Goal: Task Accomplishment & Management: Complete application form

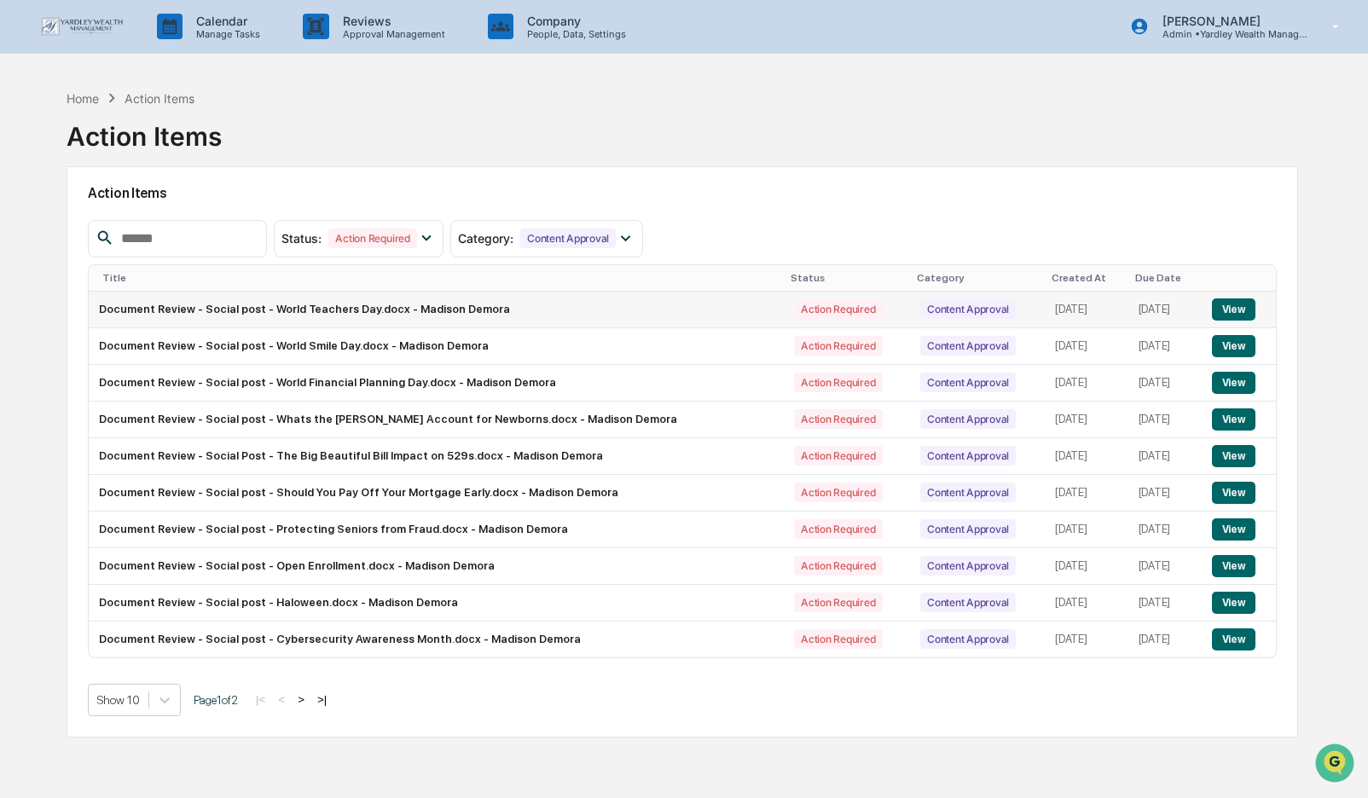
click at [1237, 310] on button "View" at bounding box center [1233, 309] width 43 height 22
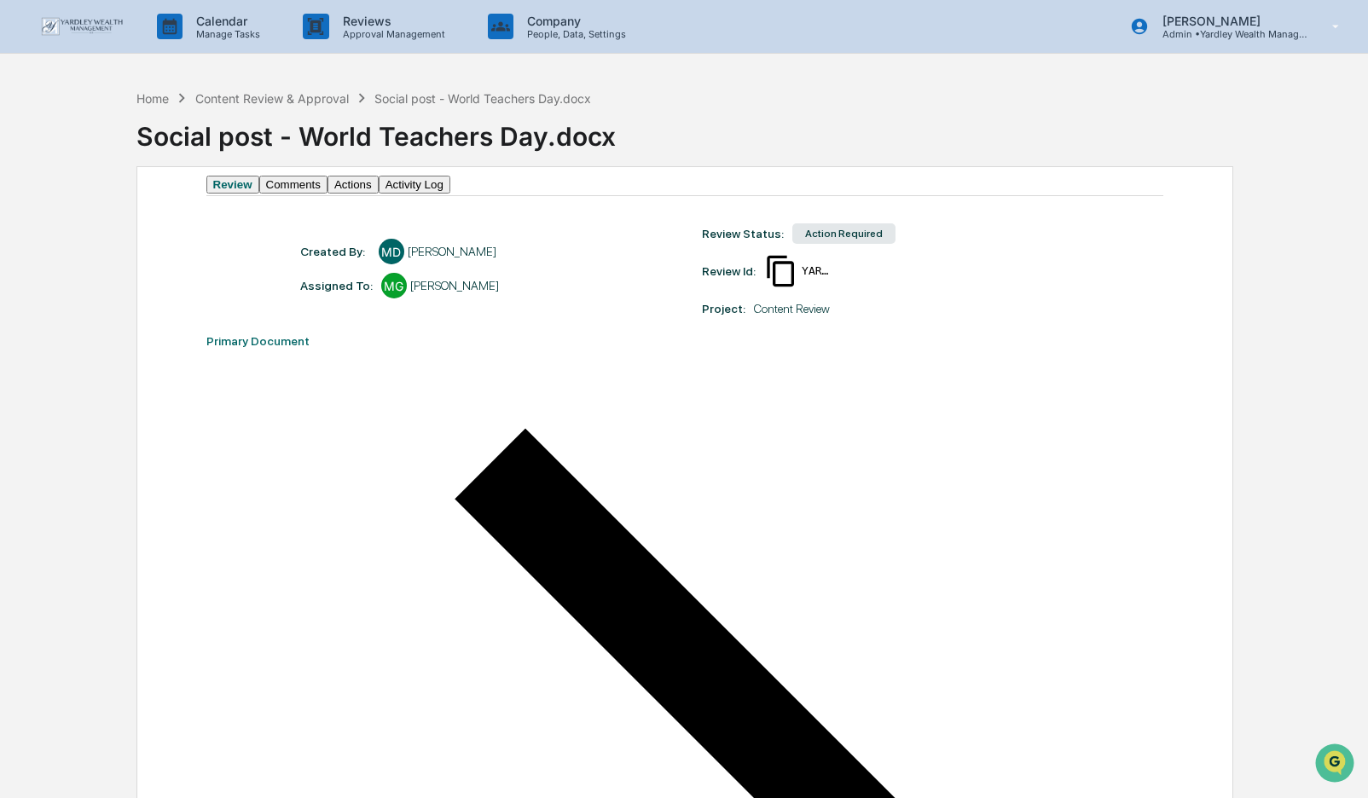
click at [379, 194] on button "Actions" at bounding box center [352, 185] width 51 height 18
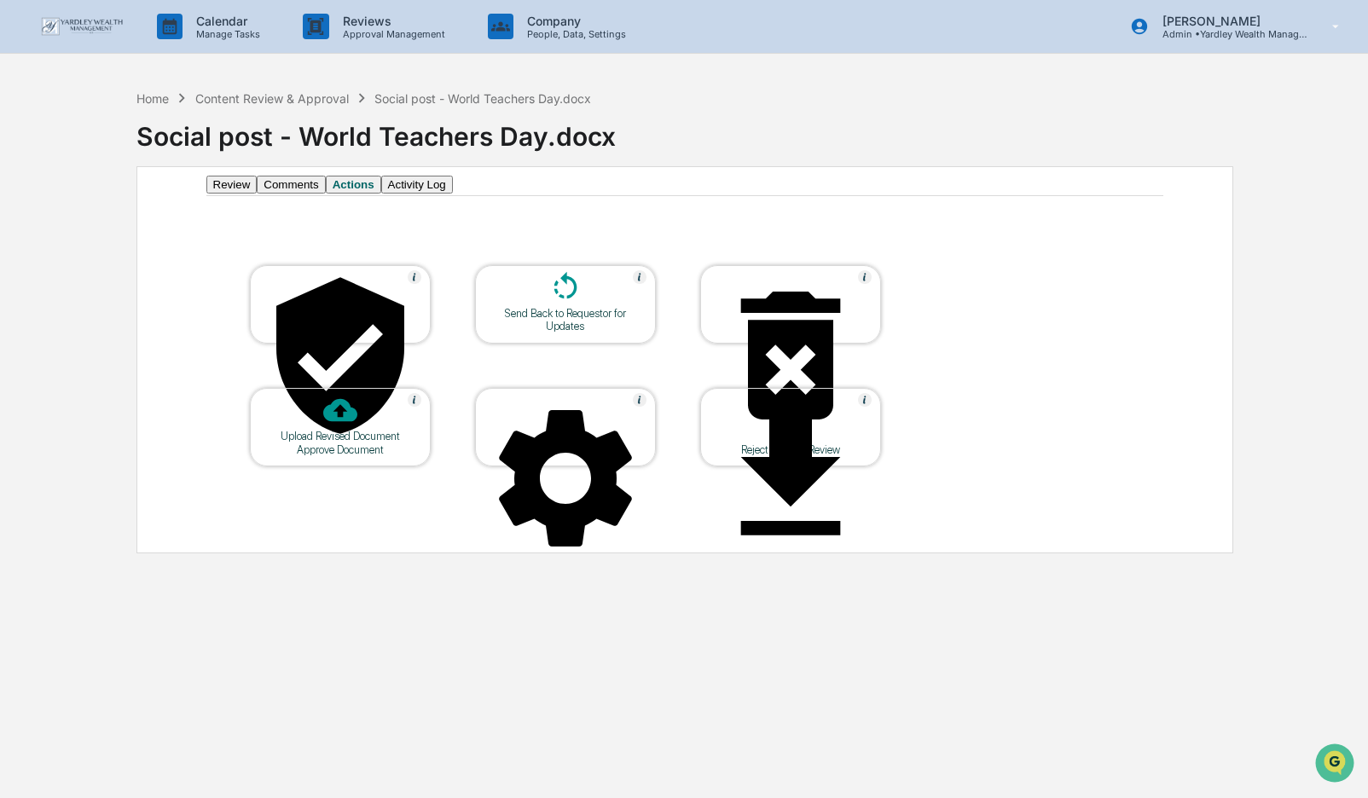
click at [337, 443] on div "Approve Document" at bounding box center [341, 449] width 154 height 13
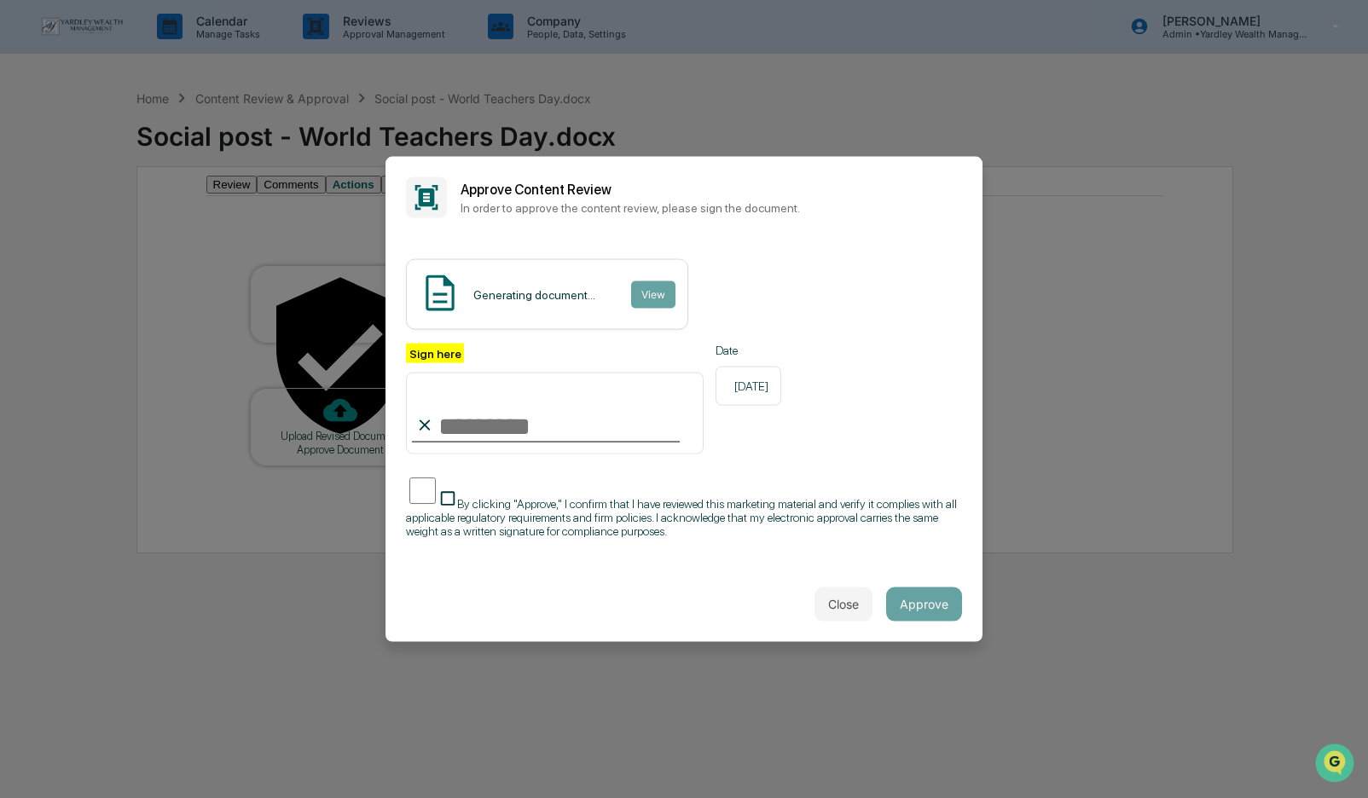
click at [460, 424] on input "Sign here" at bounding box center [555, 413] width 298 height 82
type input "**********"
click at [939, 496] on span "By clicking "Approve," I confirm that I have reviewed this marketing material a…" at bounding box center [681, 516] width 551 height 41
click at [937, 496] on span "By clicking "Approve," I confirm that I have reviewed this marketing material a…" at bounding box center [681, 516] width 551 height 41
click at [934, 597] on button "Approve" at bounding box center [924, 604] width 76 height 34
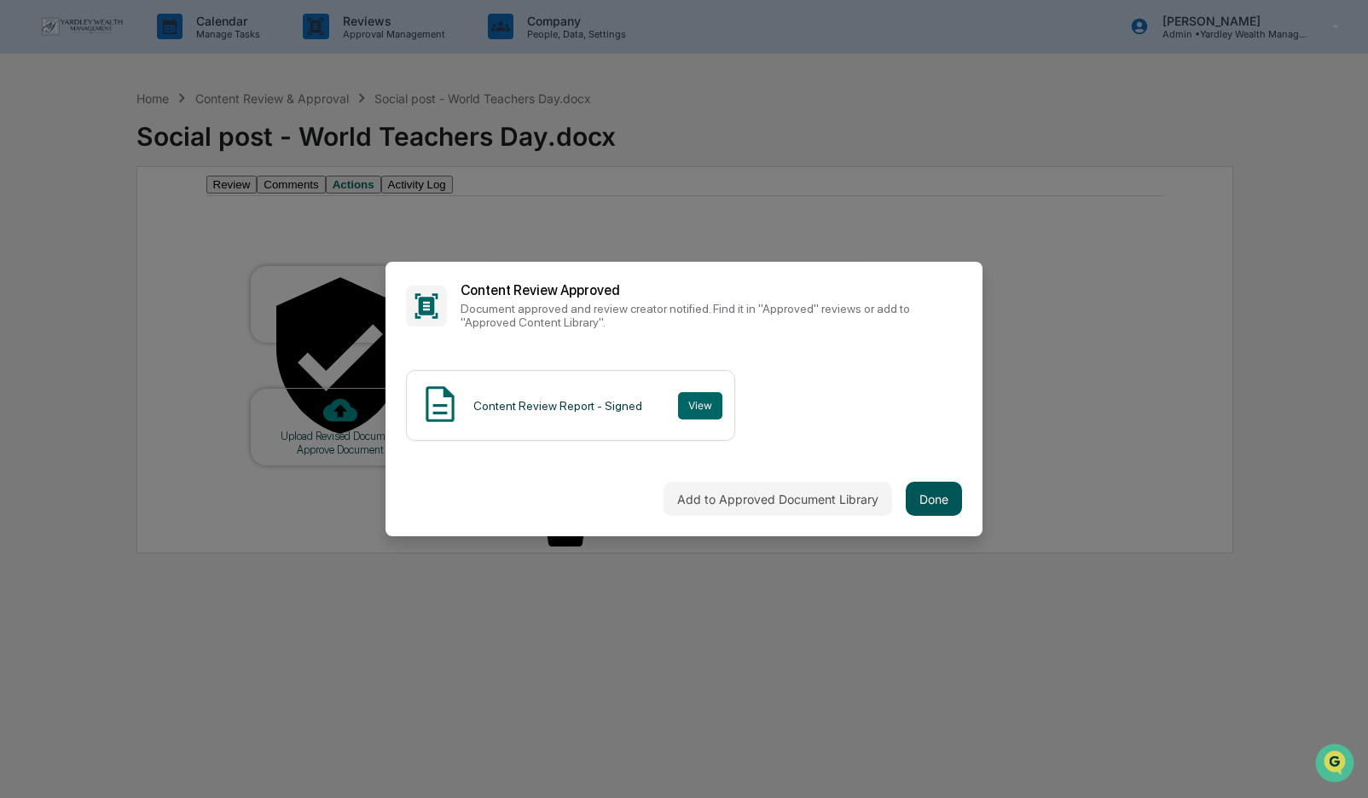
click at [932, 496] on button "Done" at bounding box center [934, 499] width 56 height 34
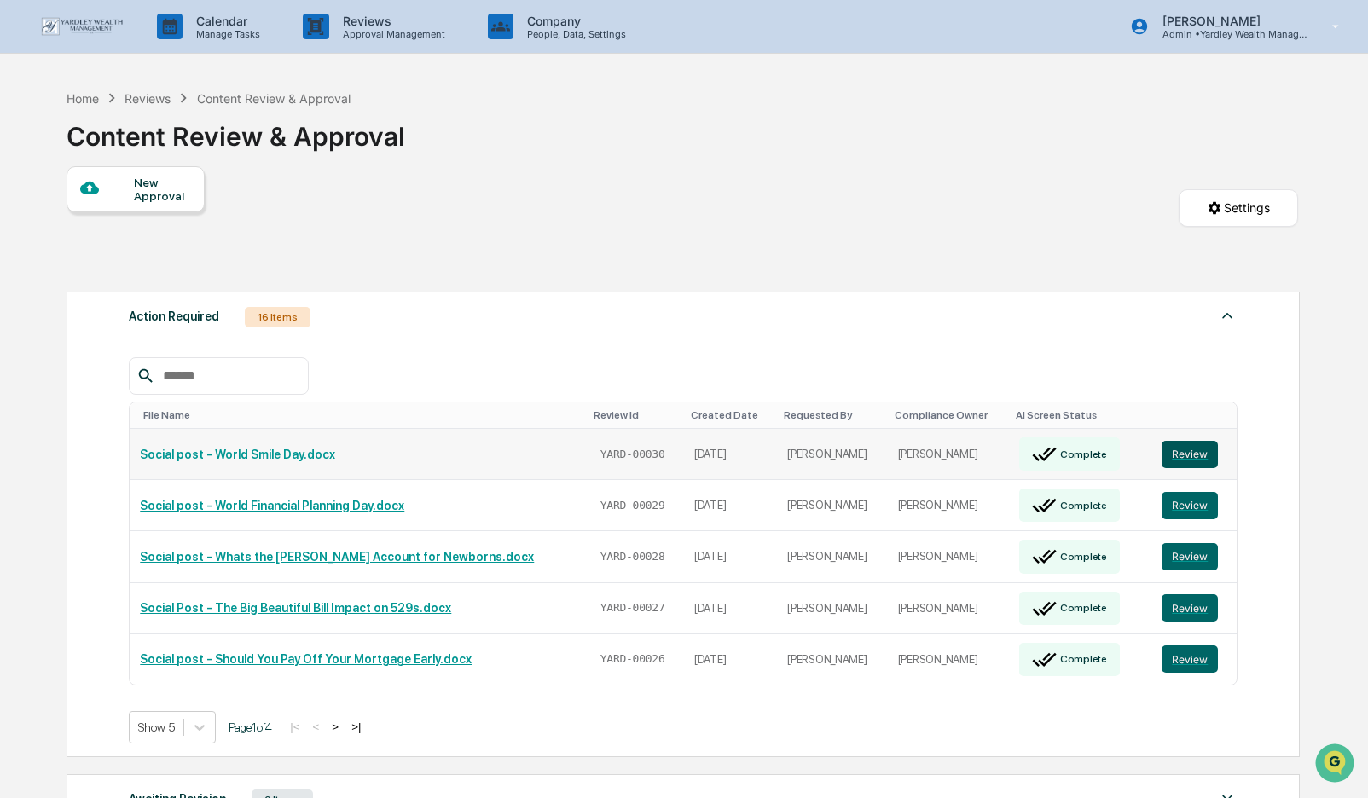
click at [1187, 449] on button "Review" at bounding box center [1190, 454] width 56 height 27
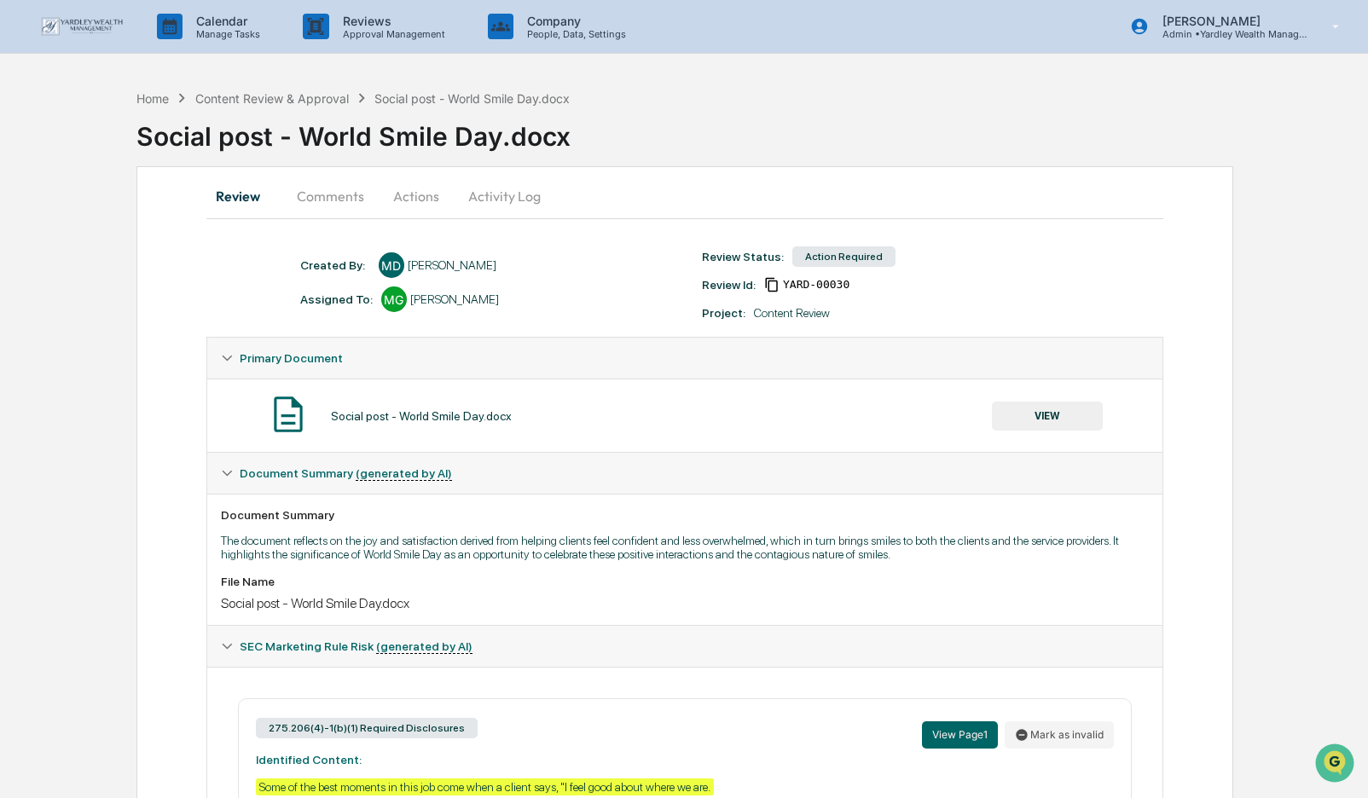
click at [400, 194] on button "Actions" at bounding box center [416, 196] width 77 height 41
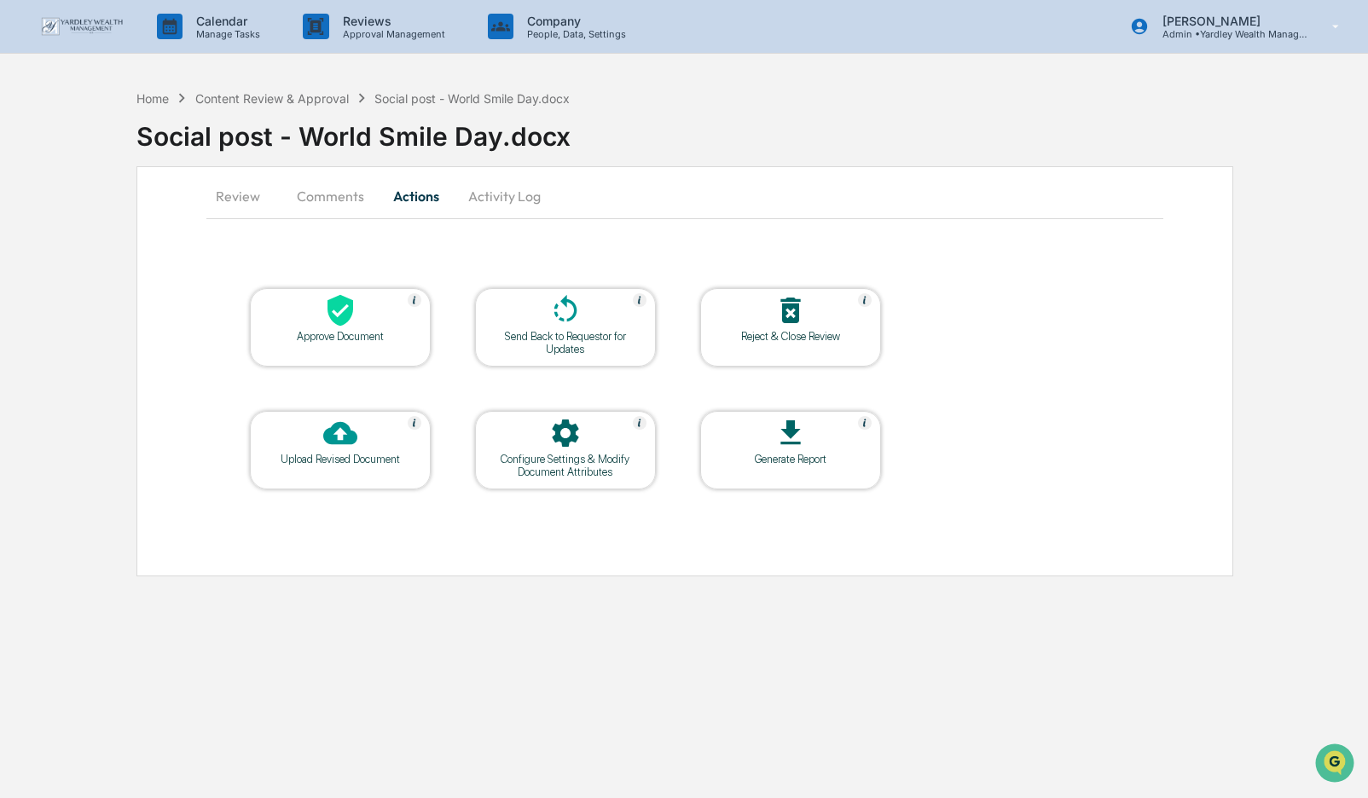
click at [354, 336] on div "Approve Document" at bounding box center [341, 336] width 154 height 13
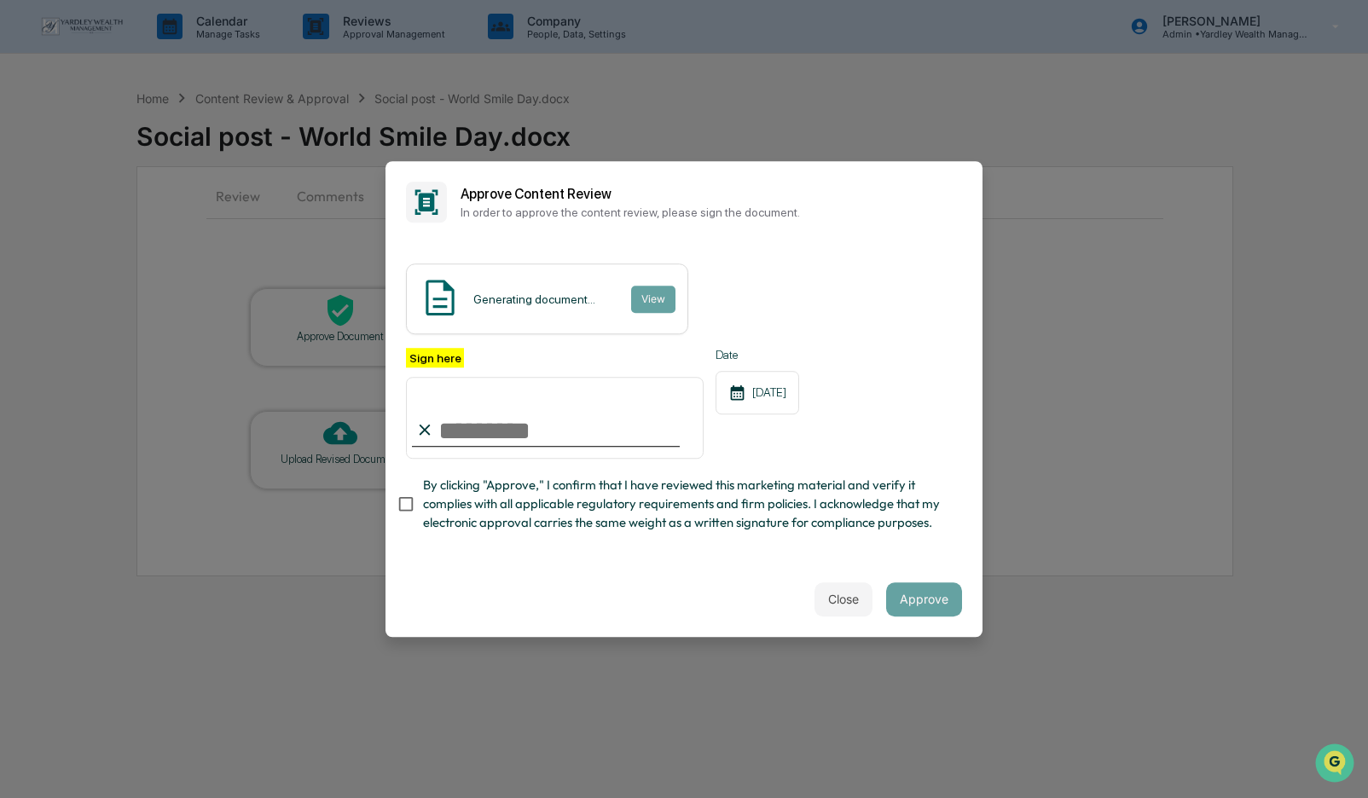
click at [443, 428] on input "Sign here" at bounding box center [555, 418] width 298 height 82
type input "**********"
click at [924, 602] on button "Approve" at bounding box center [924, 599] width 76 height 34
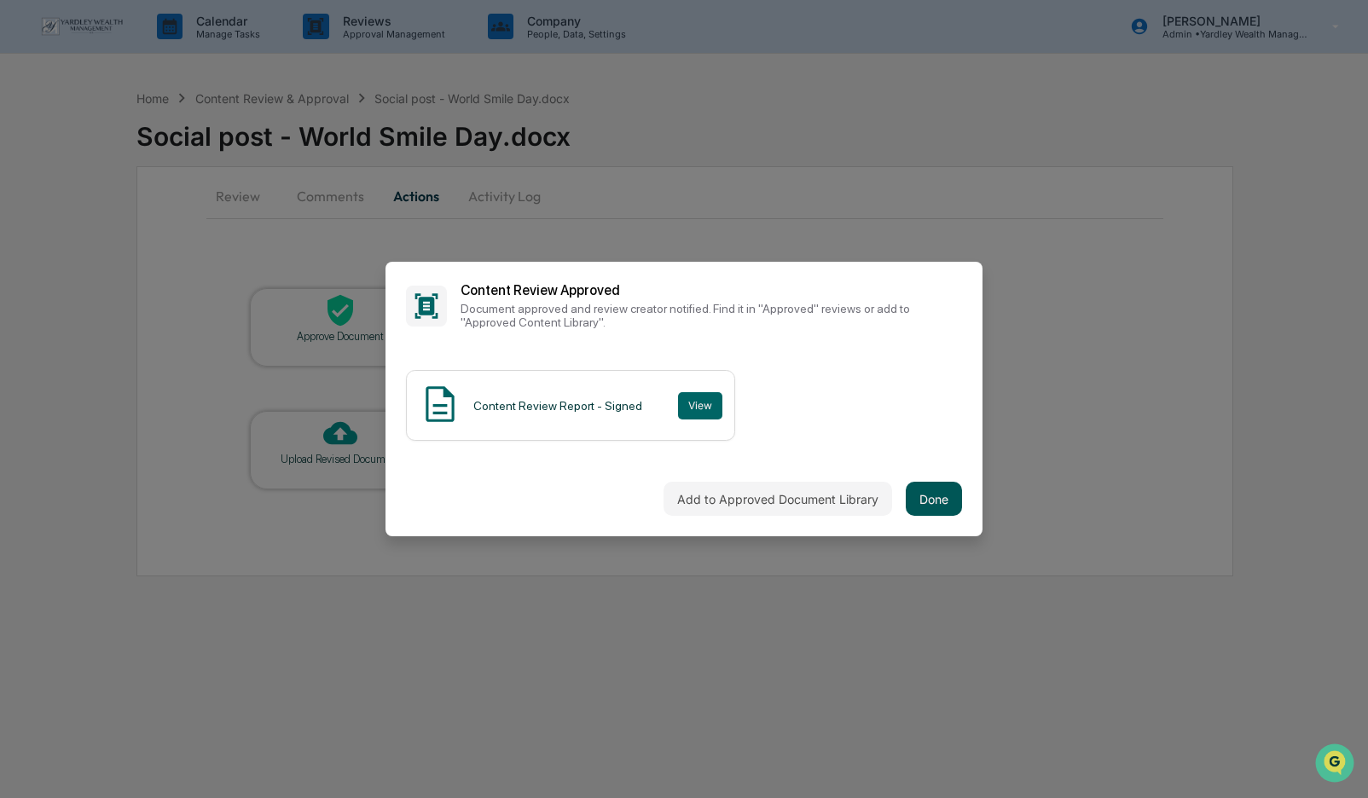
click at [932, 506] on button "Done" at bounding box center [934, 499] width 56 height 34
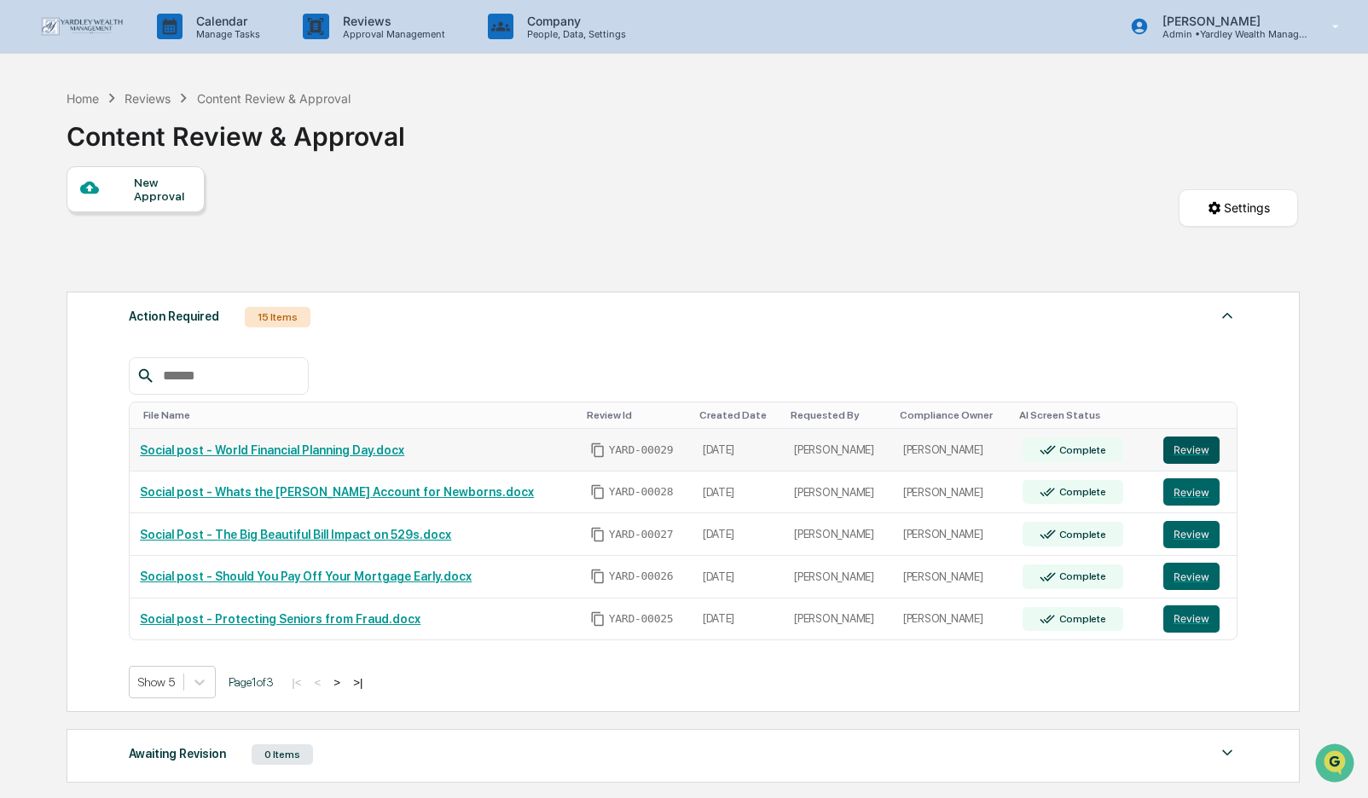
click at [1189, 454] on button "Review" at bounding box center [1191, 450] width 56 height 27
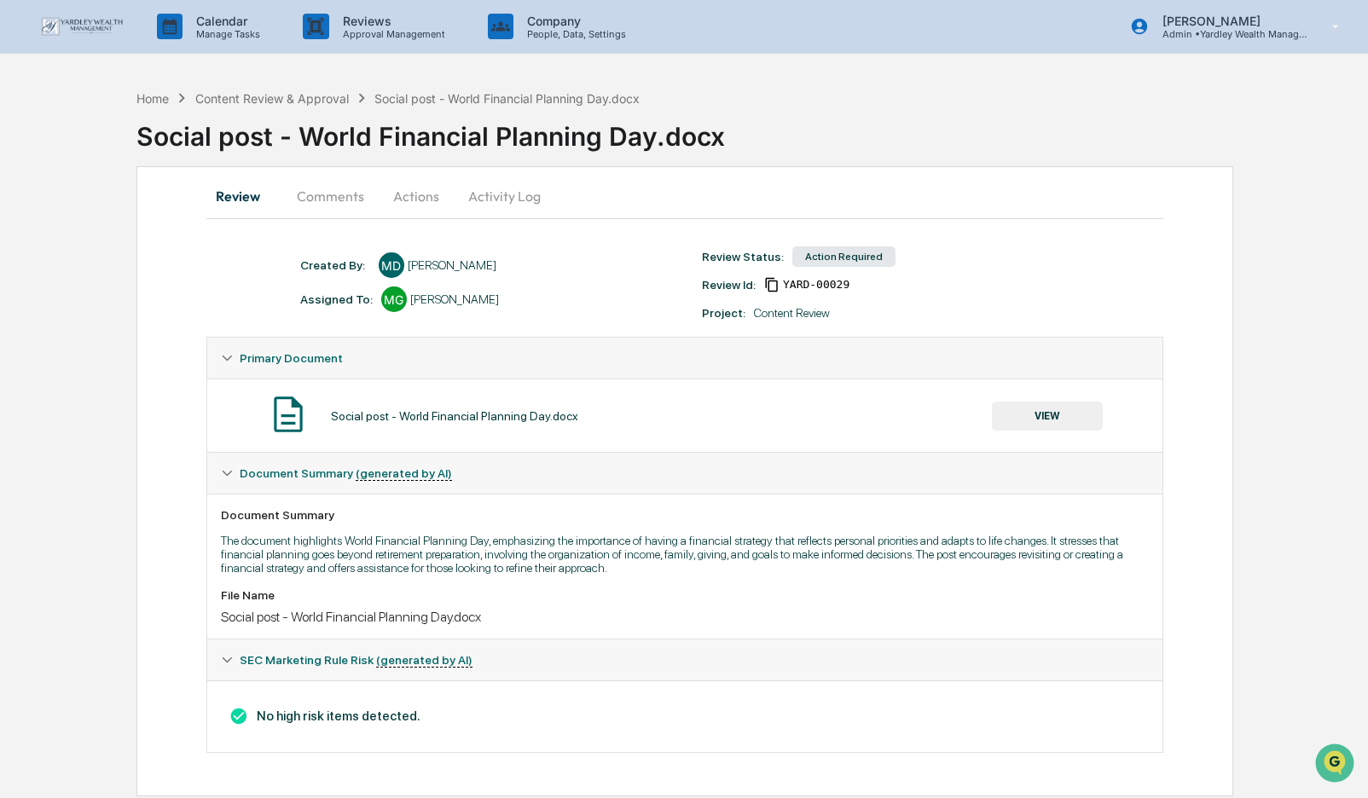
click at [419, 192] on button "Actions" at bounding box center [416, 196] width 77 height 41
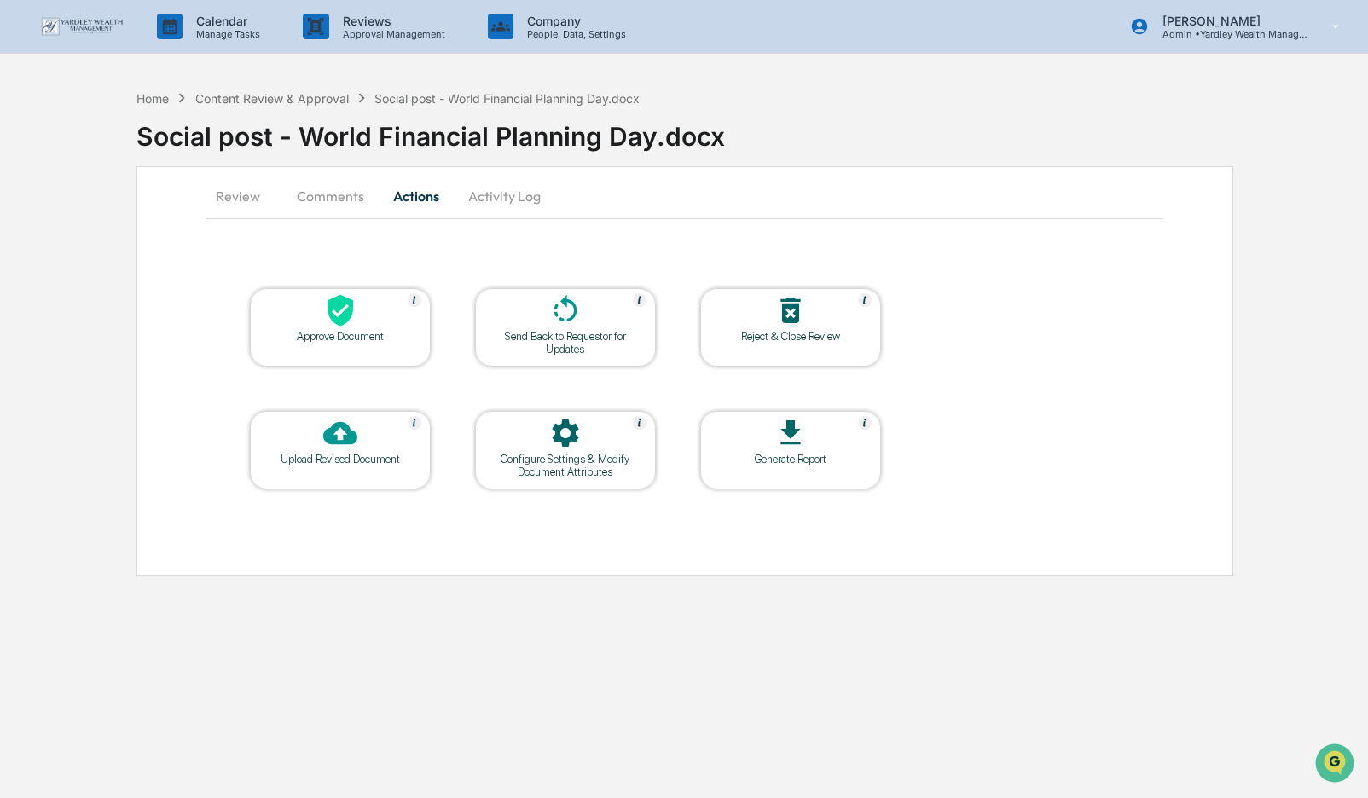
click at [329, 332] on div "Approve Document" at bounding box center [341, 336] width 154 height 13
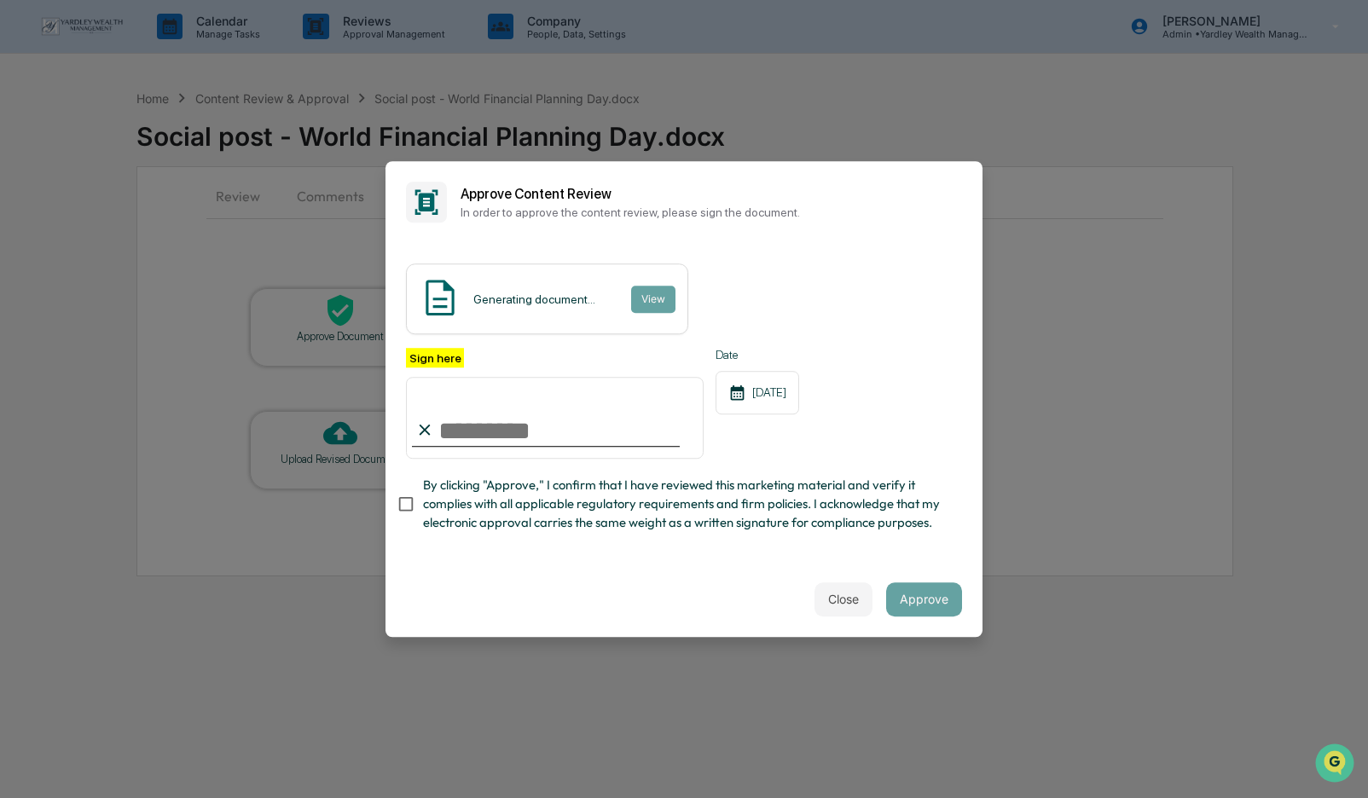
click at [449, 422] on input "Sign here" at bounding box center [555, 418] width 298 height 82
type input "**********"
click at [926, 600] on button "Approve" at bounding box center [924, 599] width 76 height 34
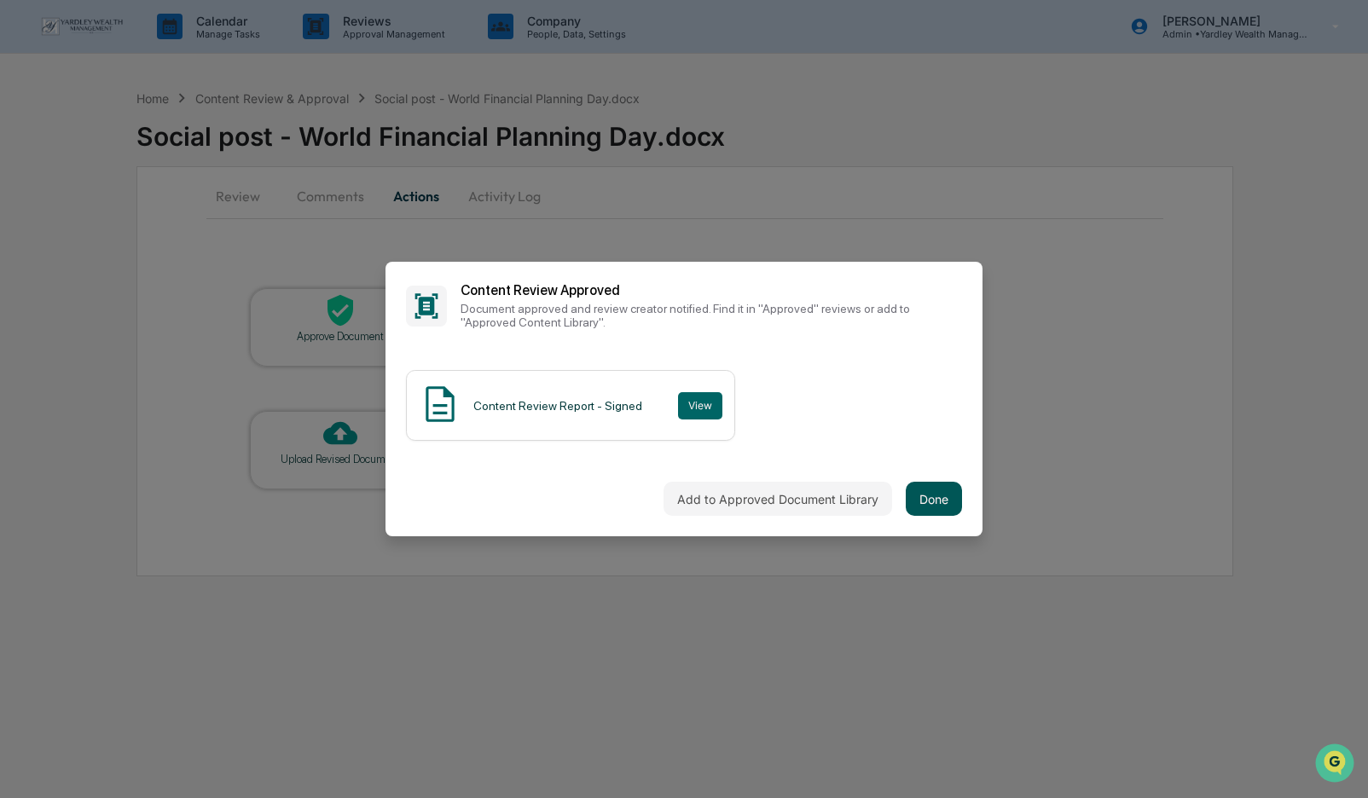
click at [938, 498] on button "Done" at bounding box center [934, 499] width 56 height 34
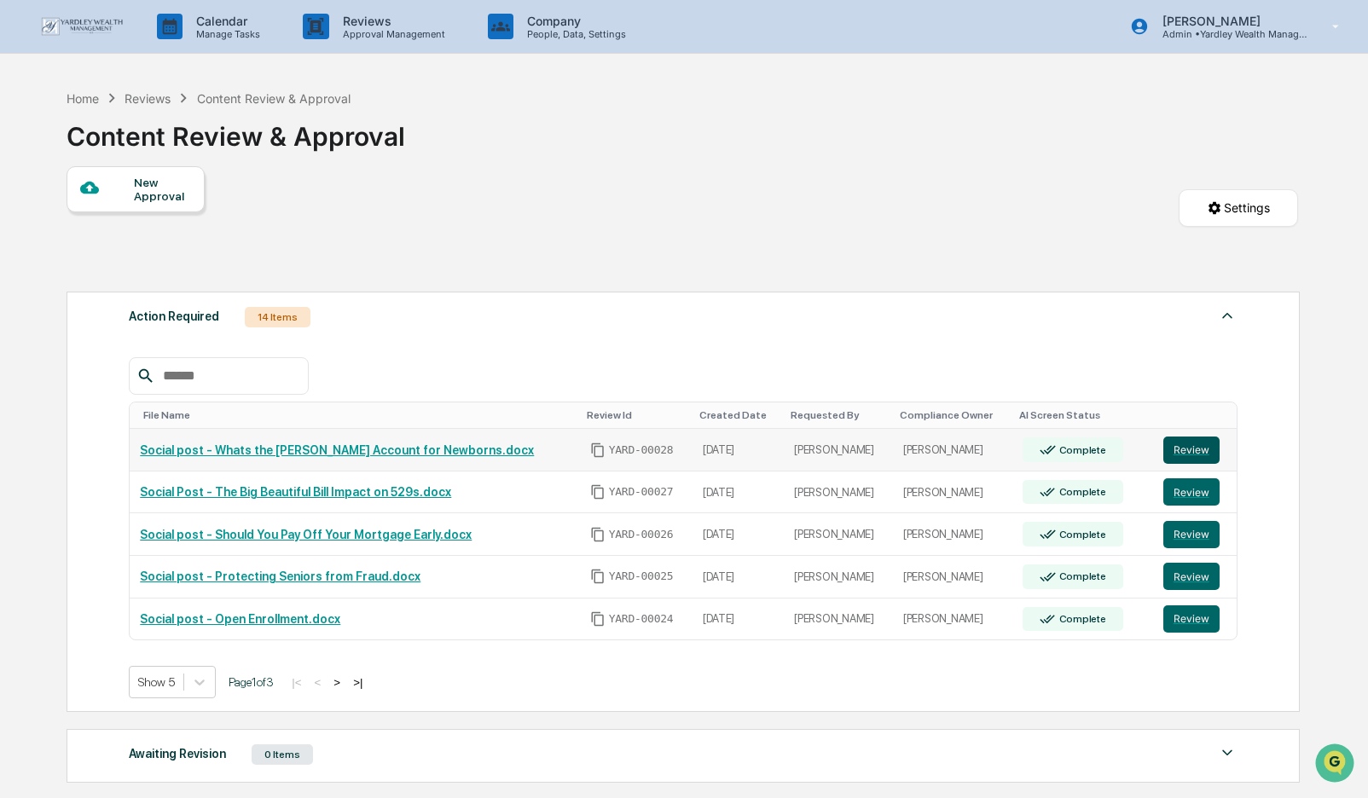
click at [1183, 451] on button "Review" at bounding box center [1191, 450] width 56 height 27
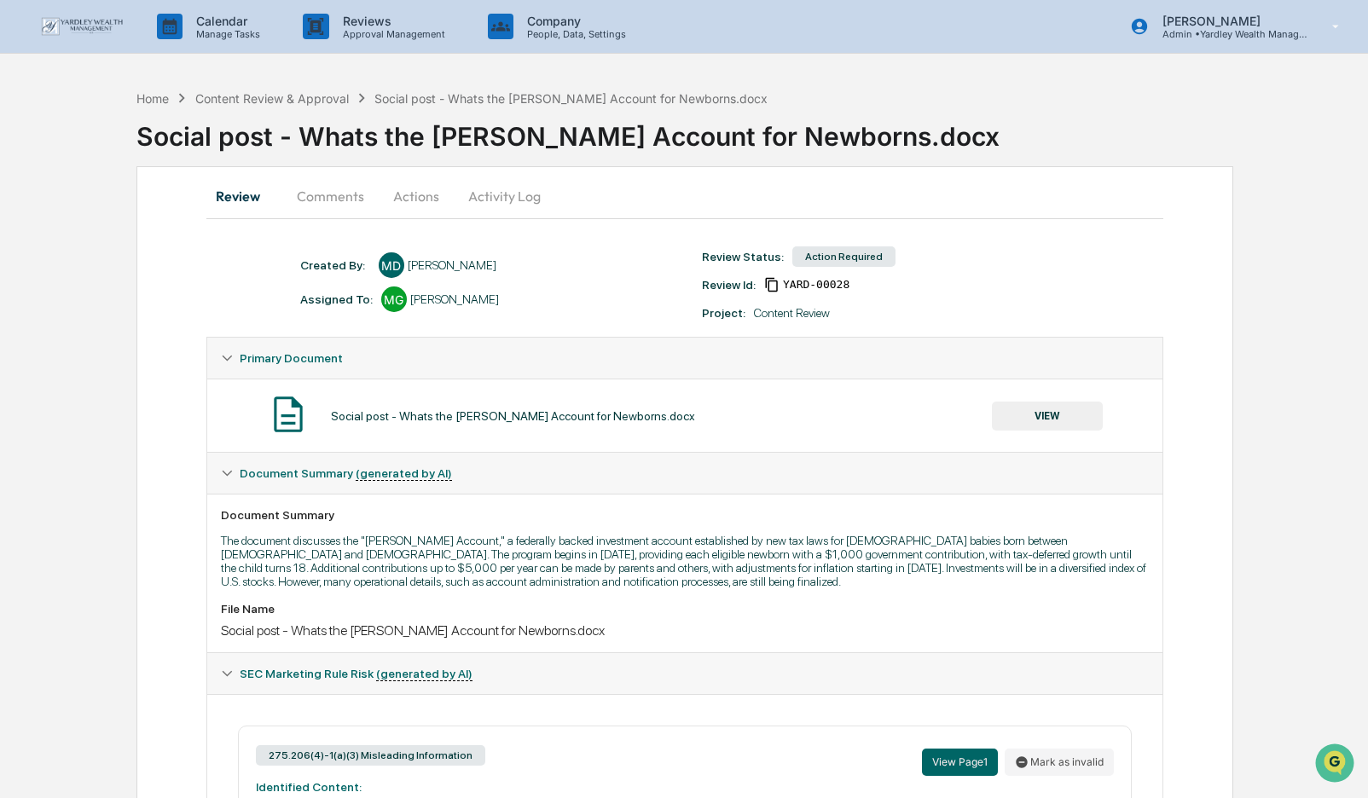
click at [409, 196] on button "Actions" at bounding box center [416, 196] width 77 height 41
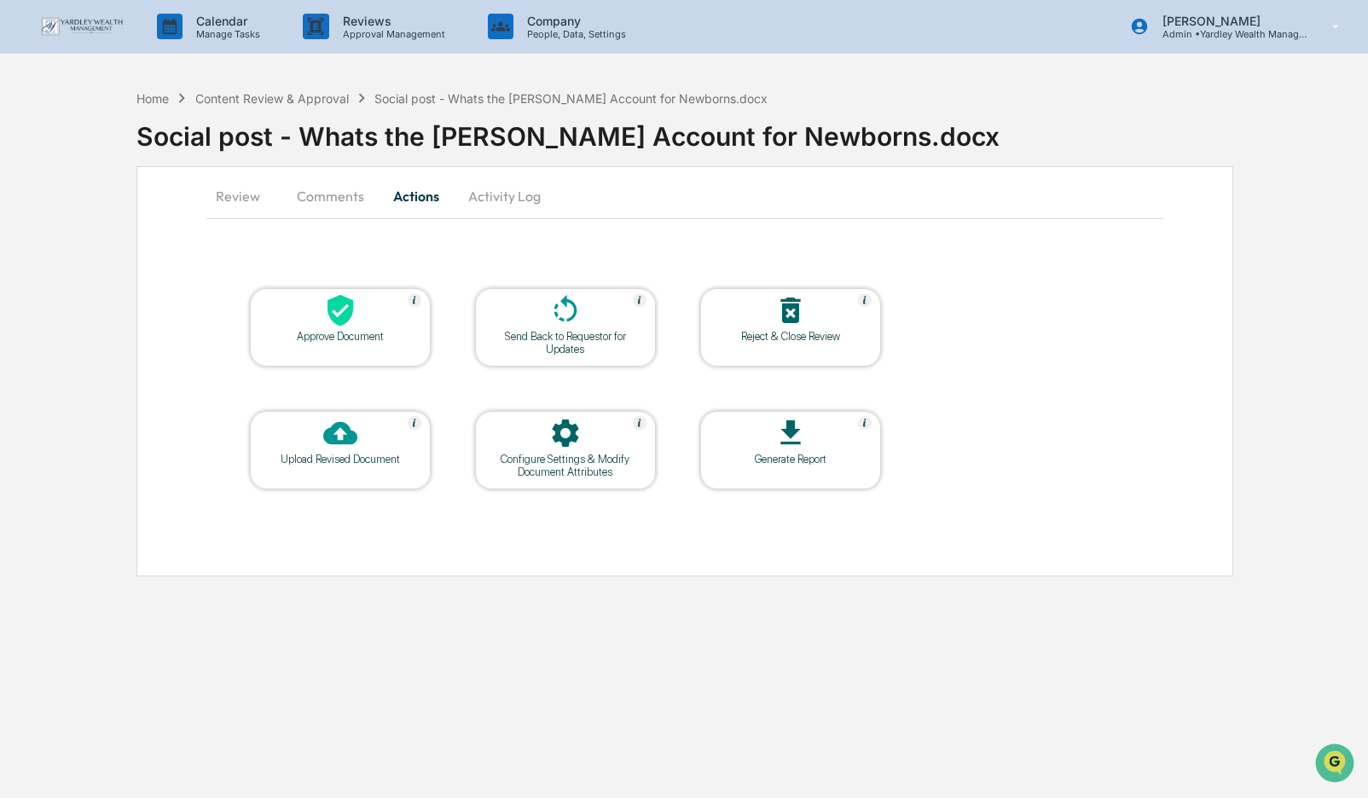
click at [332, 327] on icon at bounding box center [340, 310] width 34 height 34
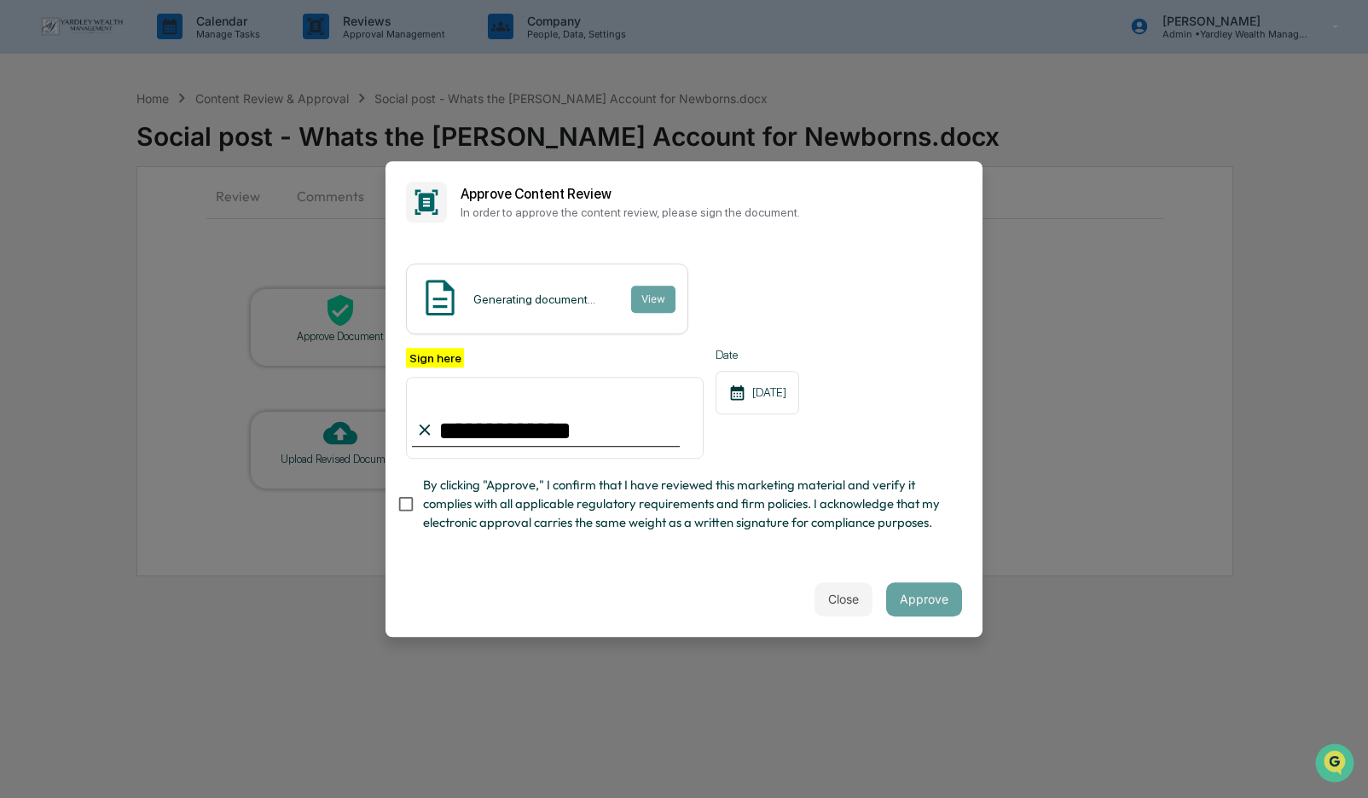
type input "**********"
click at [935, 590] on button "Approve" at bounding box center [924, 599] width 76 height 34
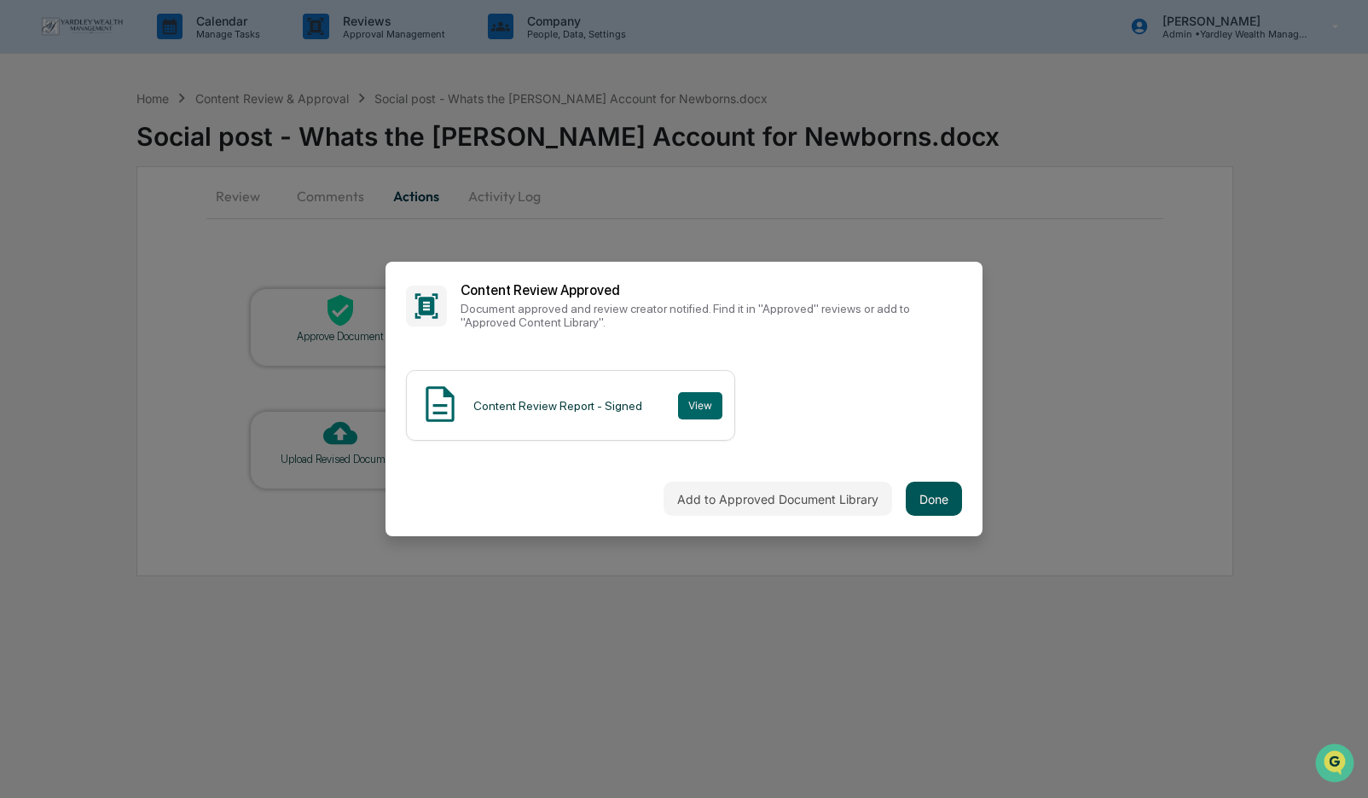
click at [940, 491] on button "Done" at bounding box center [934, 499] width 56 height 34
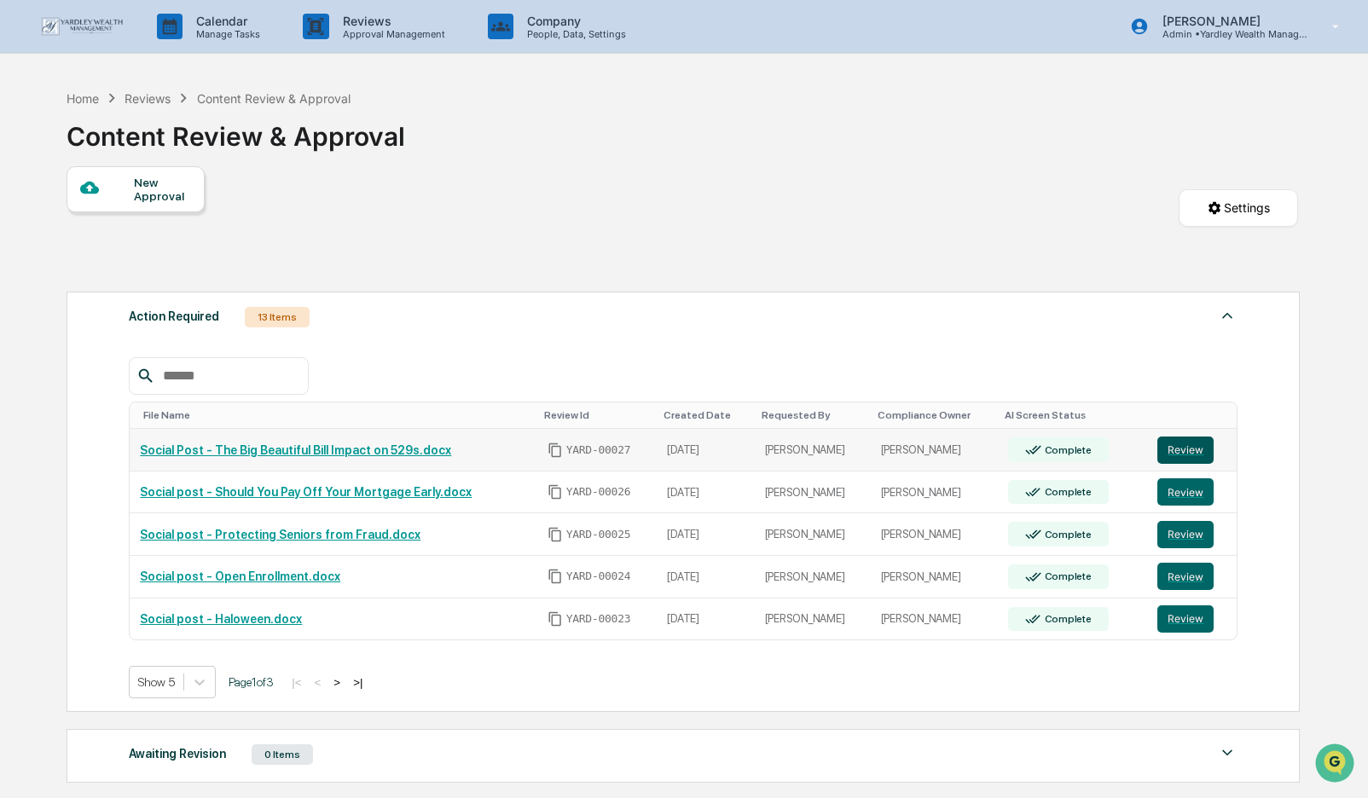
click at [1196, 455] on button "Review" at bounding box center [1185, 450] width 56 height 27
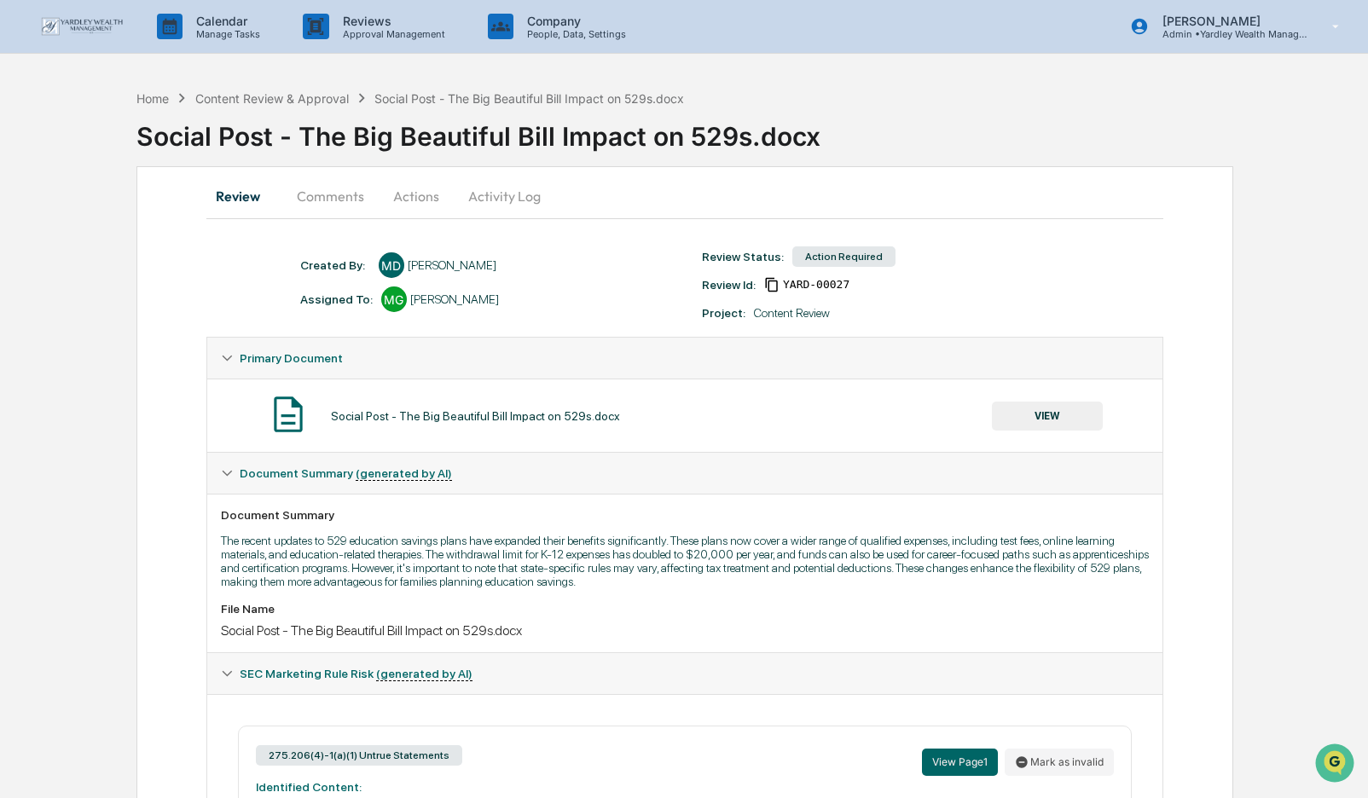
click at [415, 195] on button "Actions" at bounding box center [416, 196] width 77 height 41
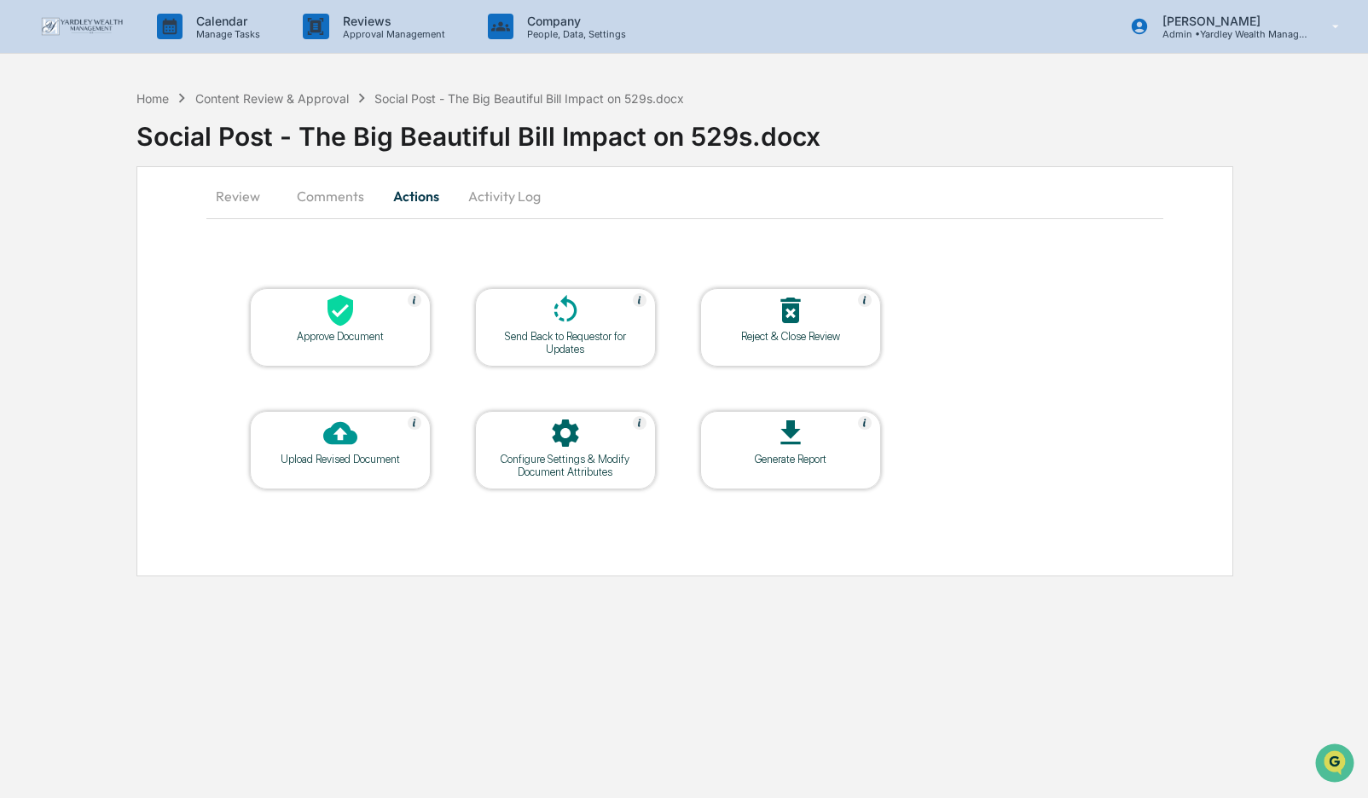
click at [343, 322] on icon at bounding box center [340, 311] width 26 height 32
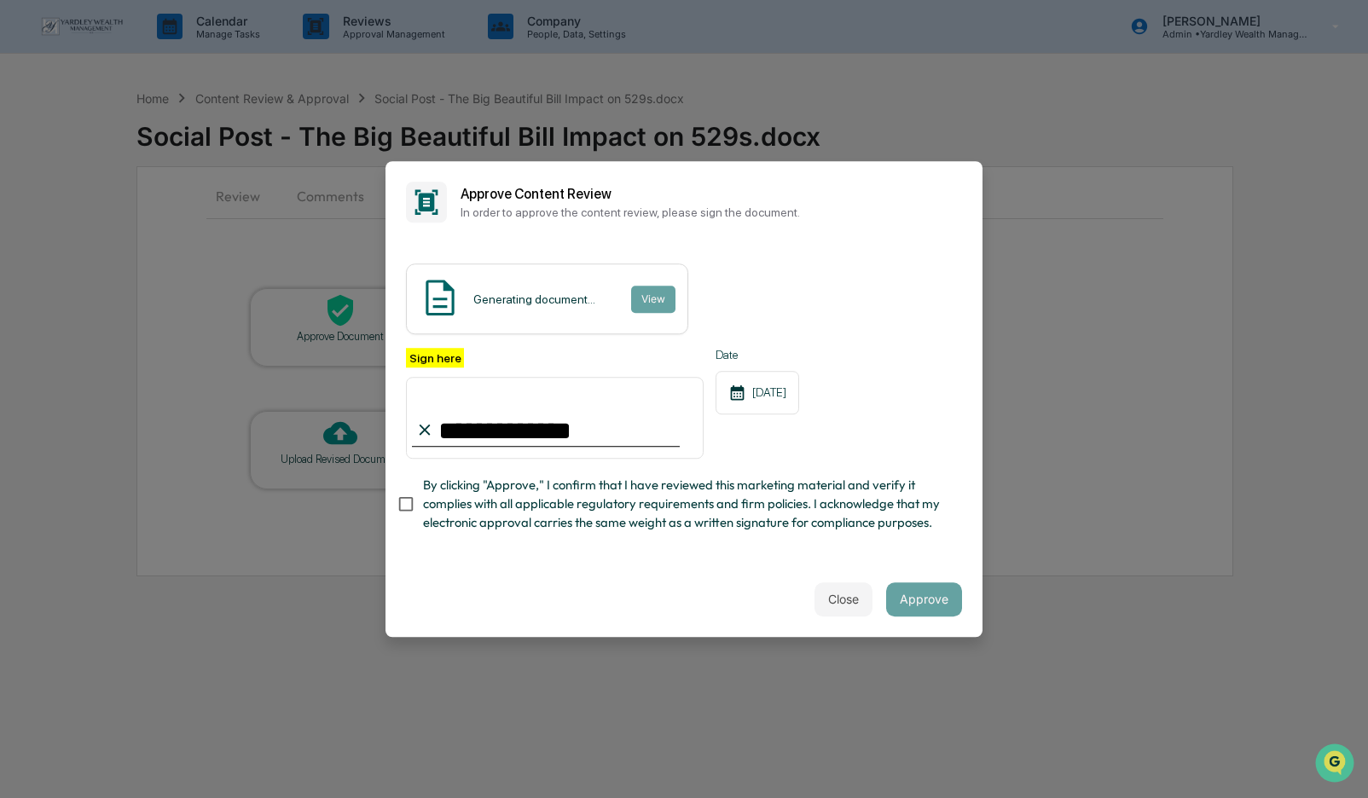
type input "**********"
click at [928, 600] on button "Approve" at bounding box center [924, 599] width 76 height 34
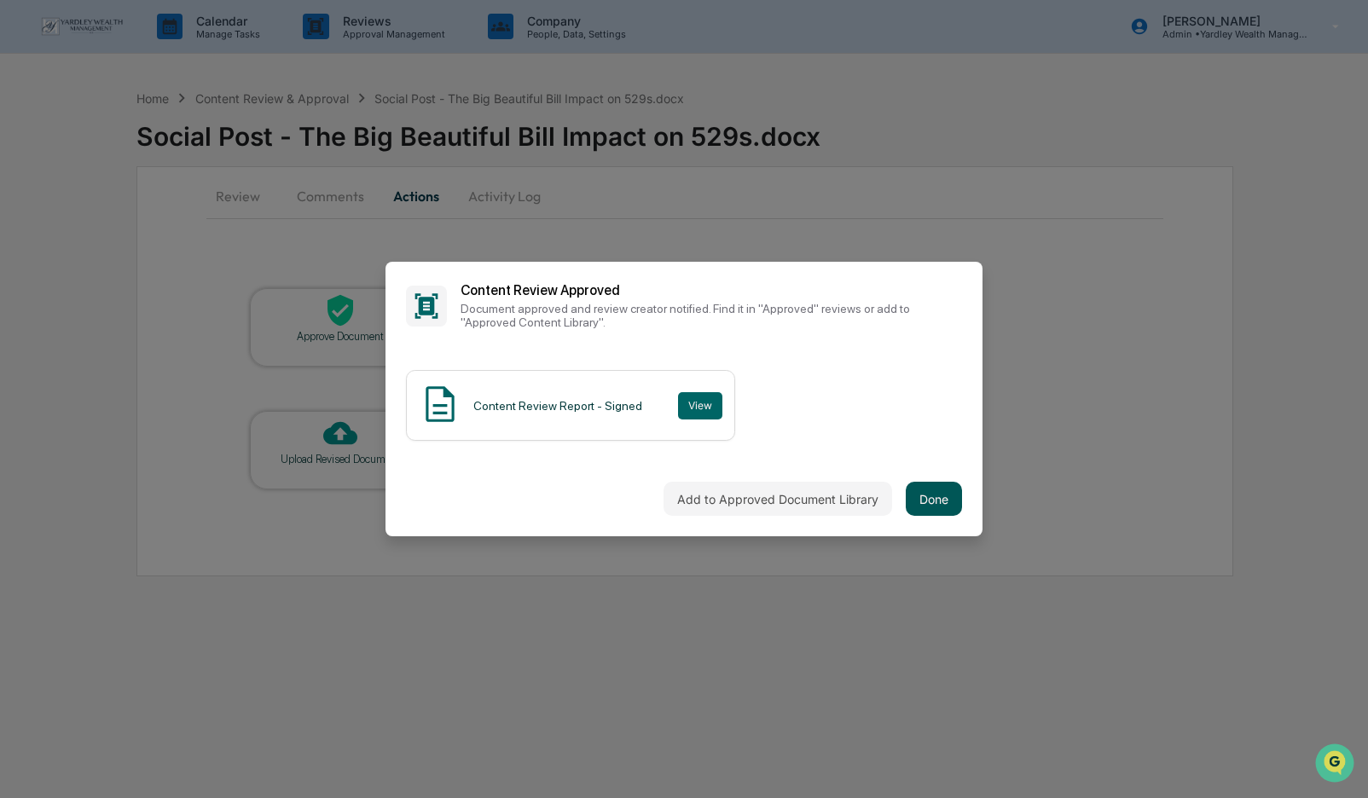
click at [939, 491] on button "Done" at bounding box center [934, 499] width 56 height 34
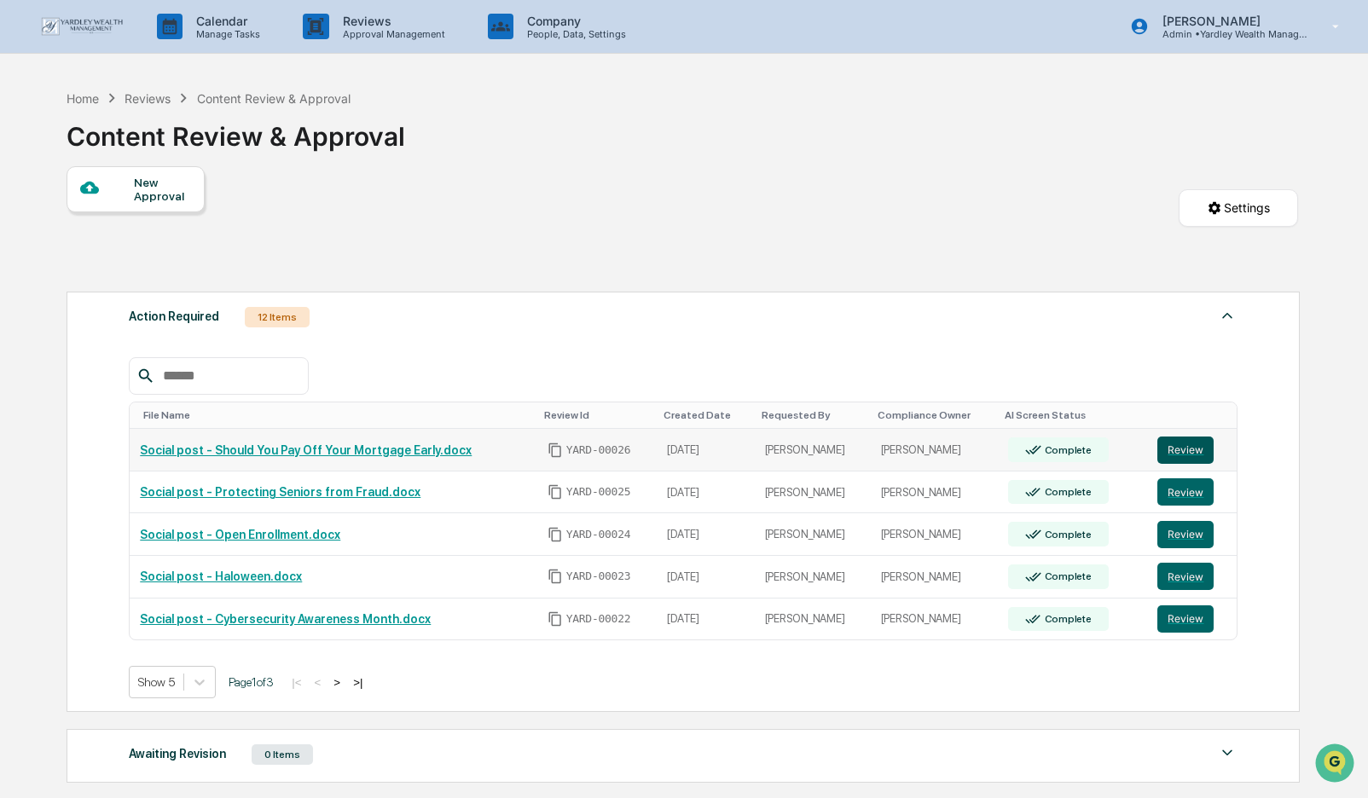
click at [1197, 449] on button "Review" at bounding box center [1185, 450] width 56 height 27
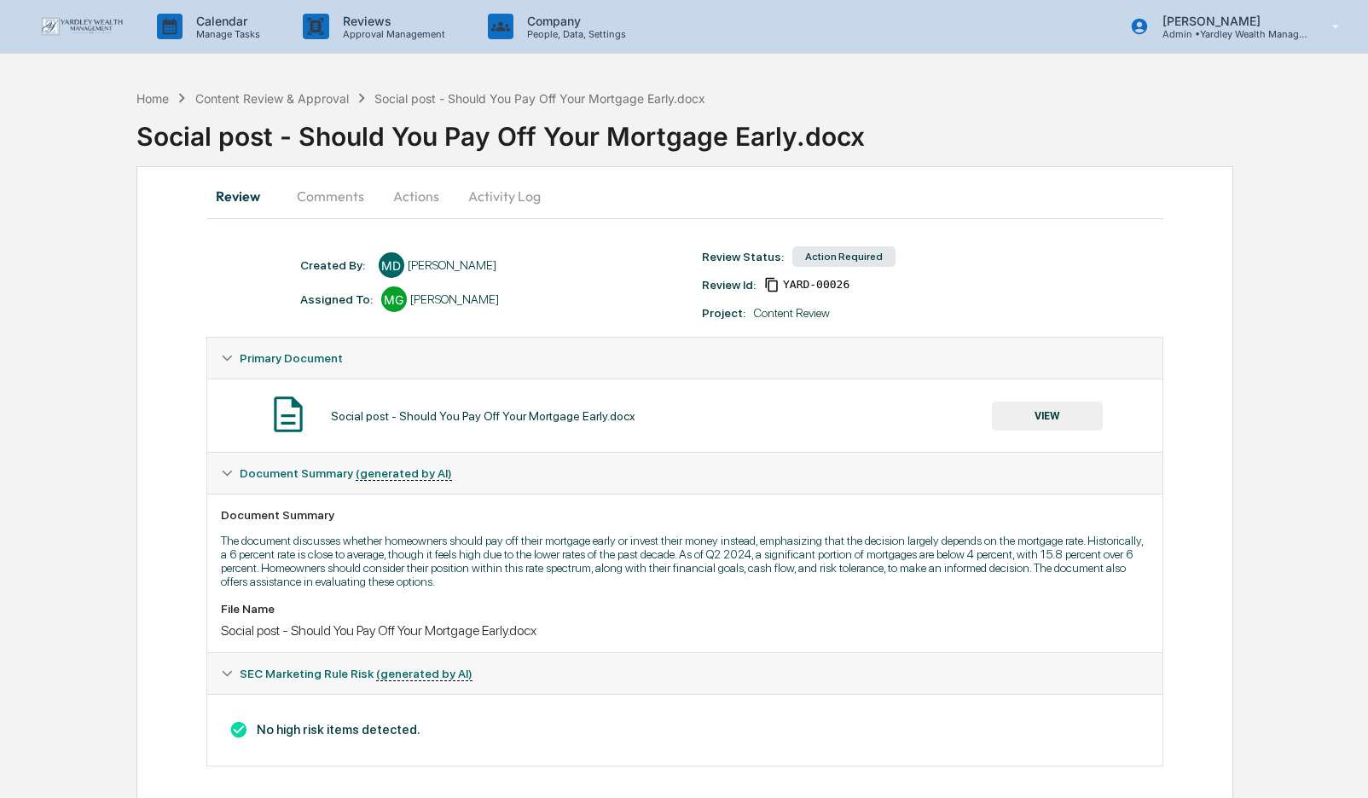
click at [414, 199] on button "Actions" at bounding box center [416, 196] width 77 height 41
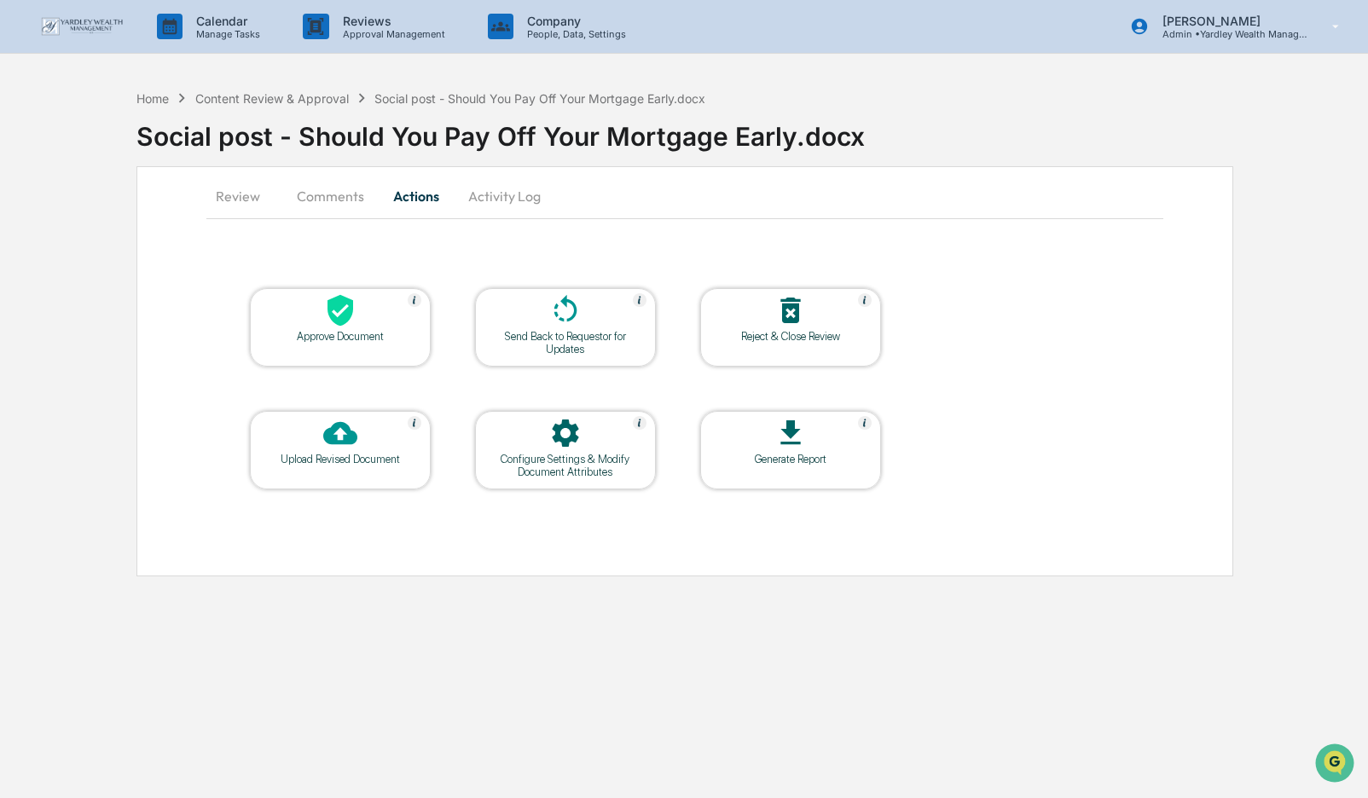
click at [340, 318] on icon at bounding box center [340, 311] width 26 height 32
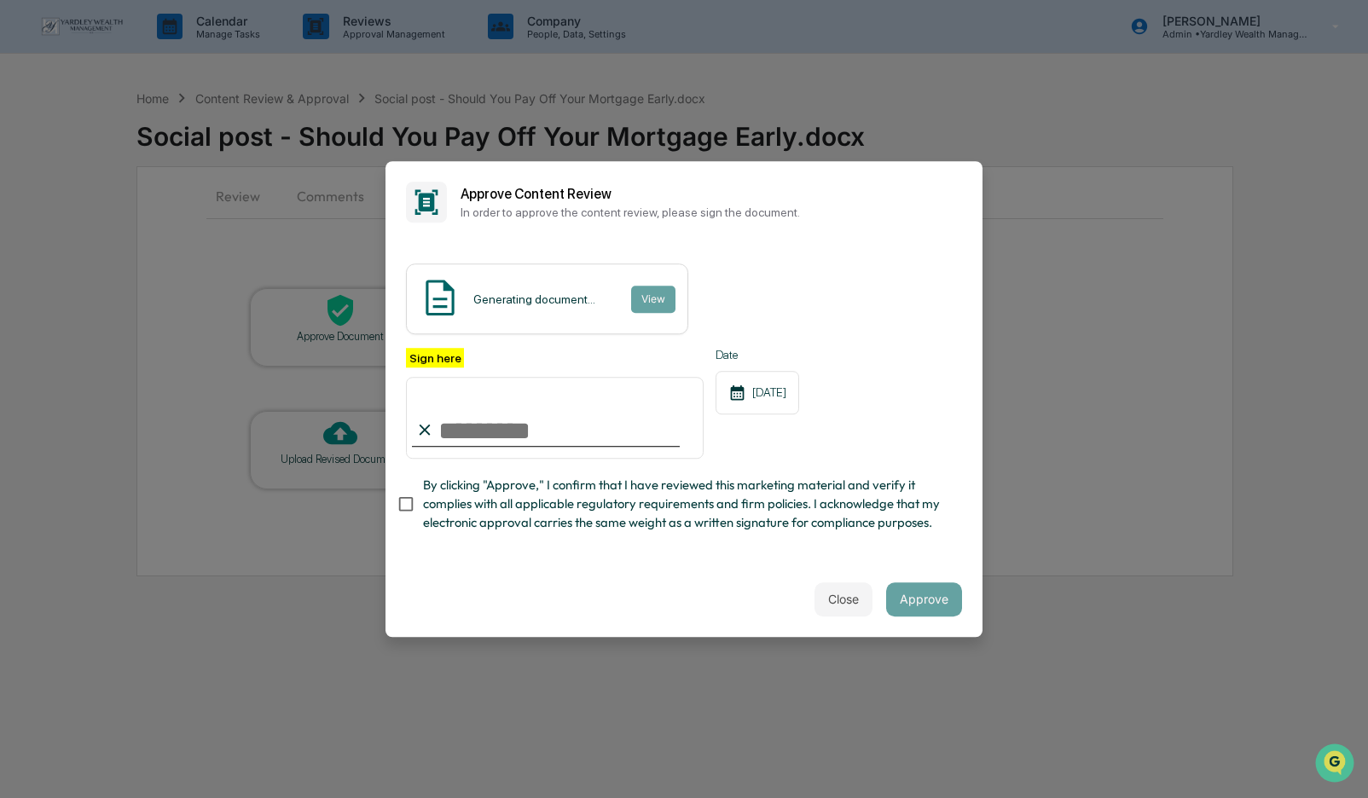
click at [466, 431] on input "Sign here" at bounding box center [555, 418] width 298 height 82
type input "**********"
click at [922, 599] on button "Approve" at bounding box center [924, 599] width 76 height 34
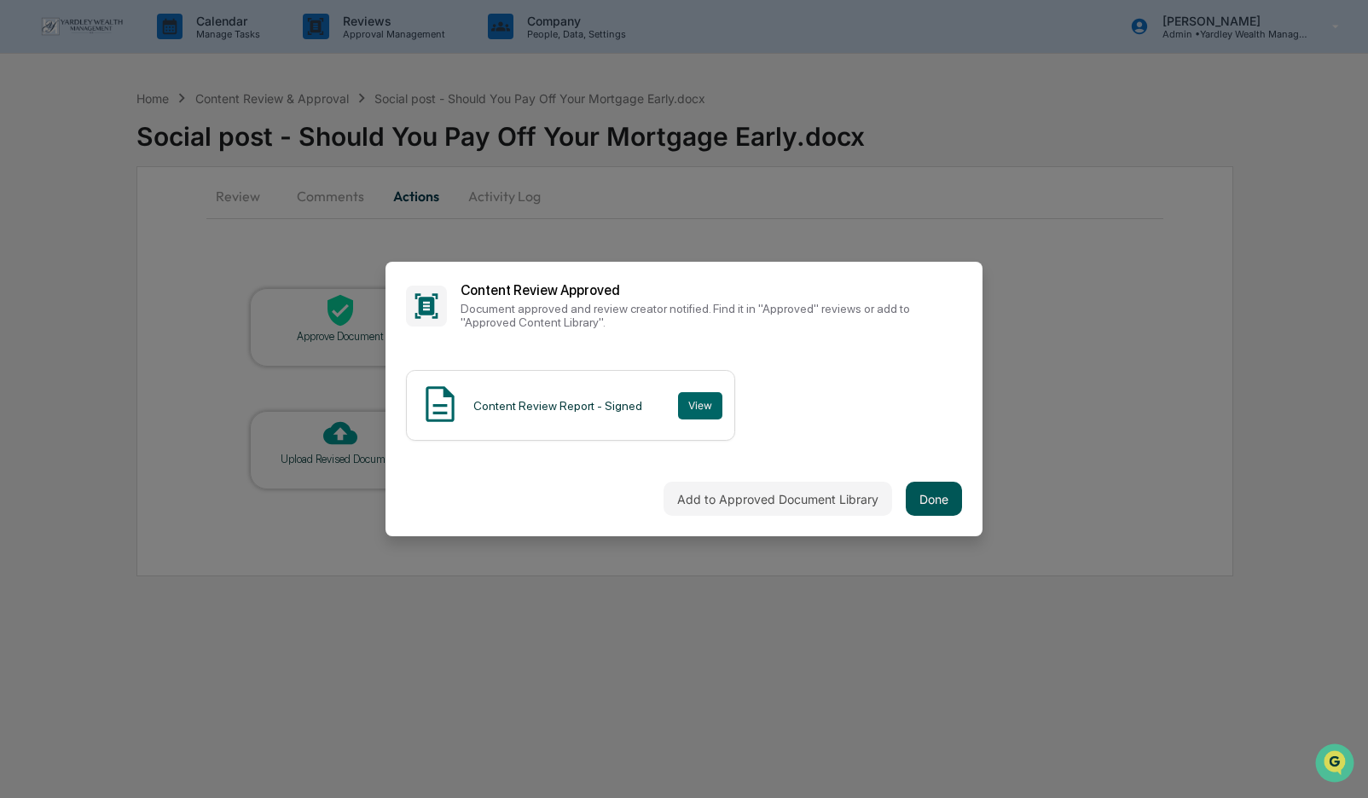
click at [942, 503] on button "Done" at bounding box center [934, 499] width 56 height 34
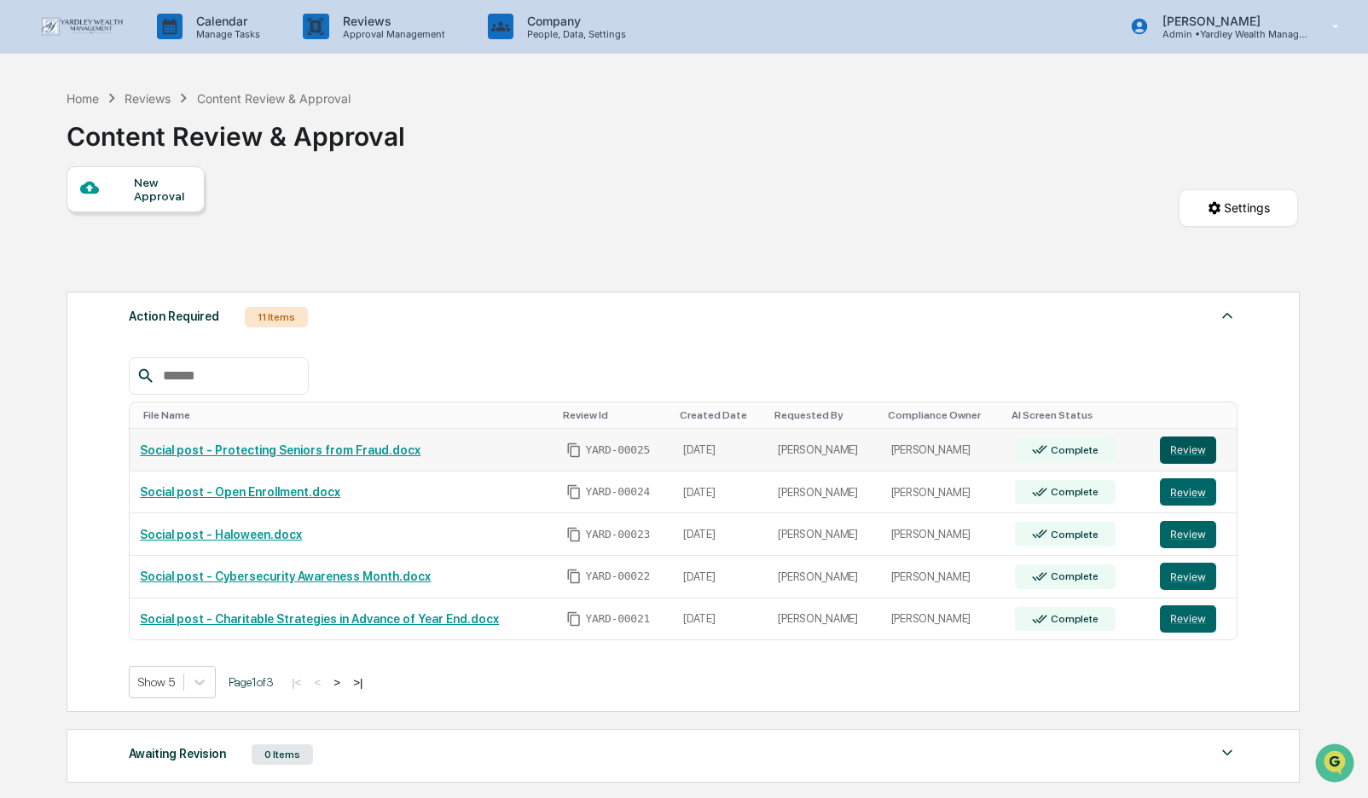
click at [1194, 451] on button "Review" at bounding box center [1188, 450] width 56 height 27
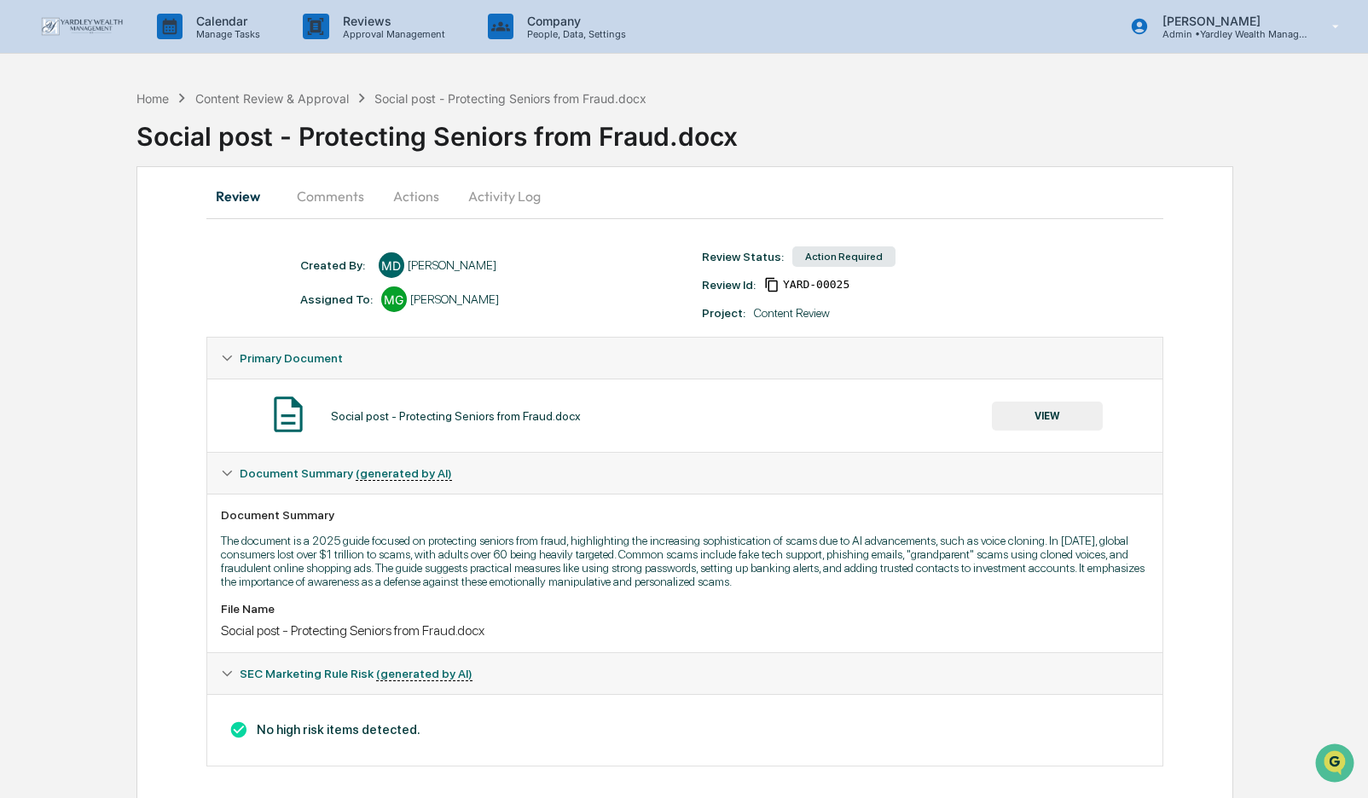
click at [409, 195] on button "Actions" at bounding box center [416, 196] width 77 height 41
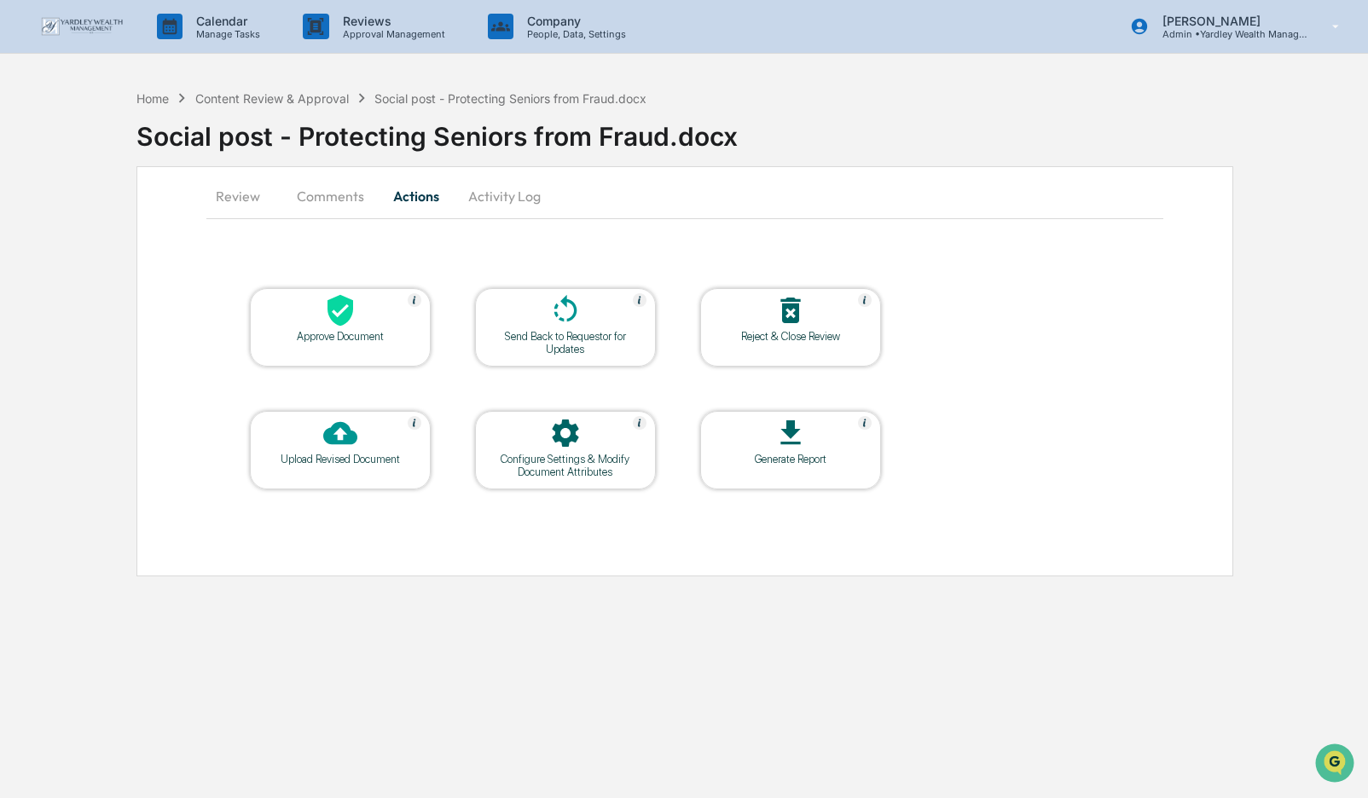
click at [333, 316] on icon at bounding box center [340, 311] width 26 height 32
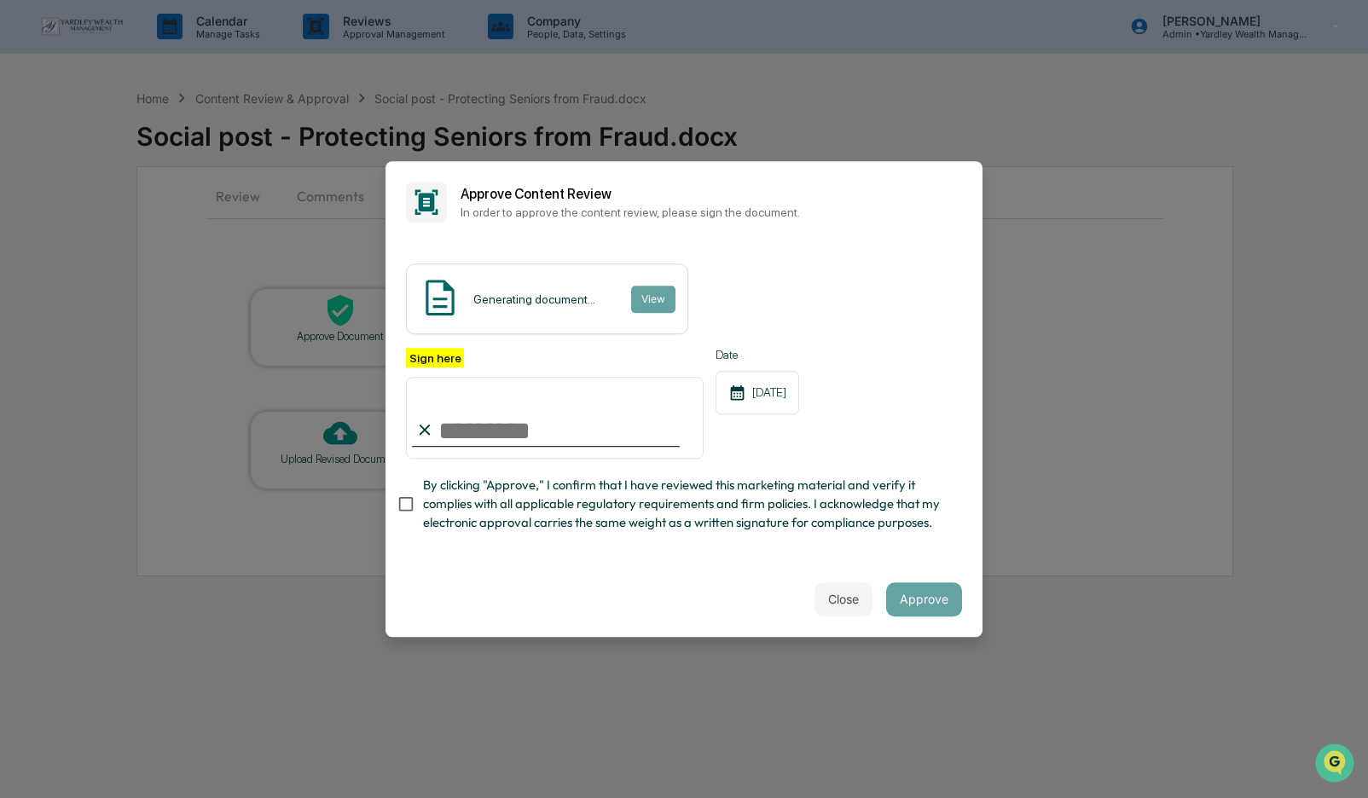
click at [449, 426] on input "Sign here" at bounding box center [555, 418] width 298 height 82
type input "**********"
click at [924, 597] on button "Approve" at bounding box center [924, 599] width 76 height 34
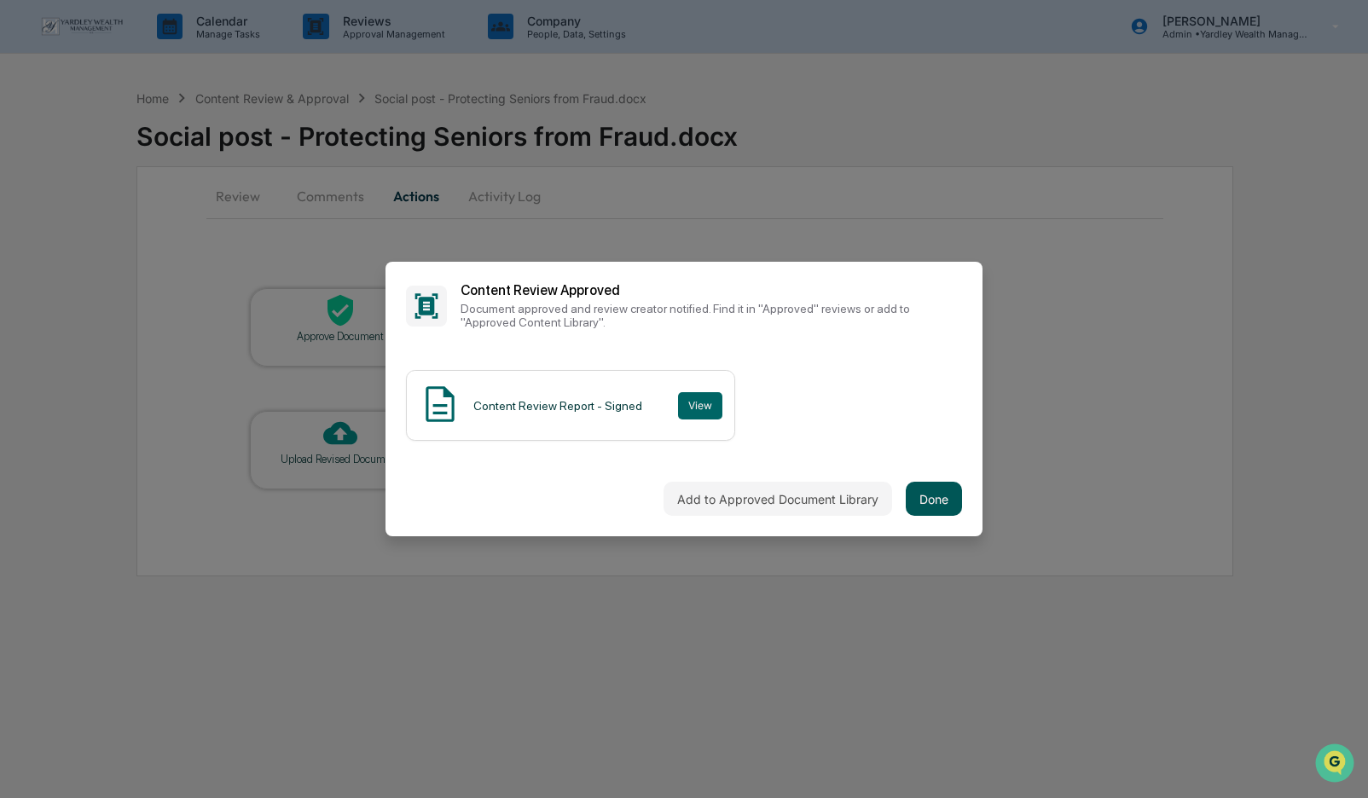
click at [938, 506] on button "Done" at bounding box center [934, 499] width 56 height 34
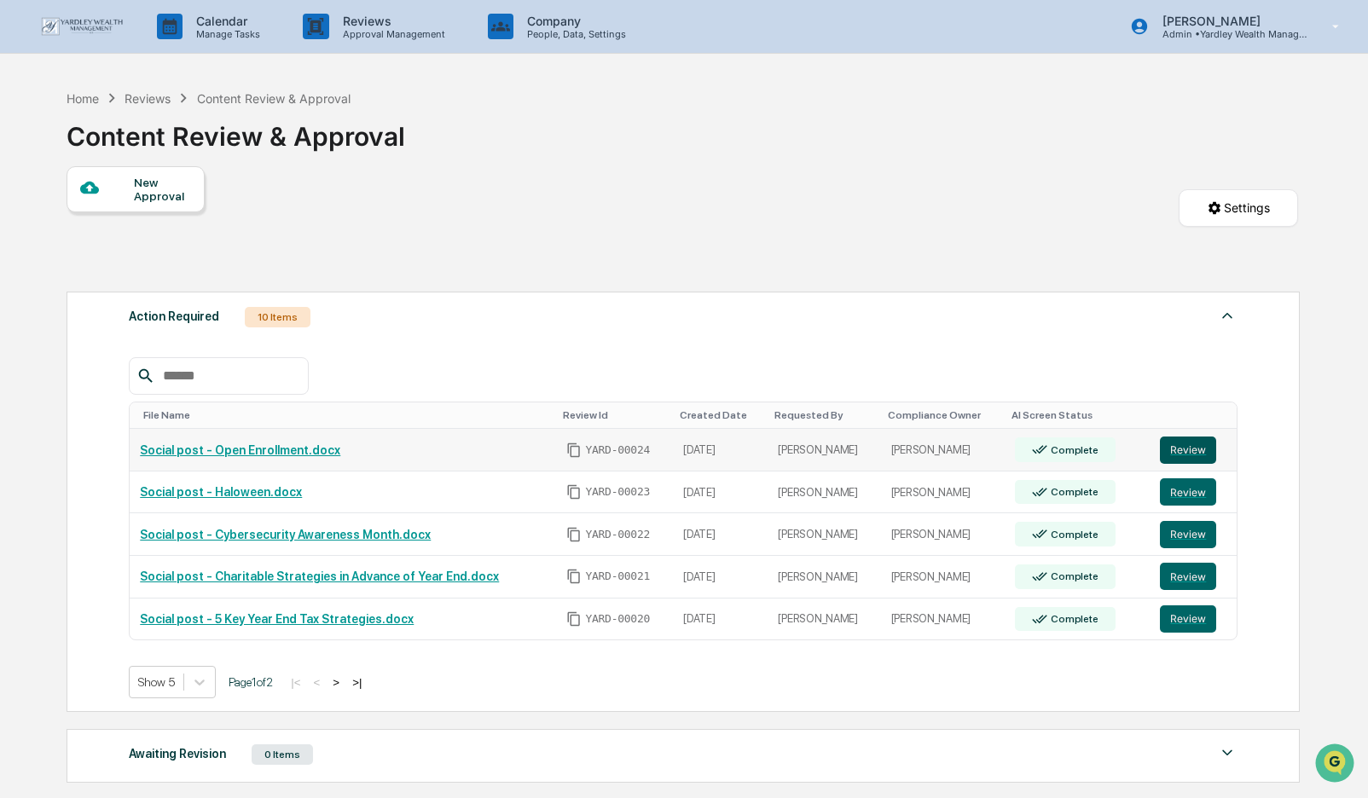
click at [1196, 450] on button "Review" at bounding box center [1188, 450] width 56 height 27
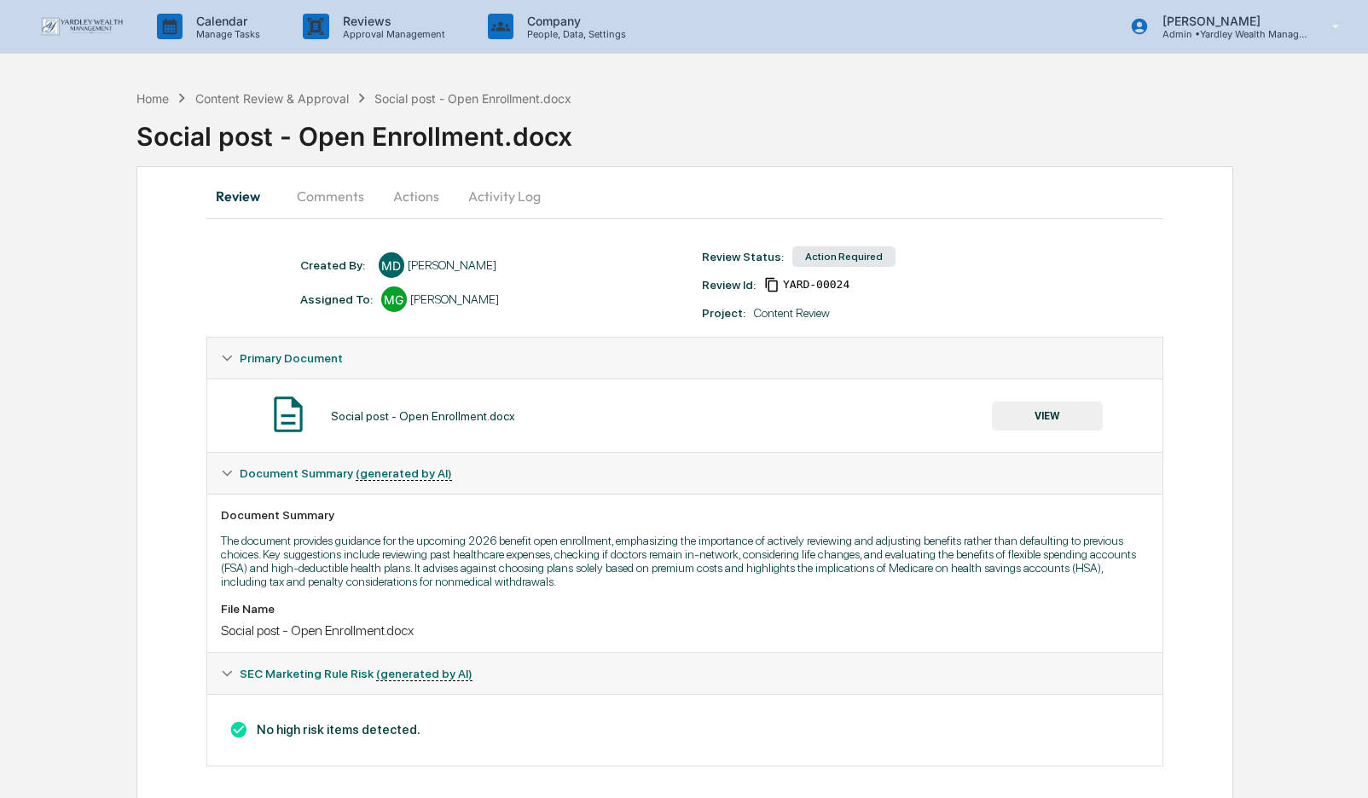
click at [414, 190] on button "Actions" at bounding box center [416, 196] width 77 height 41
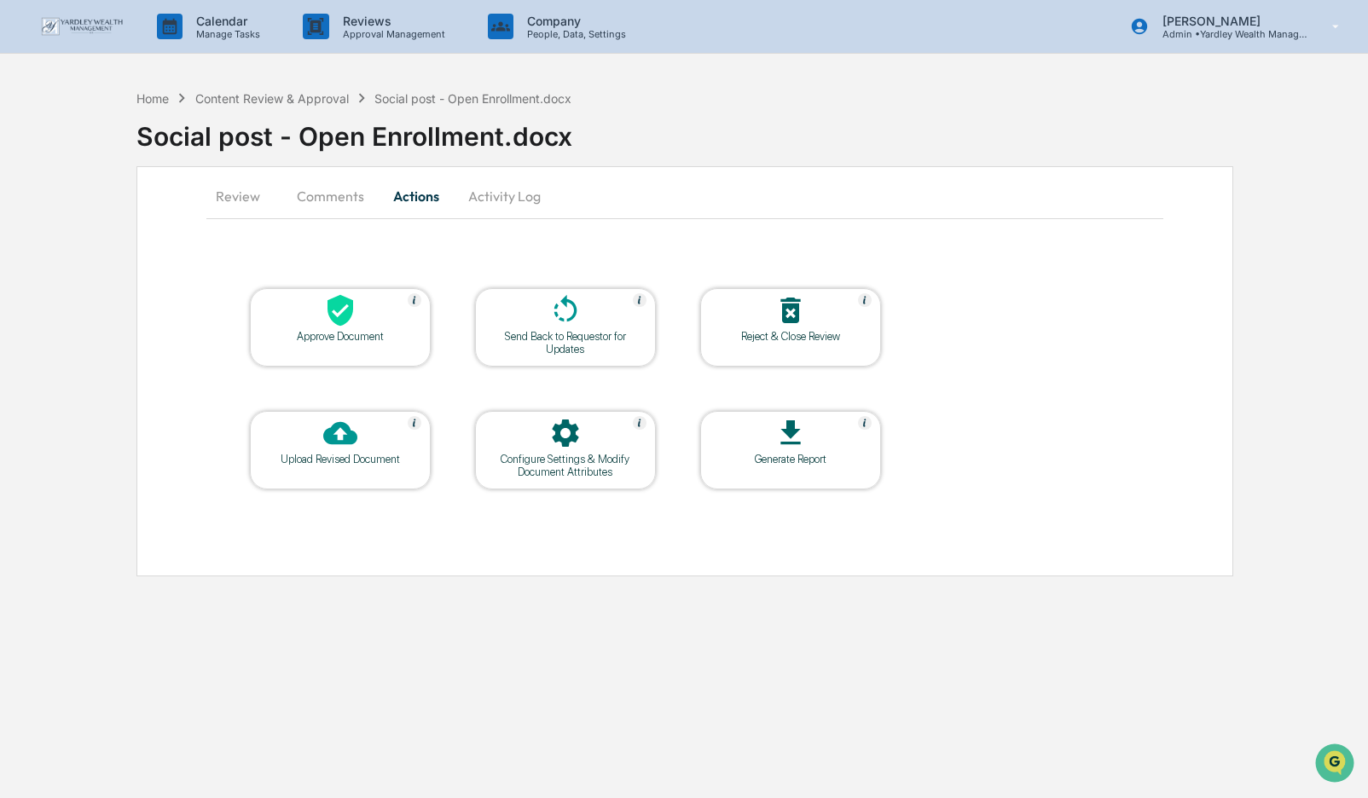
click at [334, 321] on icon at bounding box center [340, 311] width 26 height 32
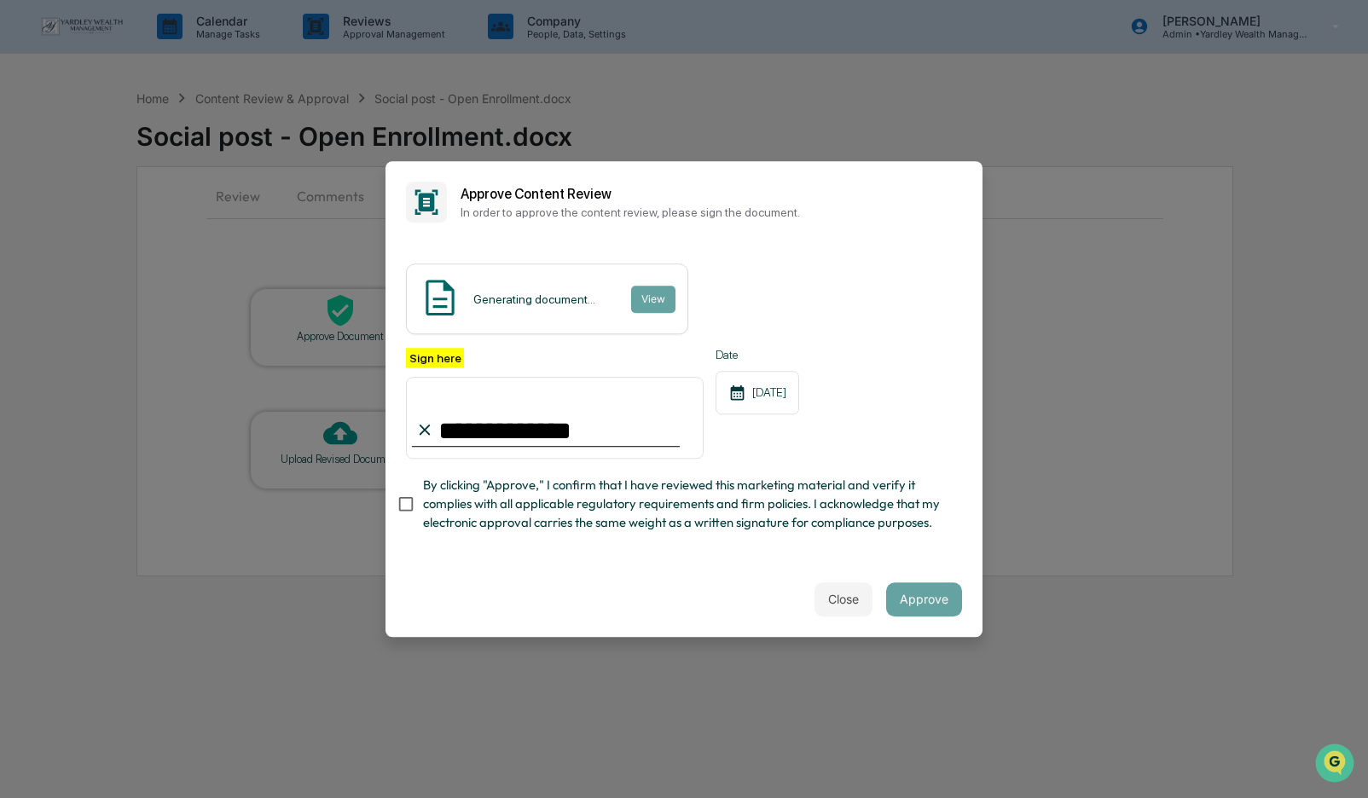
type input "**********"
click at [918, 599] on button "Approve" at bounding box center [924, 599] width 76 height 34
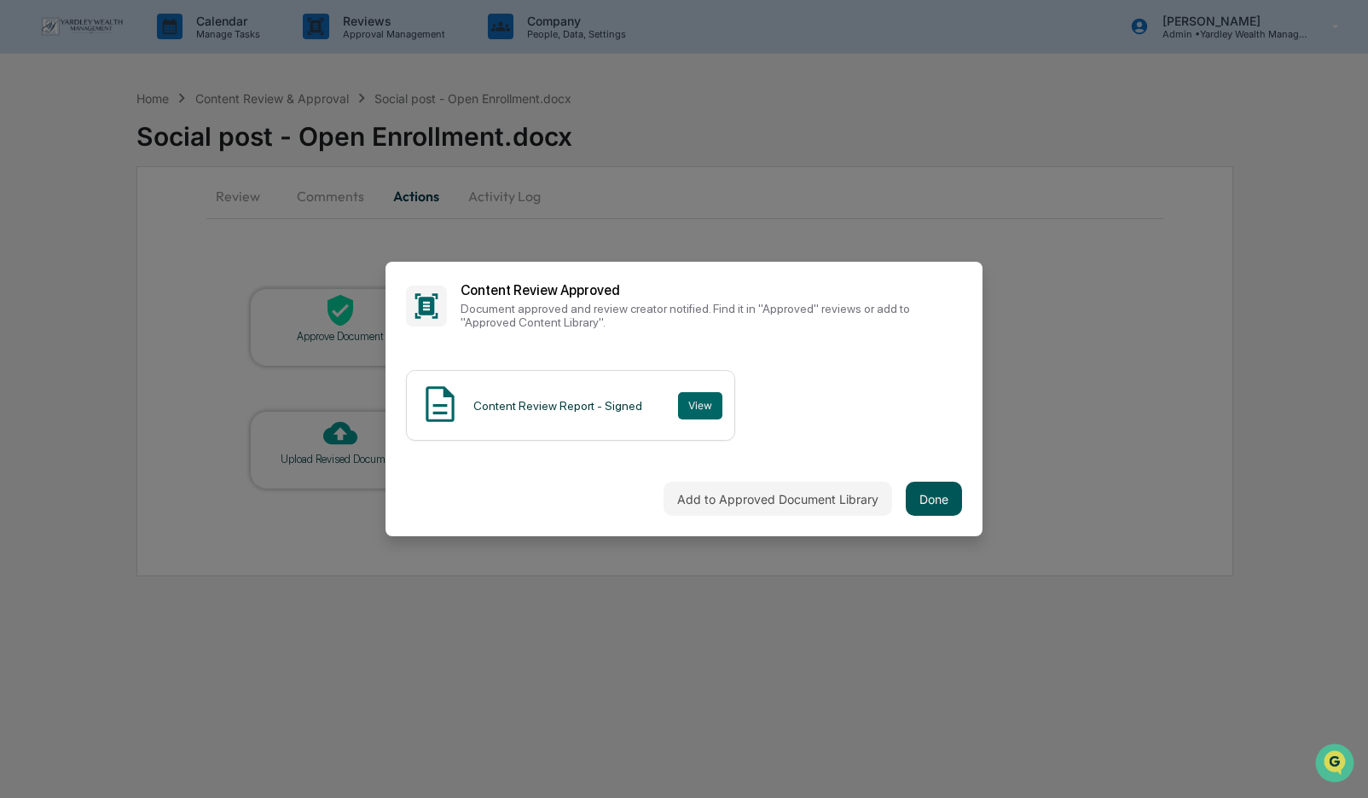
click at [930, 501] on button "Done" at bounding box center [934, 499] width 56 height 34
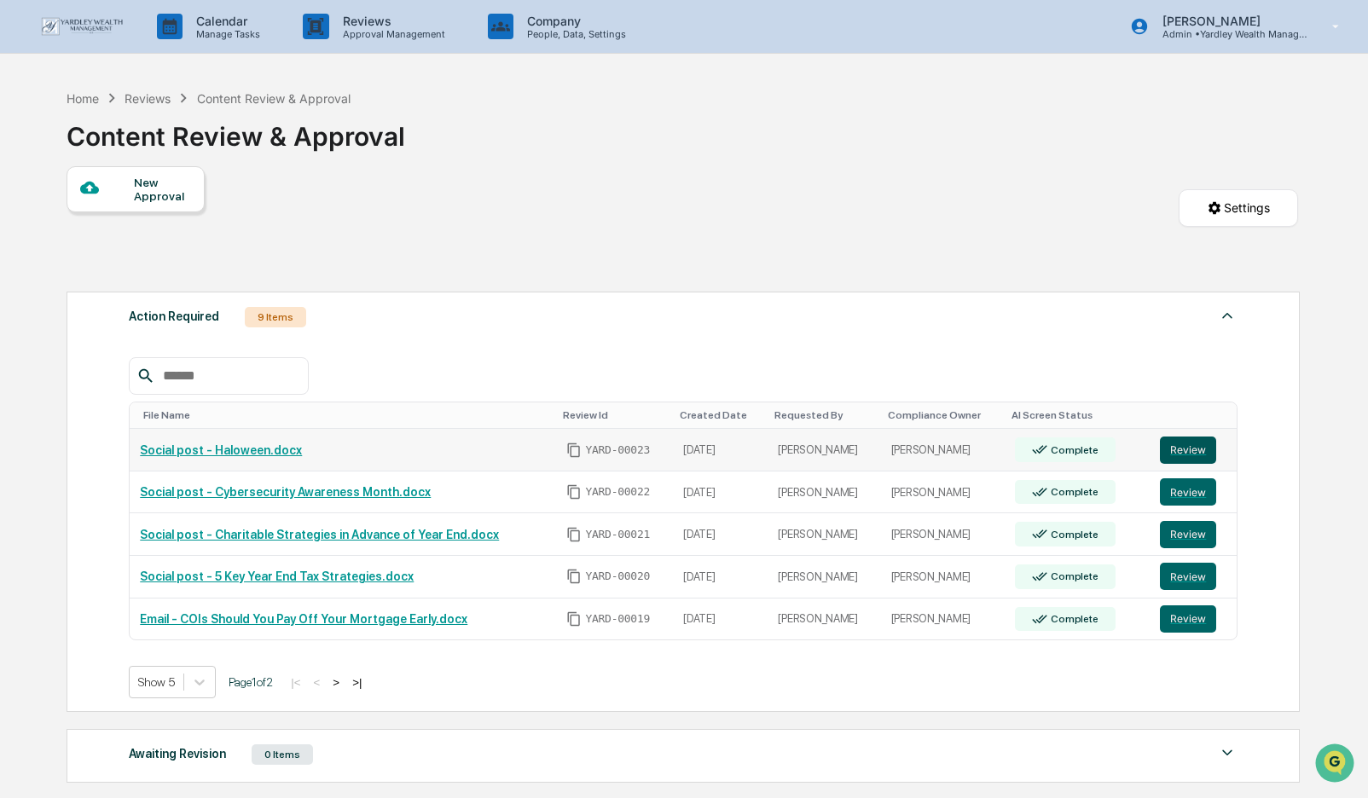
click at [1191, 455] on button "Review" at bounding box center [1188, 450] width 56 height 27
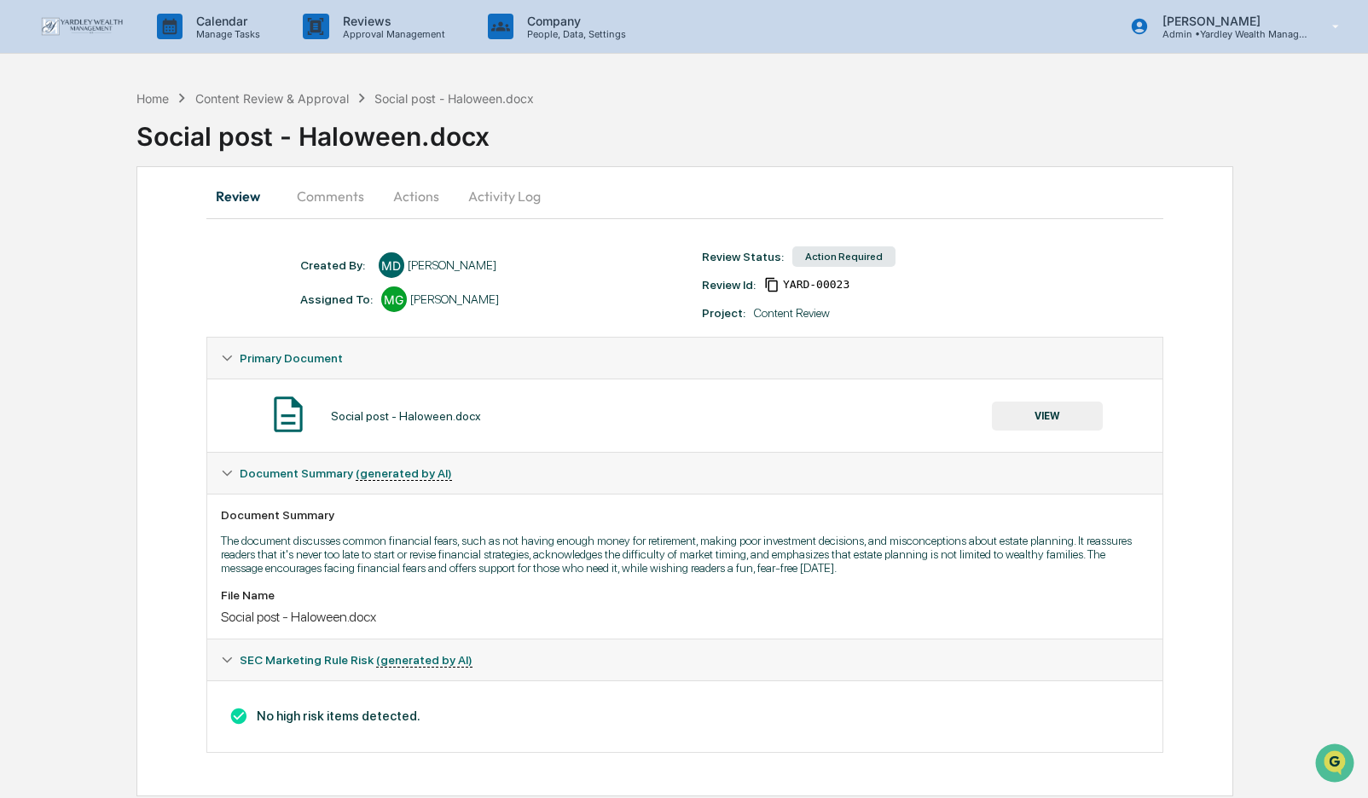
click at [1056, 414] on button "VIEW" at bounding box center [1047, 416] width 111 height 29
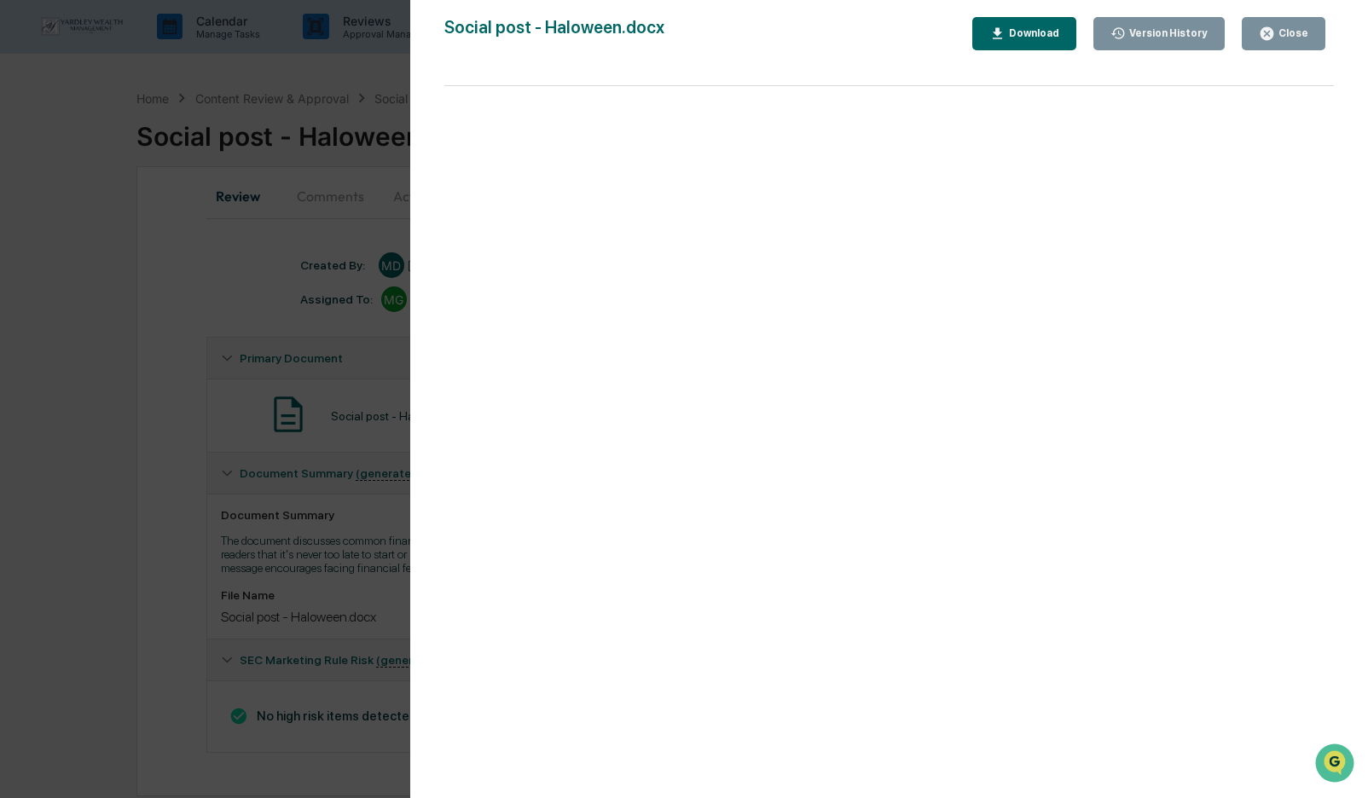
click at [1284, 36] on div "Close" at bounding box center [1291, 33] width 33 height 12
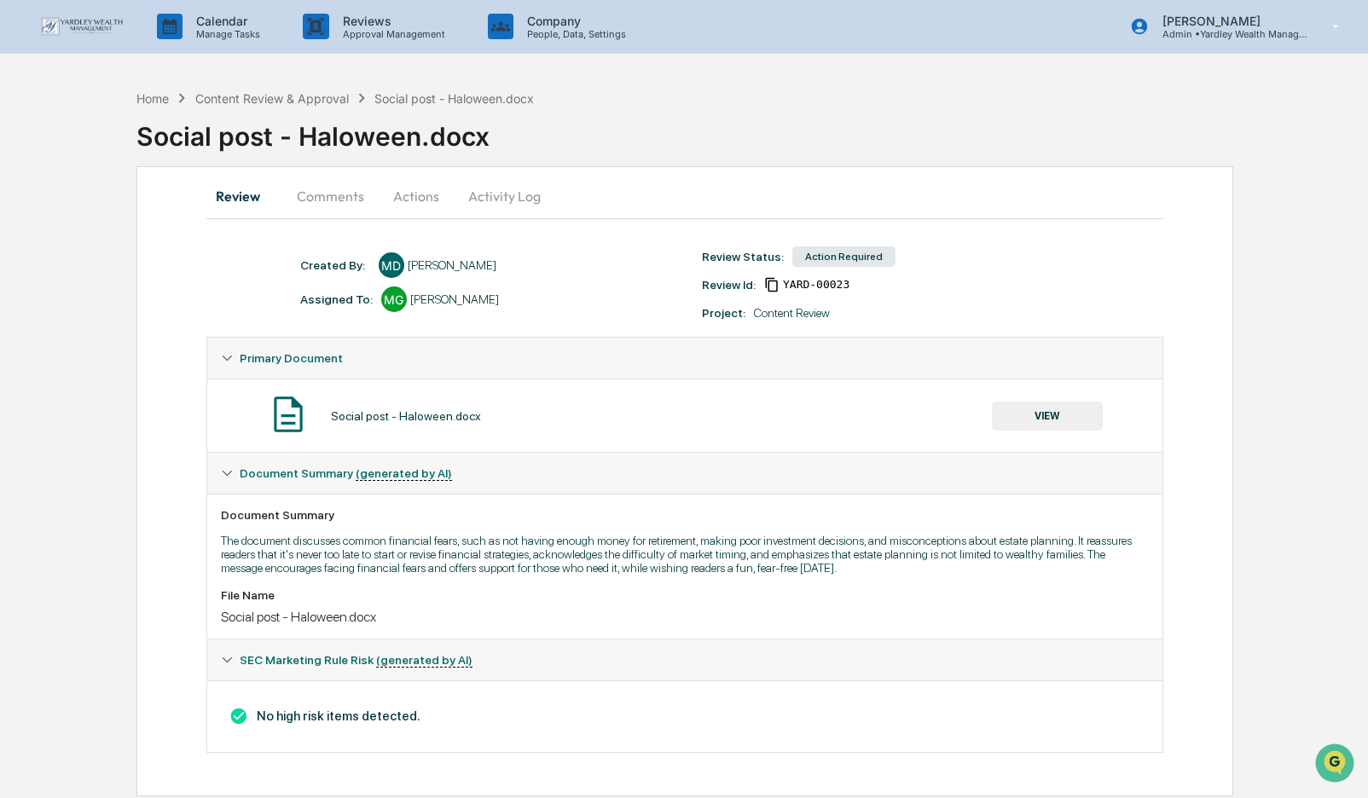
click at [406, 193] on button "Actions" at bounding box center [416, 196] width 77 height 41
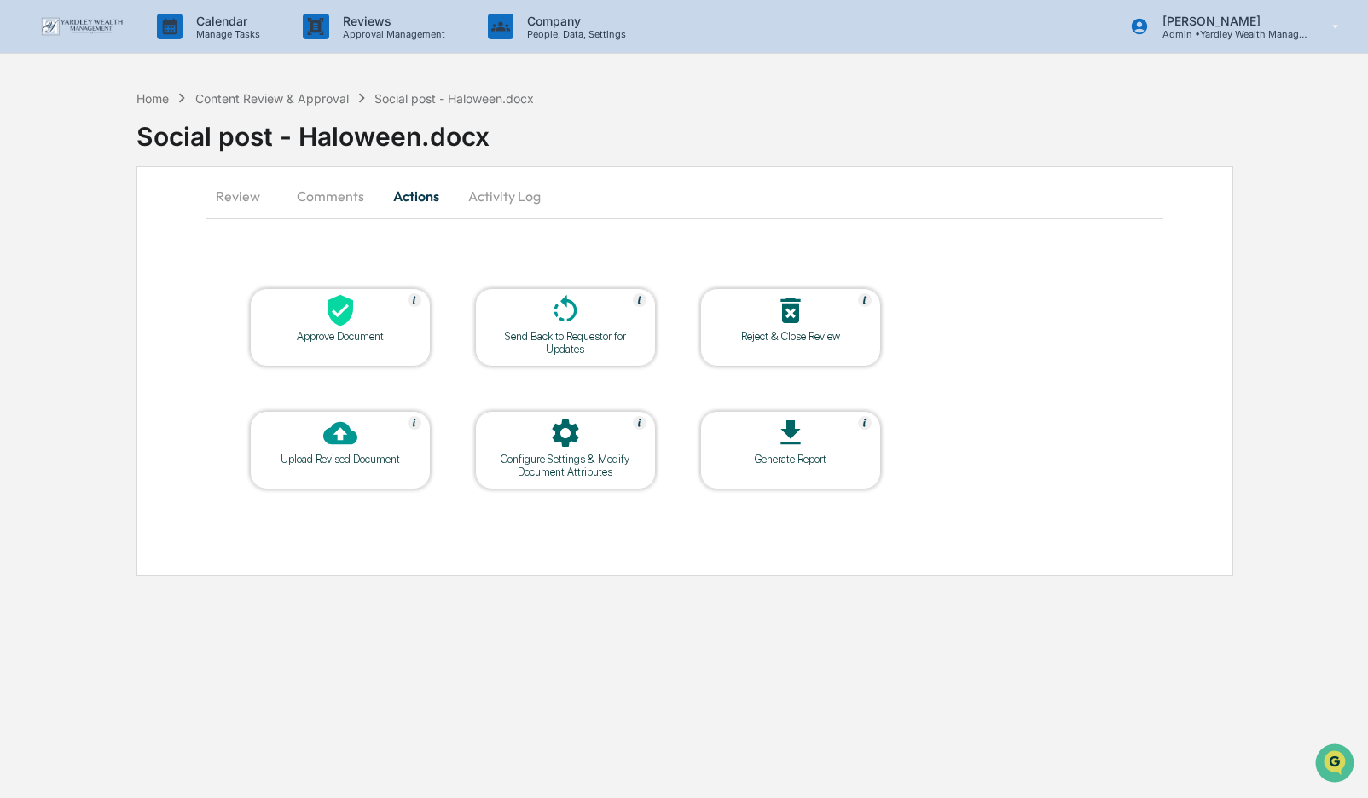
click at [327, 315] on icon at bounding box center [340, 310] width 34 height 34
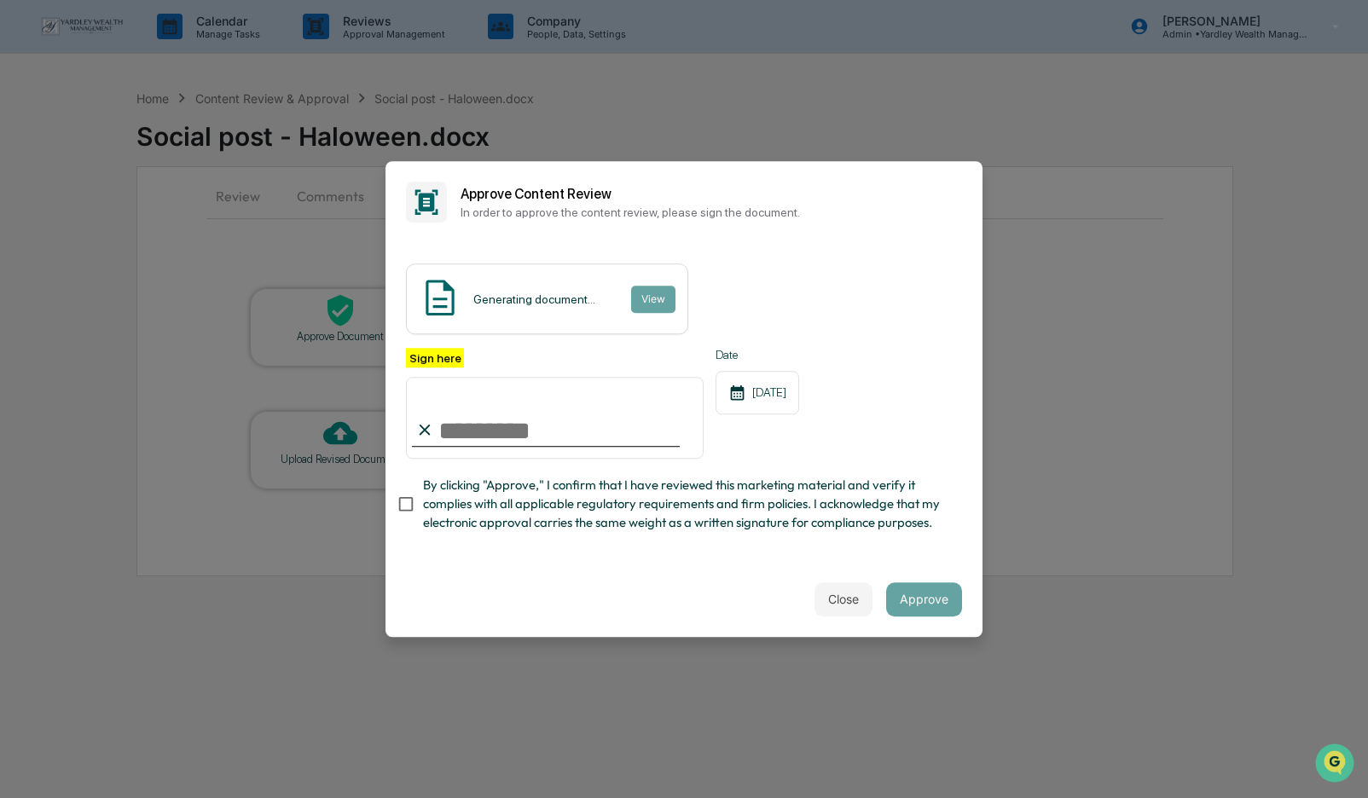
click at [449, 425] on input "Sign here" at bounding box center [555, 418] width 298 height 82
type input "**********"
click at [931, 603] on button "Approve" at bounding box center [924, 599] width 76 height 34
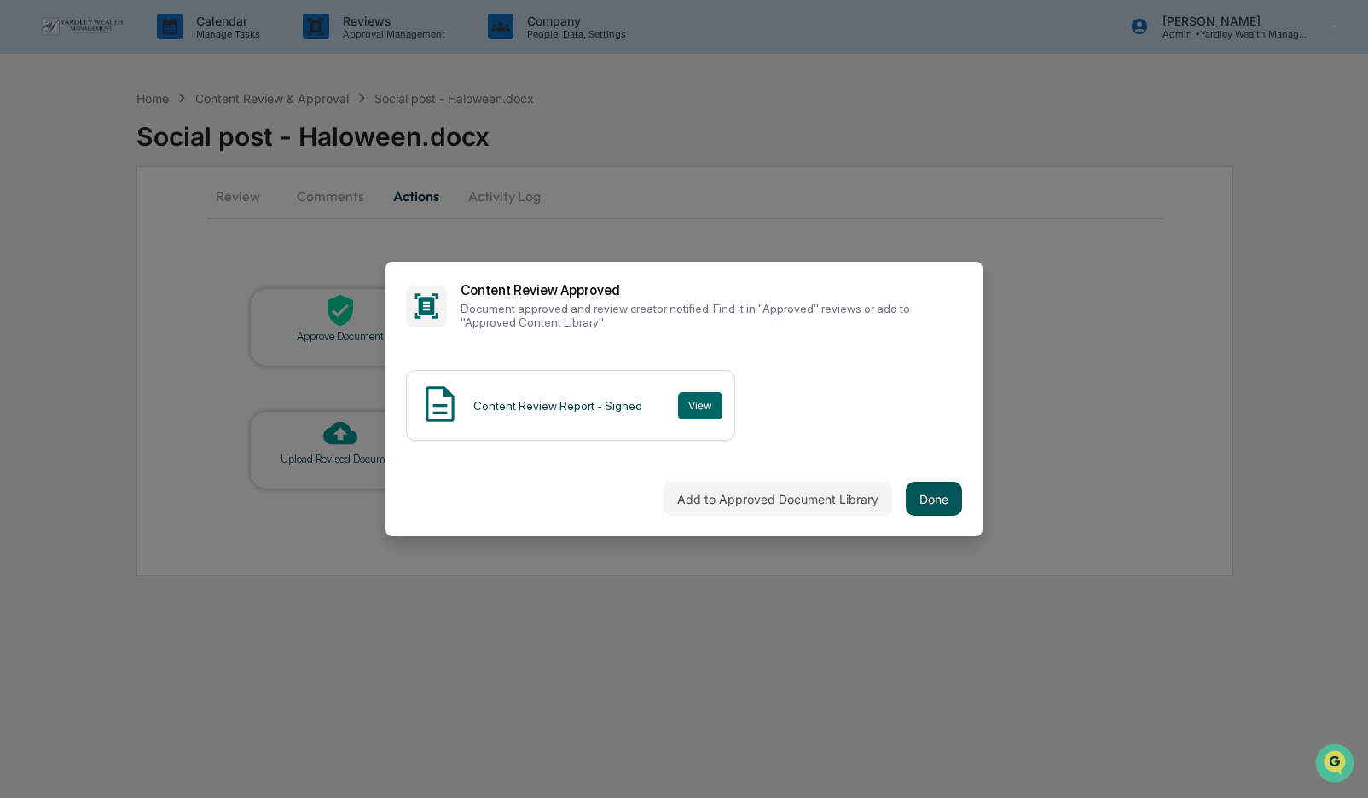
click at [934, 505] on button "Done" at bounding box center [934, 499] width 56 height 34
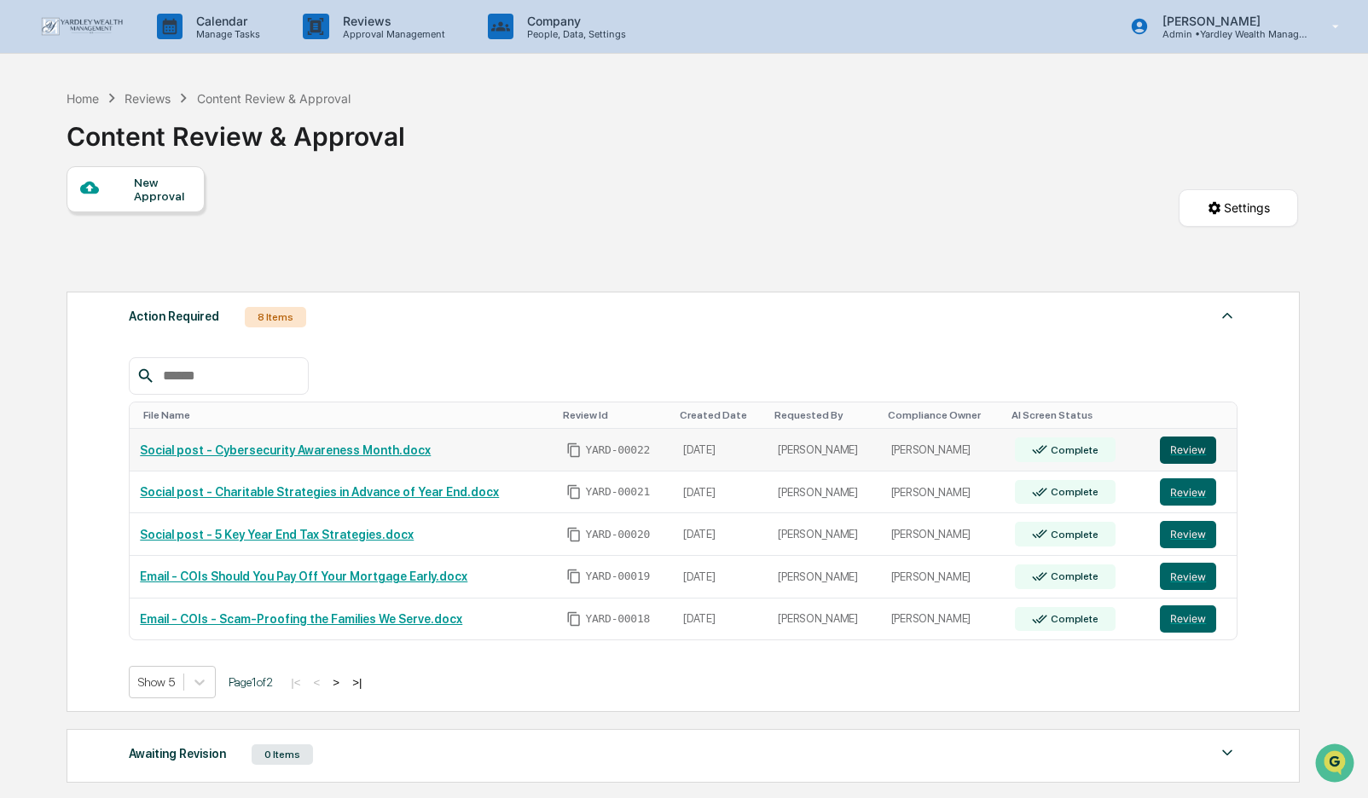
click at [1190, 455] on button "Review" at bounding box center [1188, 450] width 56 height 27
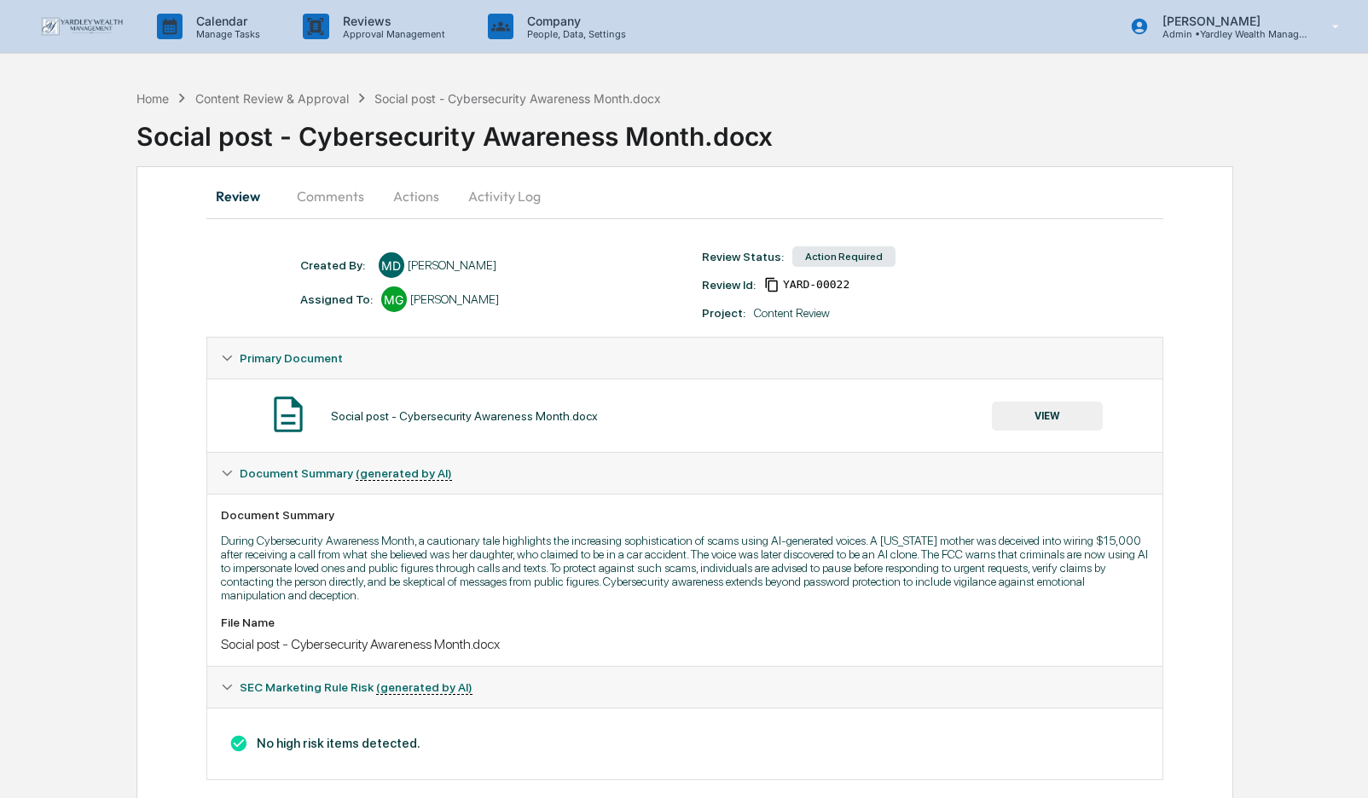
click at [414, 198] on button "Actions" at bounding box center [416, 196] width 77 height 41
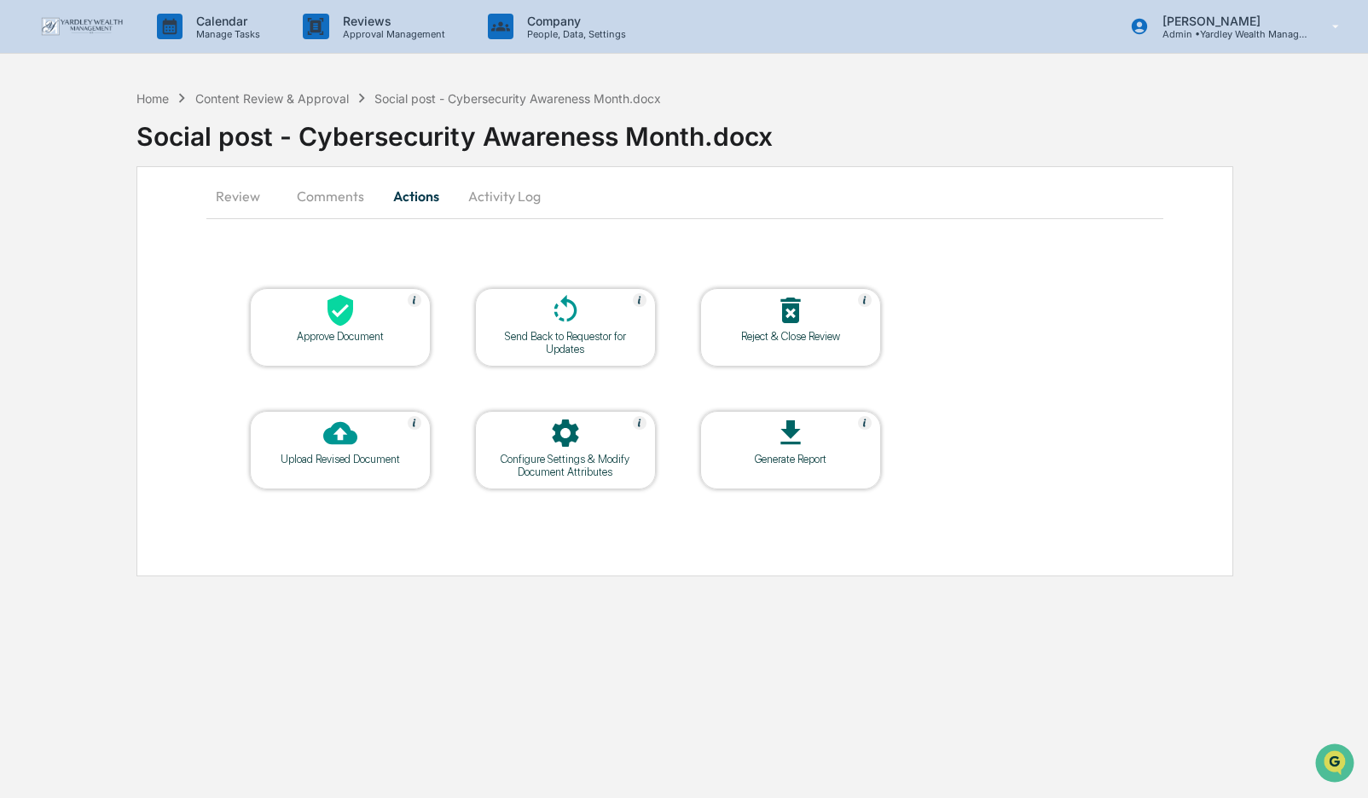
click at [337, 324] on icon at bounding box center [340, 311] width 26 height 32
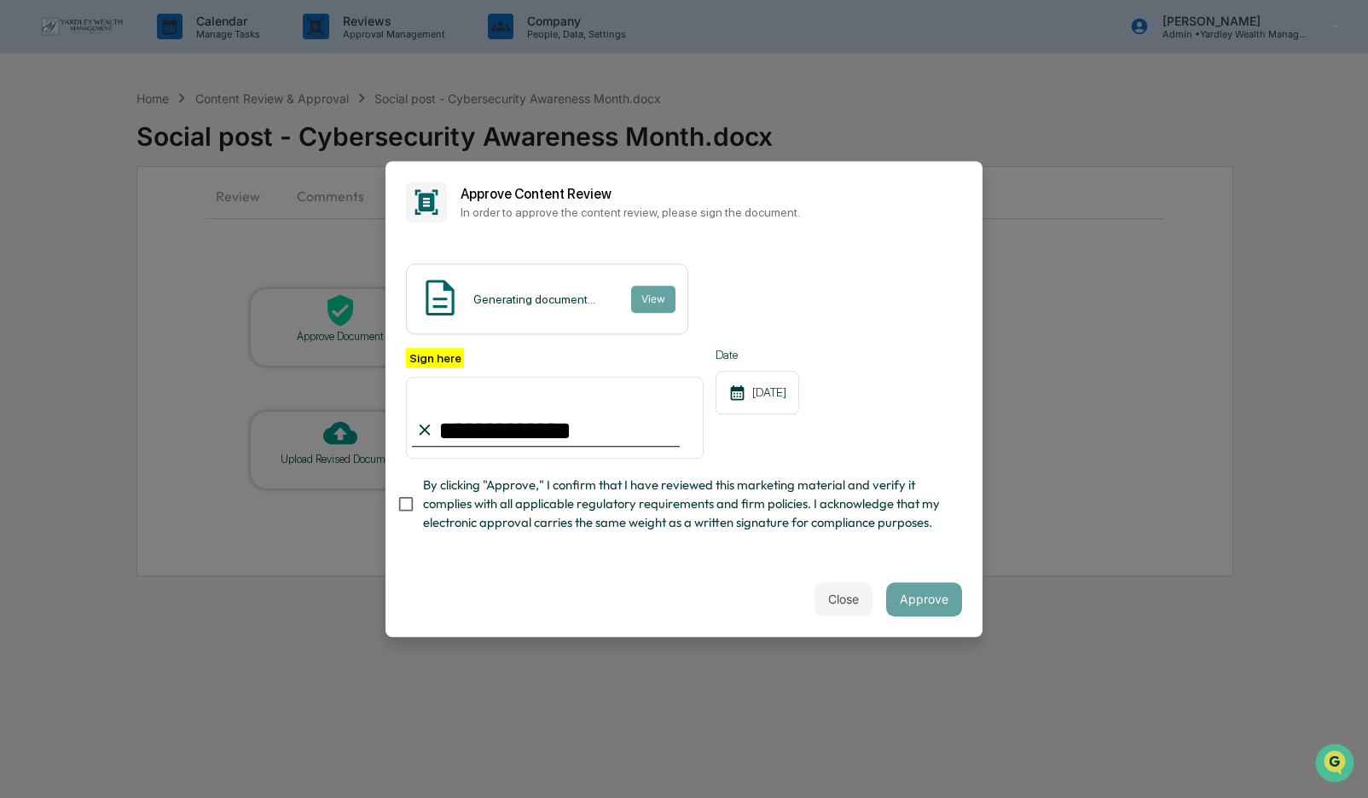
type input "**********"
click at [935, 600] on button "Approve" at bounding box center [924, 599] width 76 height 34
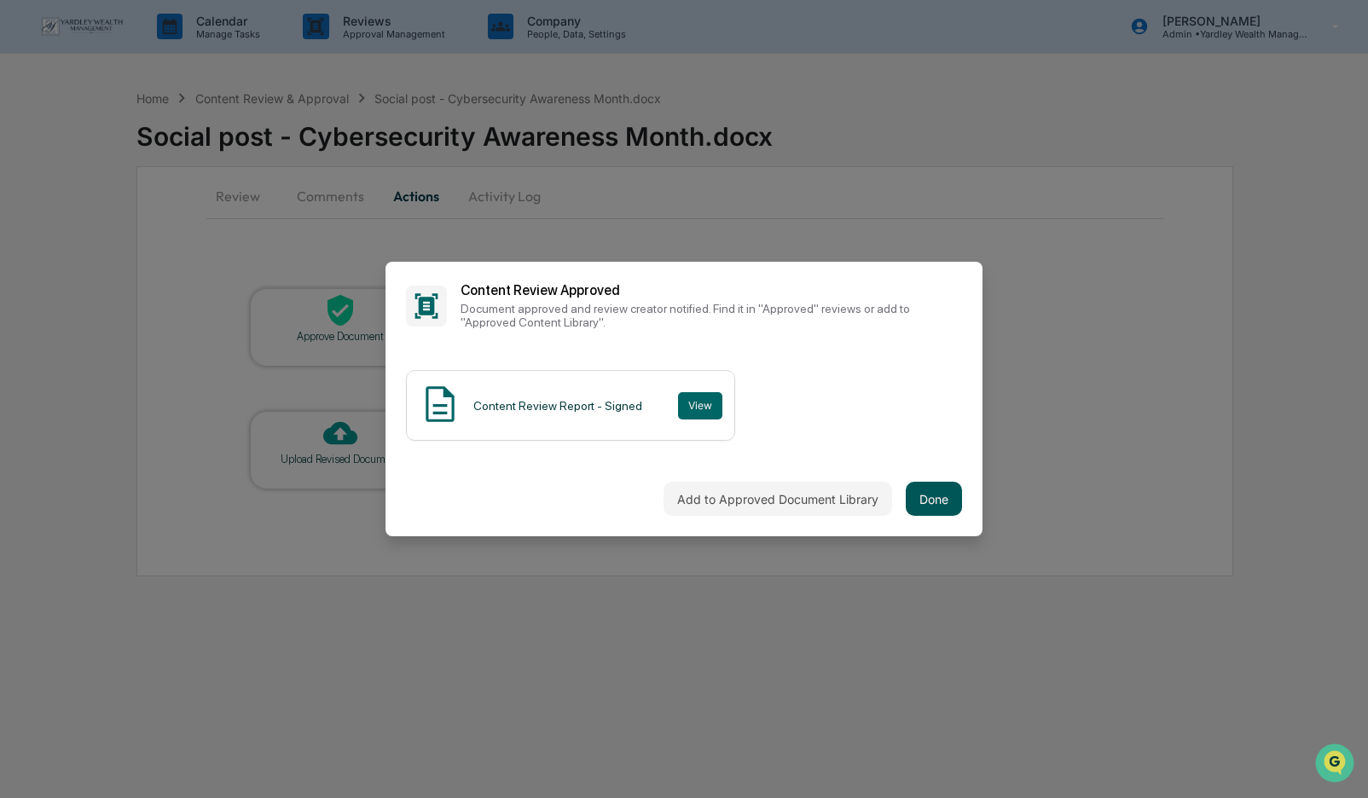
click at [921, 498] on button "Done" at bounding box center [934, 499] width 56 height 34
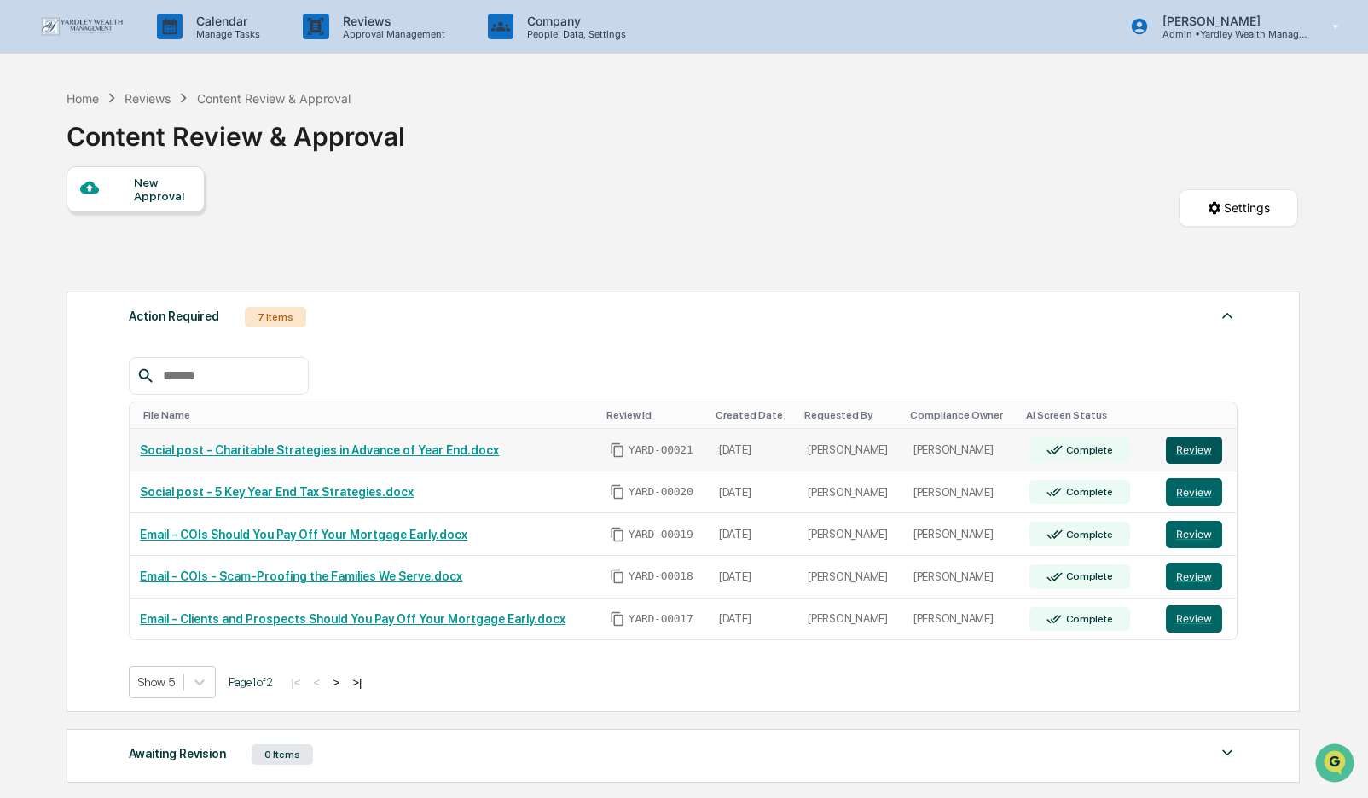
click at [1189, 450] on button "Review" at bounding box center [1194, 450] width 56 height 27
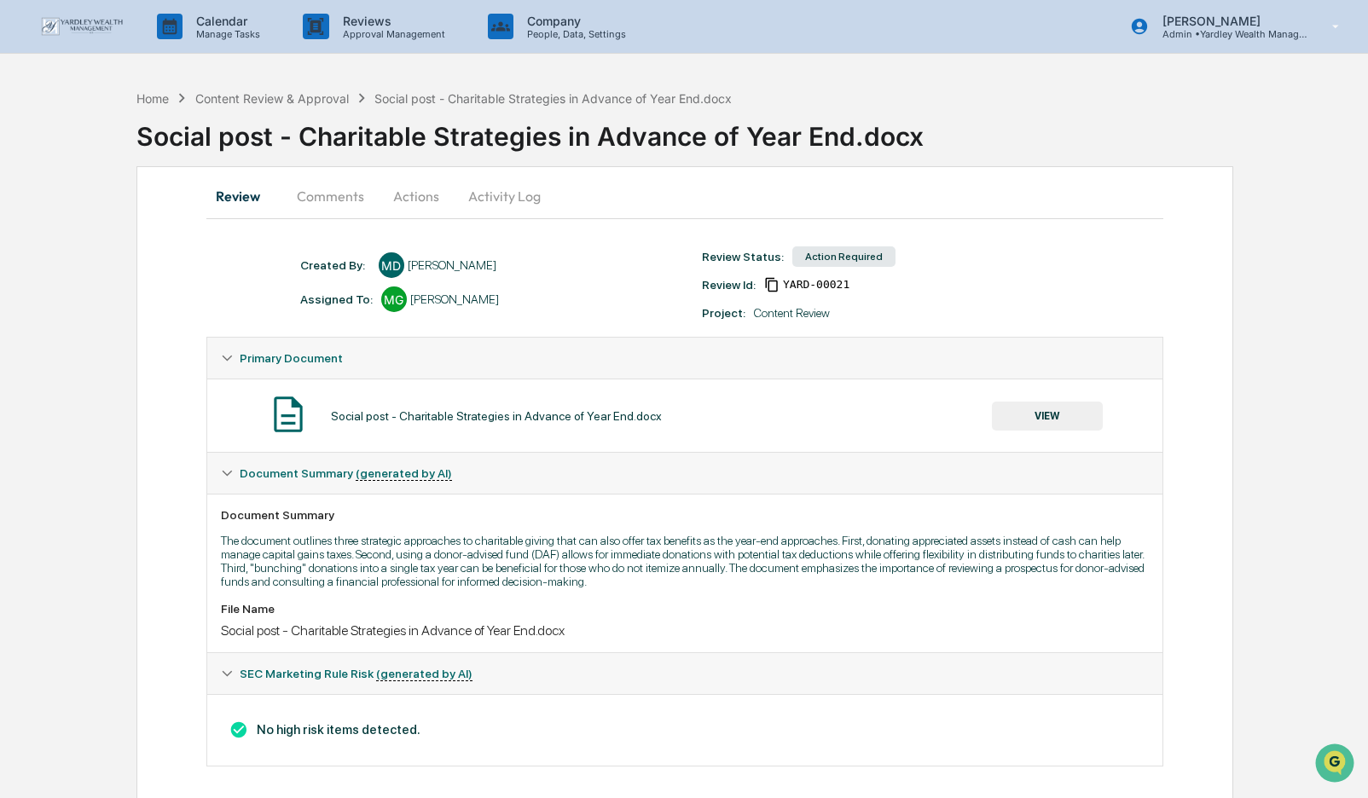
click at [413, 193] on button "Actions" at bounding box center [416, 196] width 77 height 41
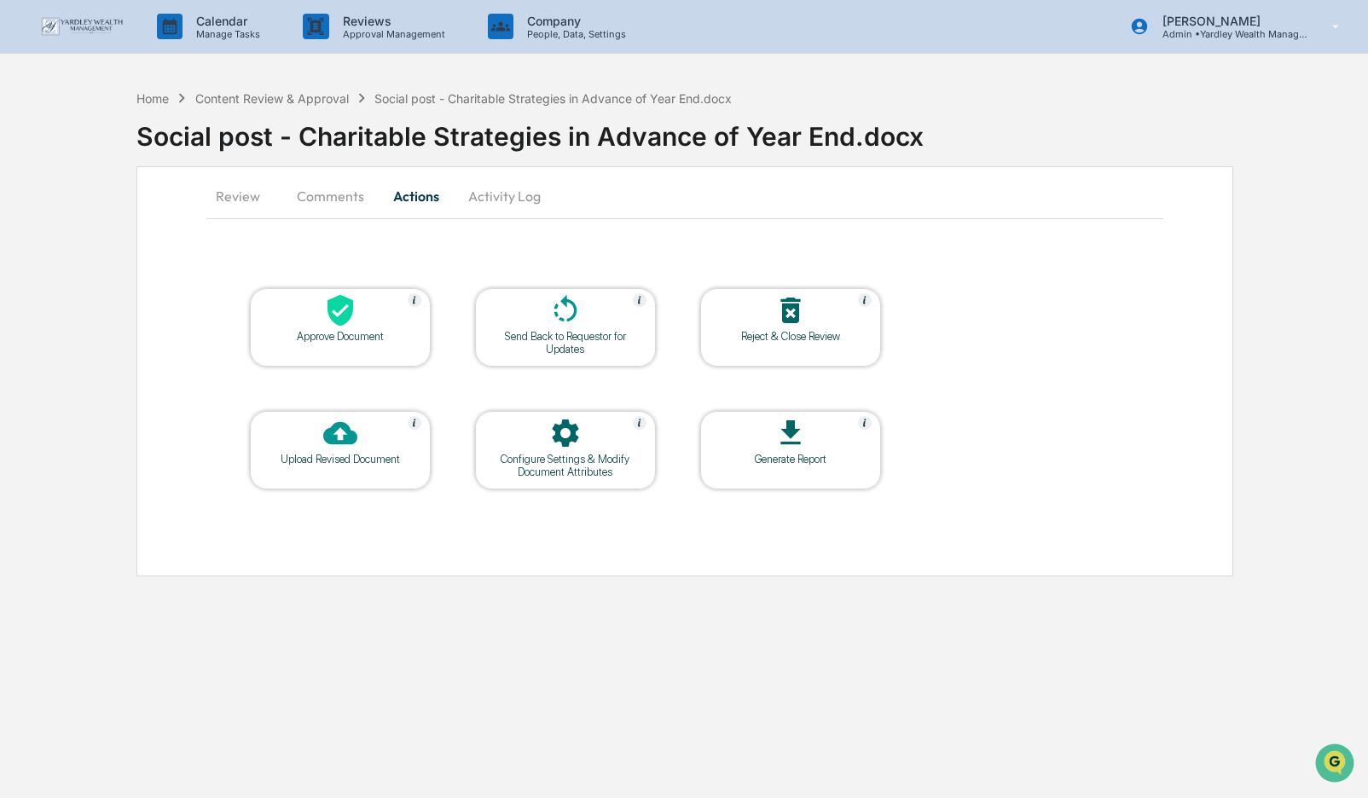
click at [342, 317] on icon at bounding box center [340, 311] width 26 height 32
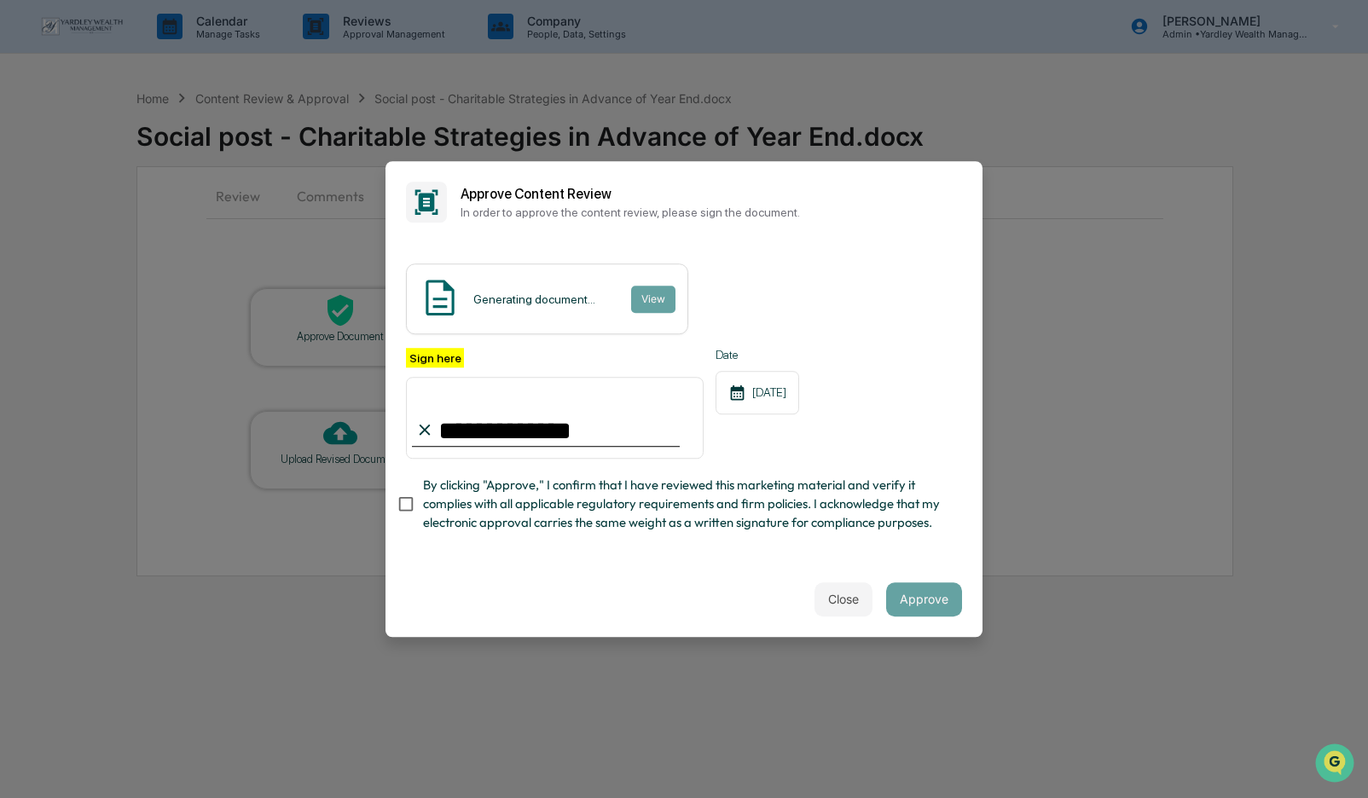
type input "**********"
click at [909, 551] on div "**********" at bounding box center [683, 402] width 597 height 319
click at [919, 600] on button "Approve" at bounding box center [924, 599] width 76 height 34
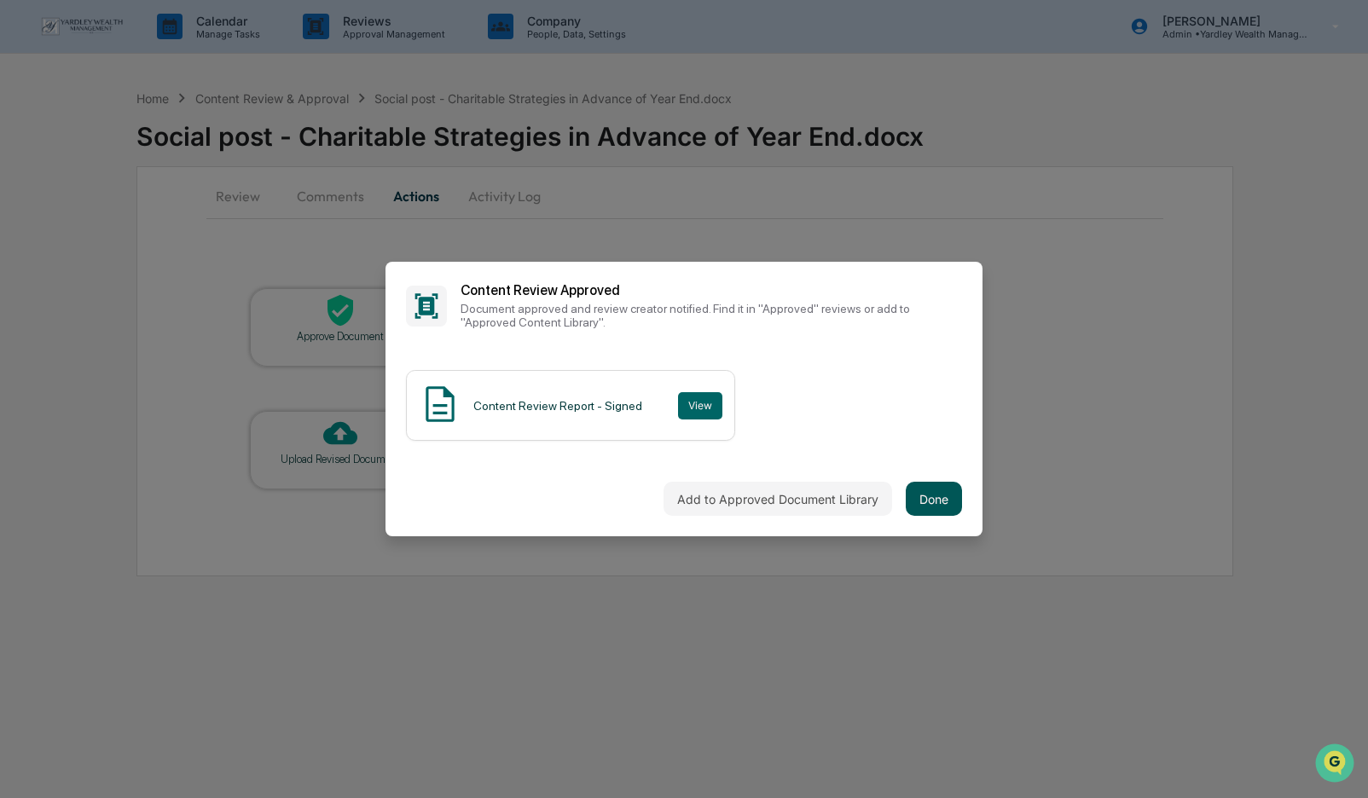
click at [938, 495] on button "Done" at bounding box center [934, 499] width 56 height 34
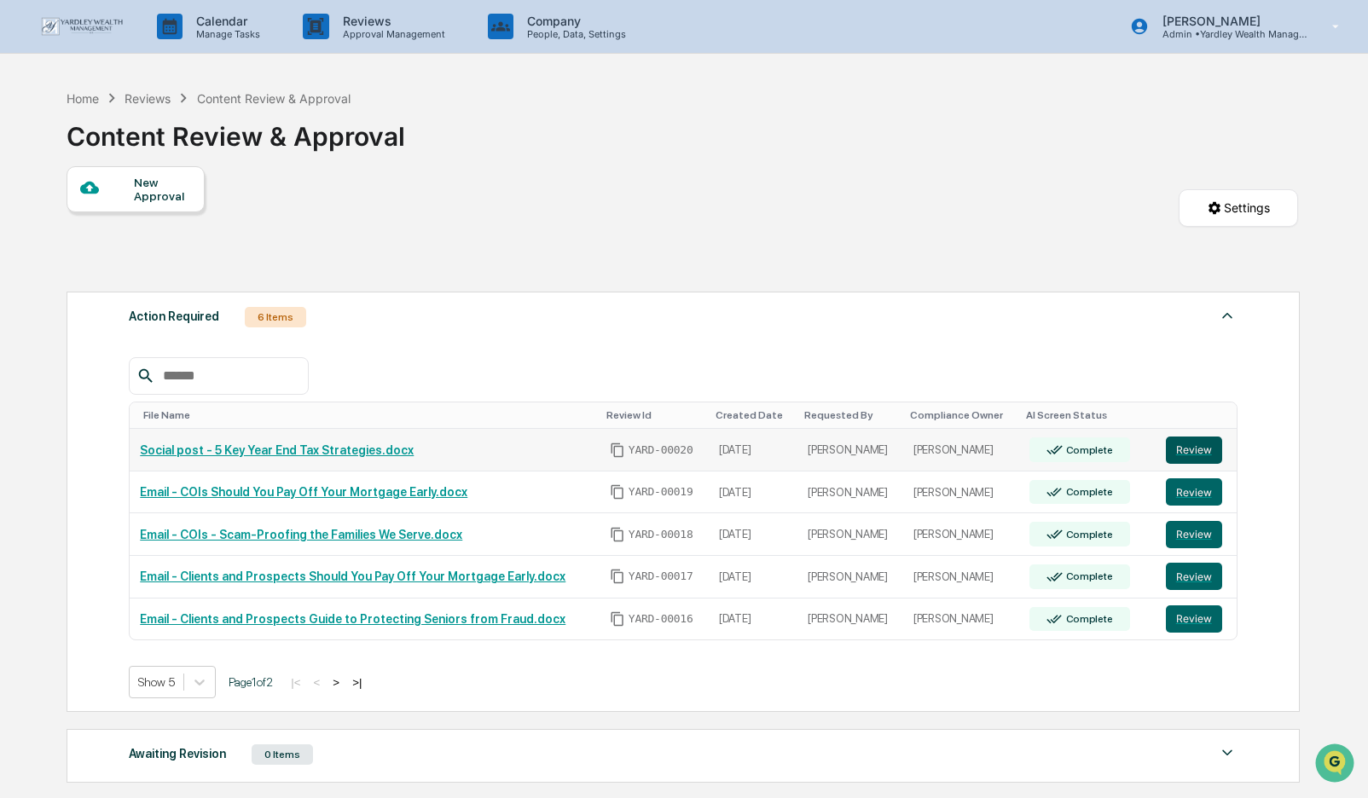
click at [1195, 449] on button "Review" at bounding box center [1194, 450] width 56 height 27
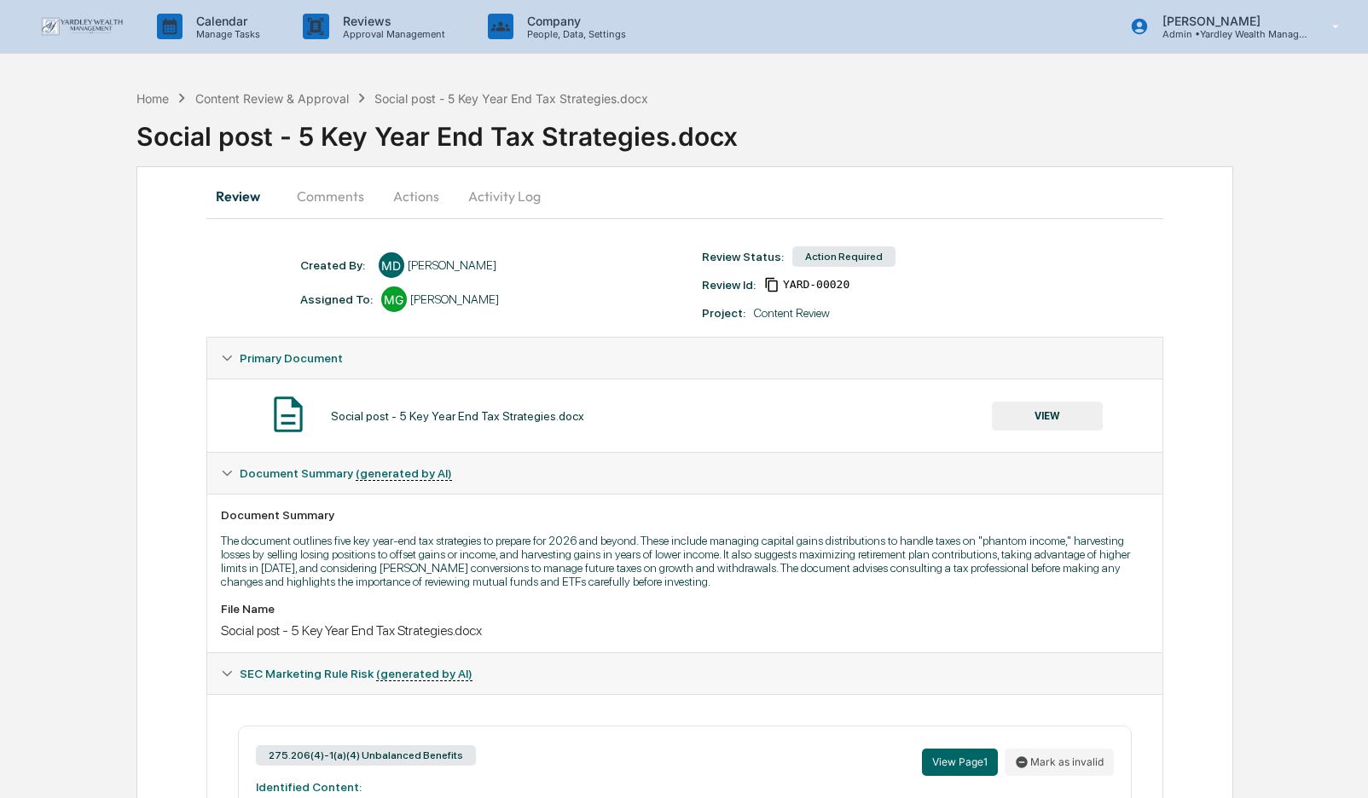
click at [409, 196] on button "Actions" at bounding box center [416, 196] width 77 height 41
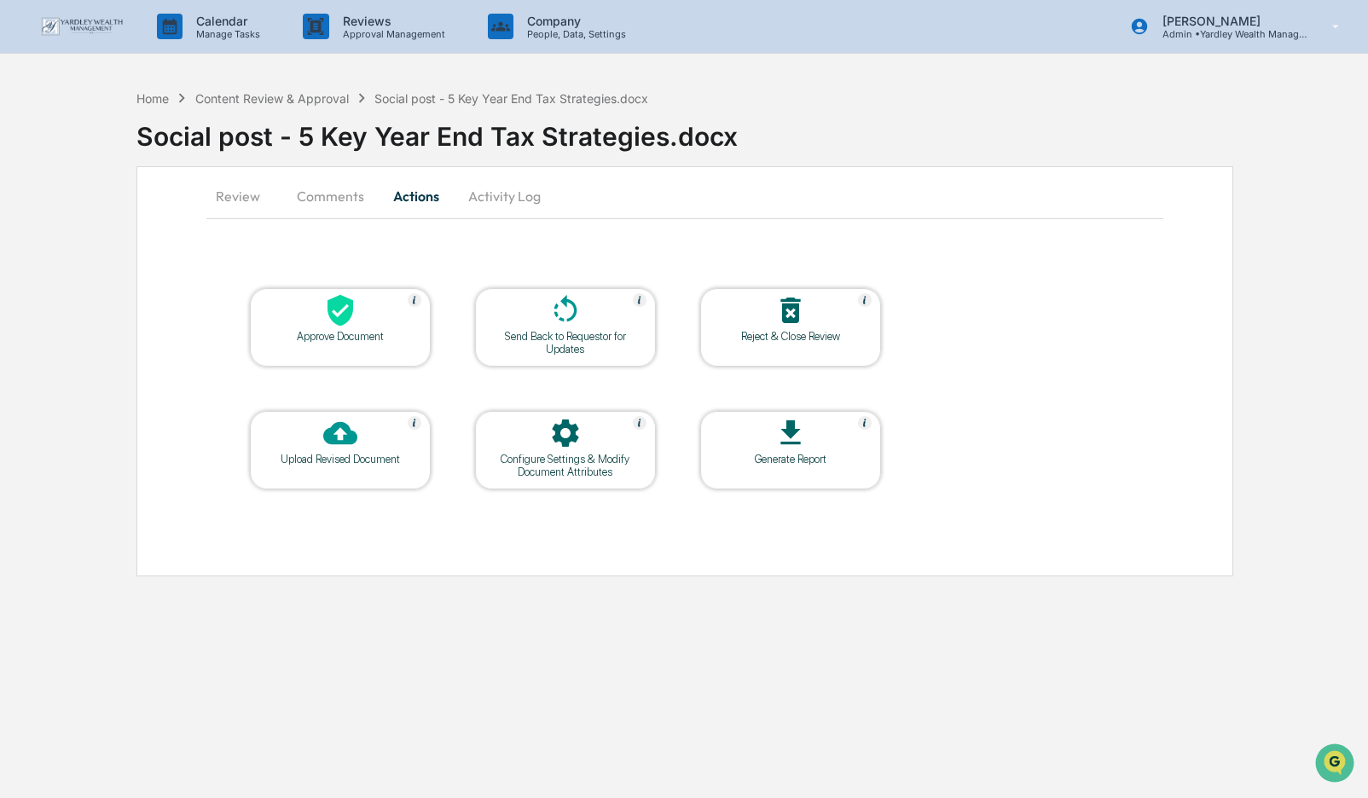
click at [339, 318] on icon at bounding box center [340, 311] width 26 height 32
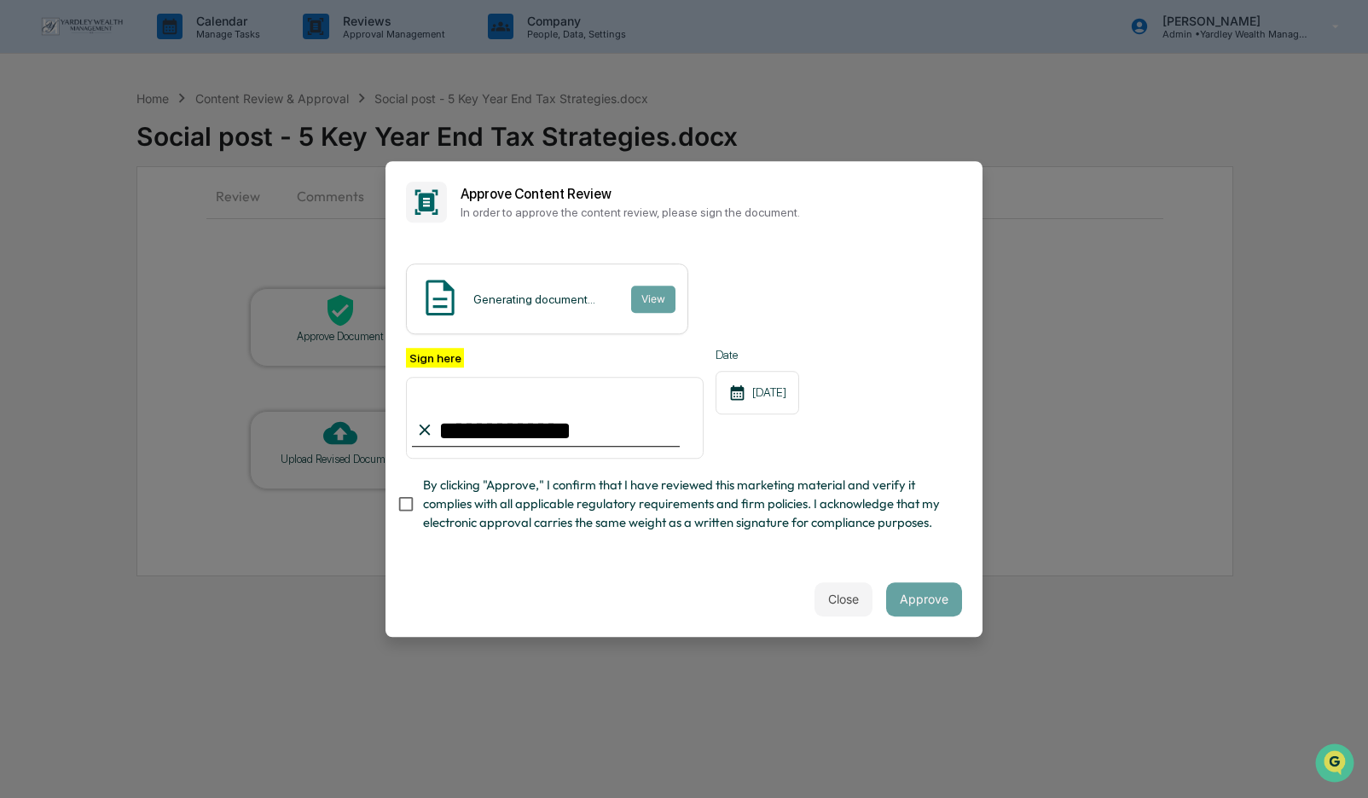
type input "**********"
click at [925, 598] on button "Approve" at bounding box center [924, 599] width 76 height 34
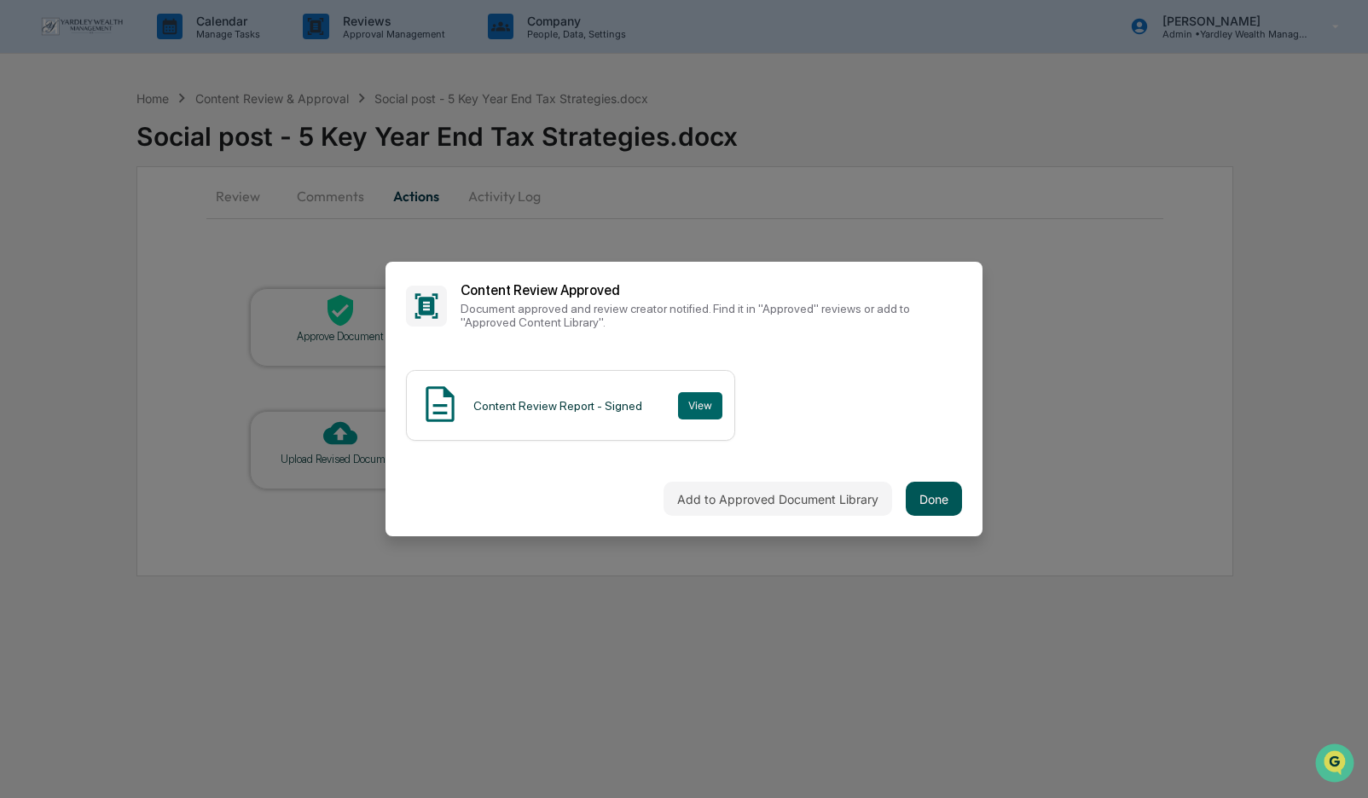
click at [930, 504] on button "Done" at bounding box center [934, 499] width 56 height 34
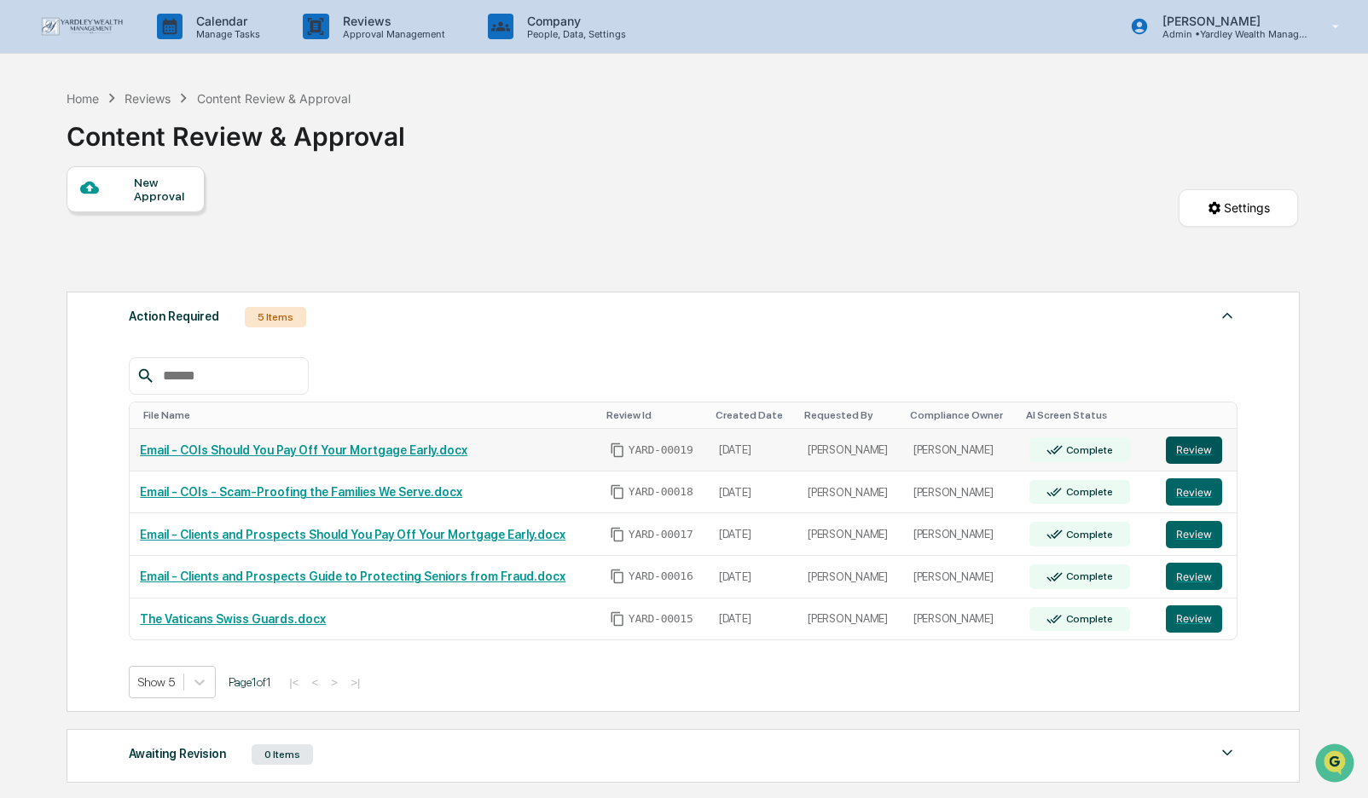
click at [1185, 454] on button "Review" at bounding box center [1194, 450] width 56 height 27
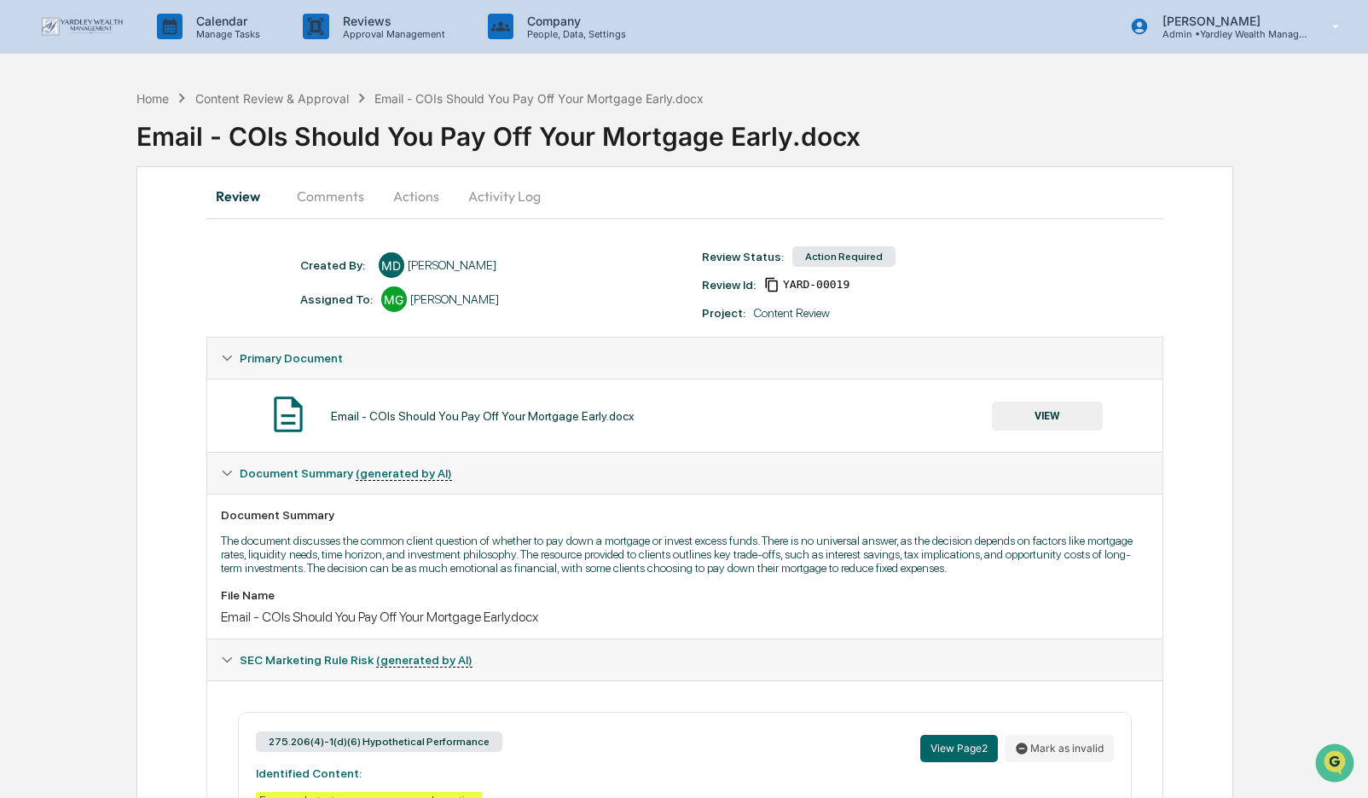
click at [412, 194] on button "Actions" at bounding box center [416, 196] width 77 height 41
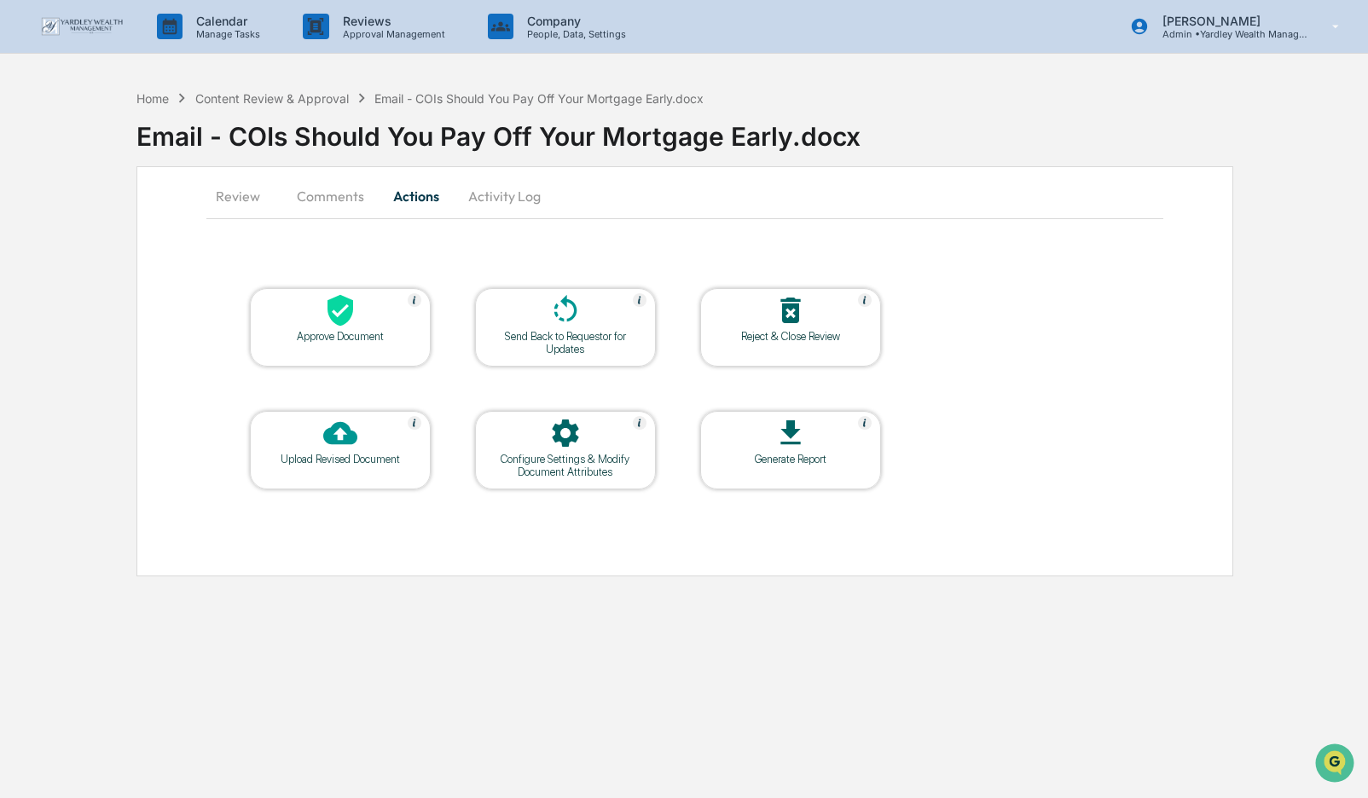
click at [354, 310] on icon at bounding box center [340, 310] width 34 height 34
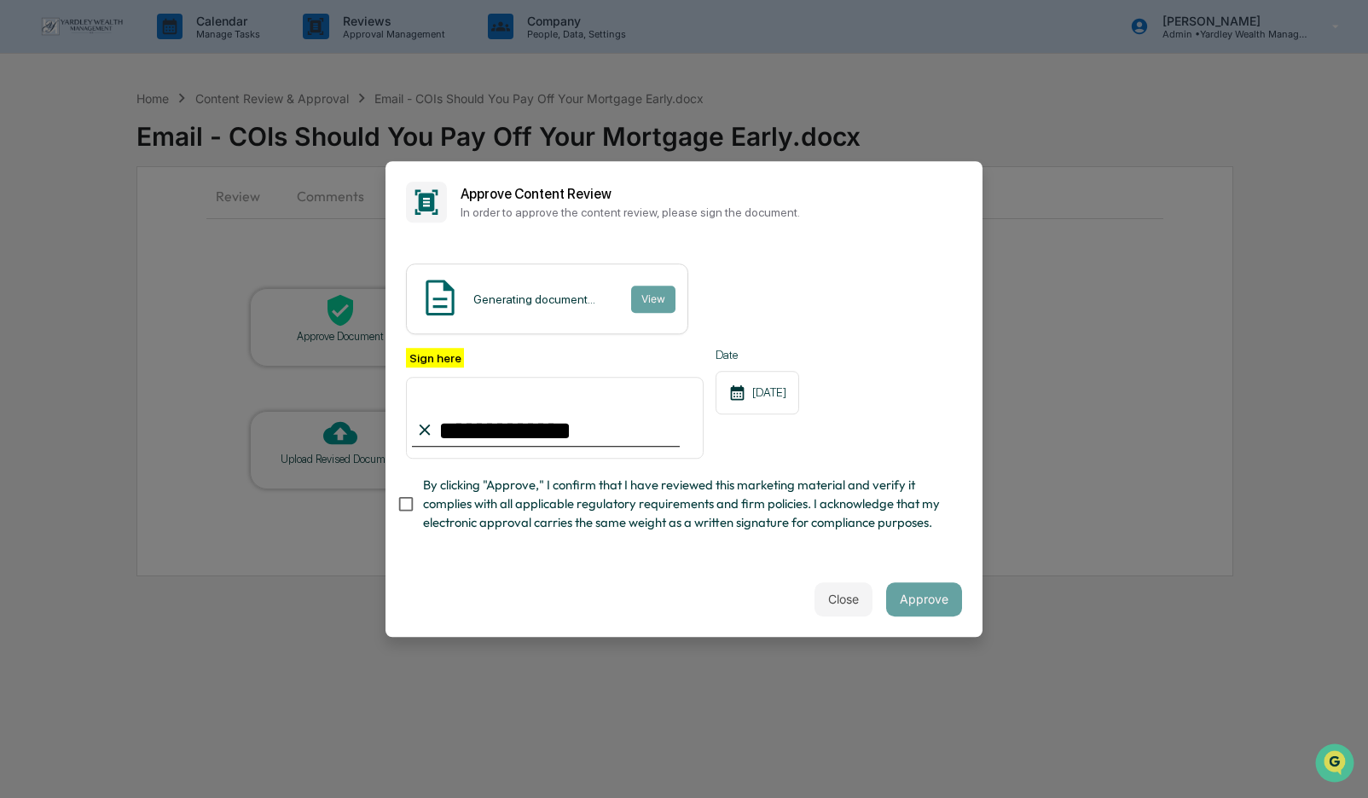
type input "**********"
click at [923, 595] on button "Approve" at bounding box center [924, 599] width 76 height 34
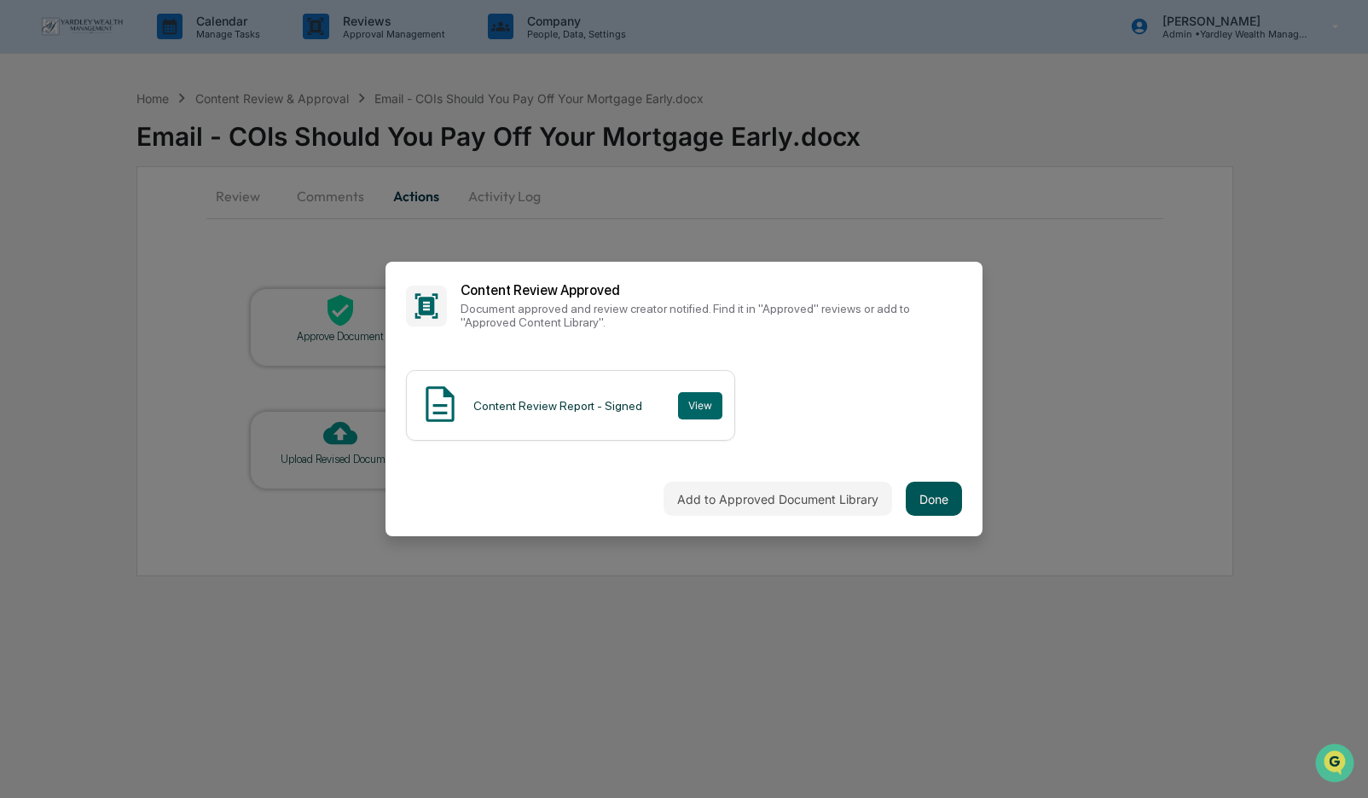
click at [946, 493] on button "Done" at bounding box center [934, 499] width 56 height 34
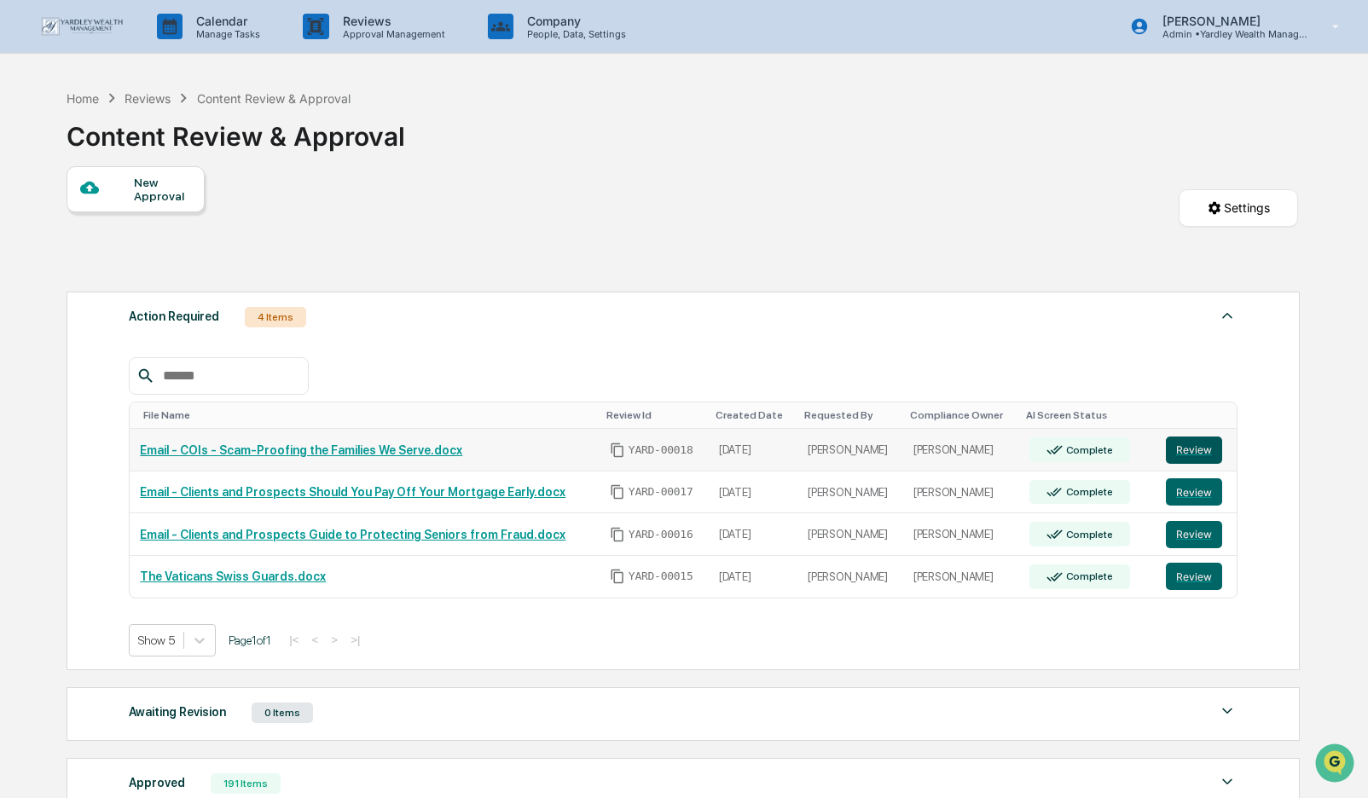
click at [1200, 451] on button "Review" at bounding box center [1194, 450] width 56 height 27
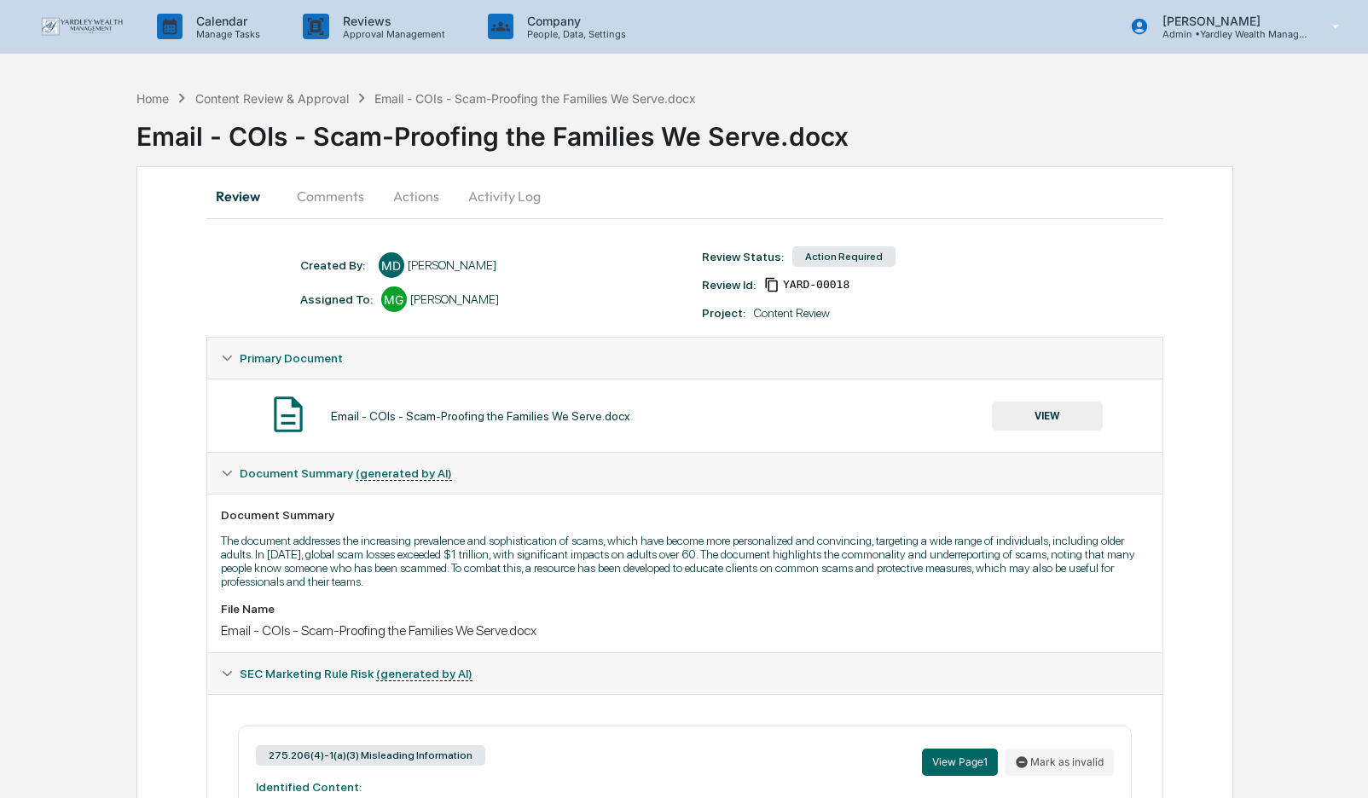
click at [410, 188] on button "Actions" at bounding box center [416, 196] width 77 height 41
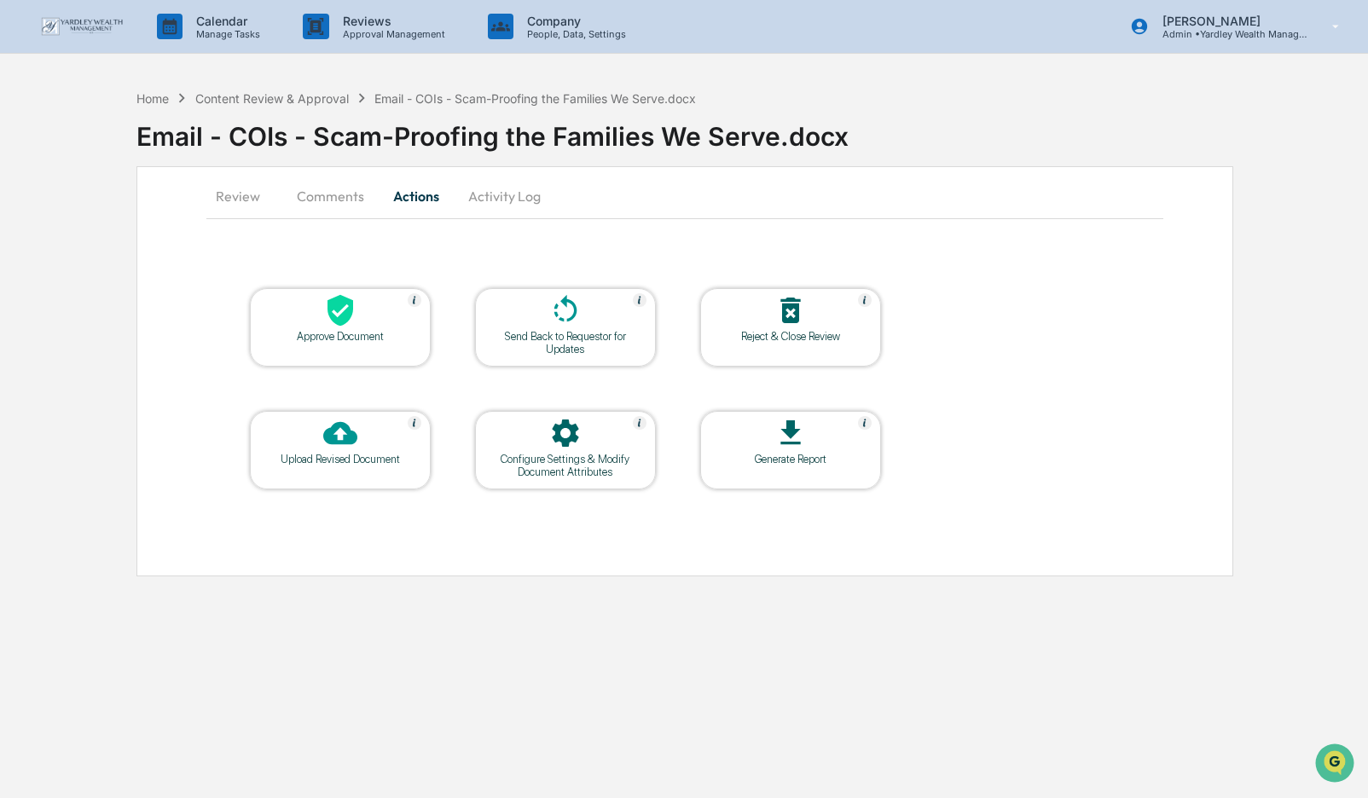
click at [345, 311] on icon at bounding box center [340, 311] width 26 height 32
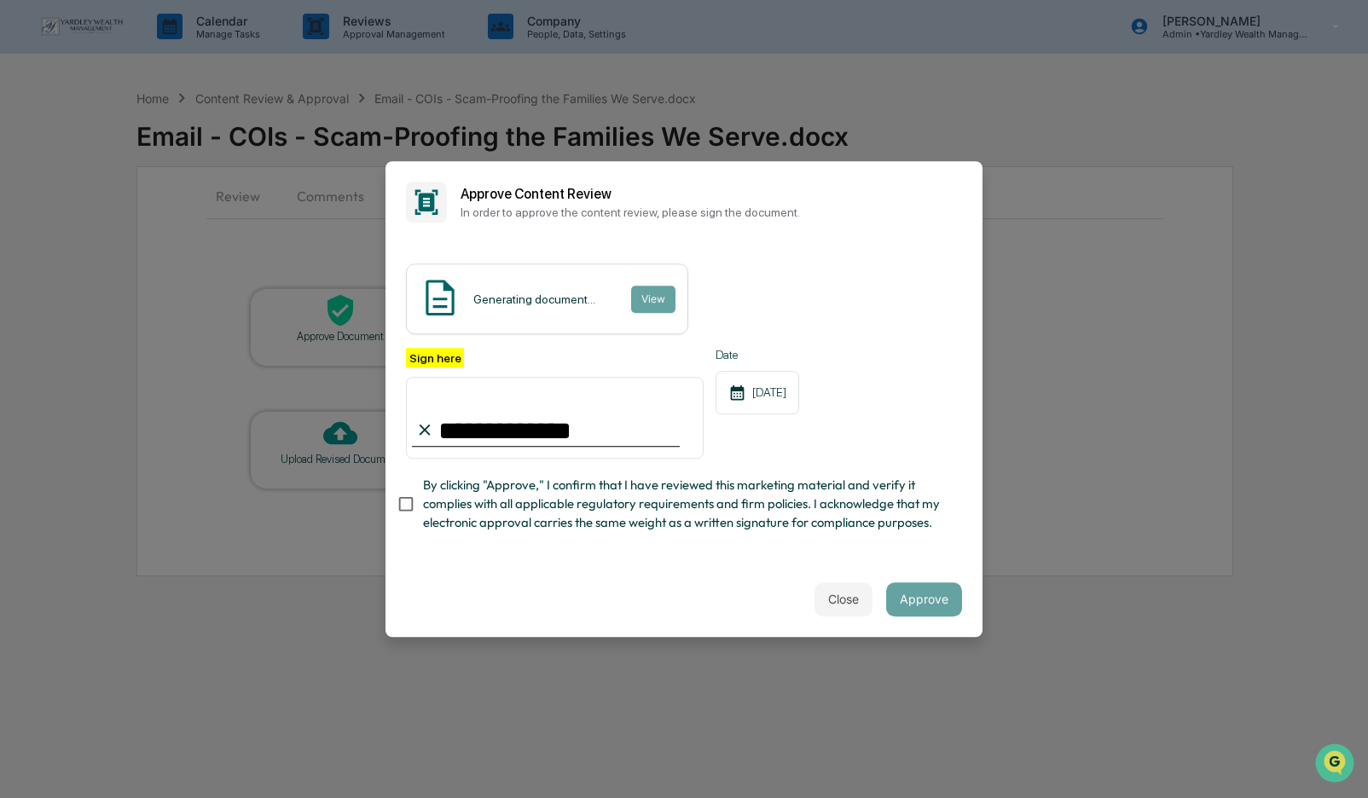
type input "**********"
click at [922, 600] on button "Approve" at bounding box center [924, 599] width 76 height 34
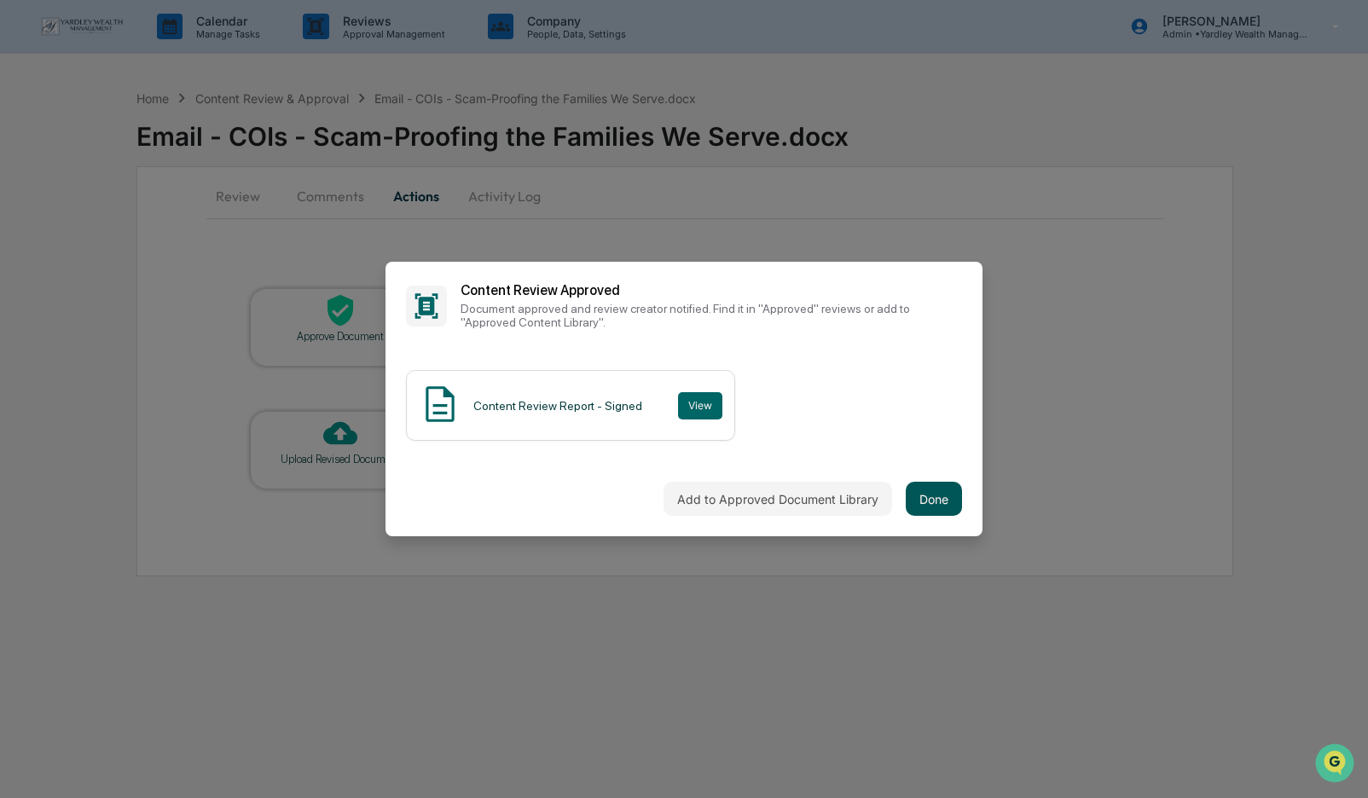
click at [939, 498] on button "Done" at bounding box center [934, 499] width 56 height 34
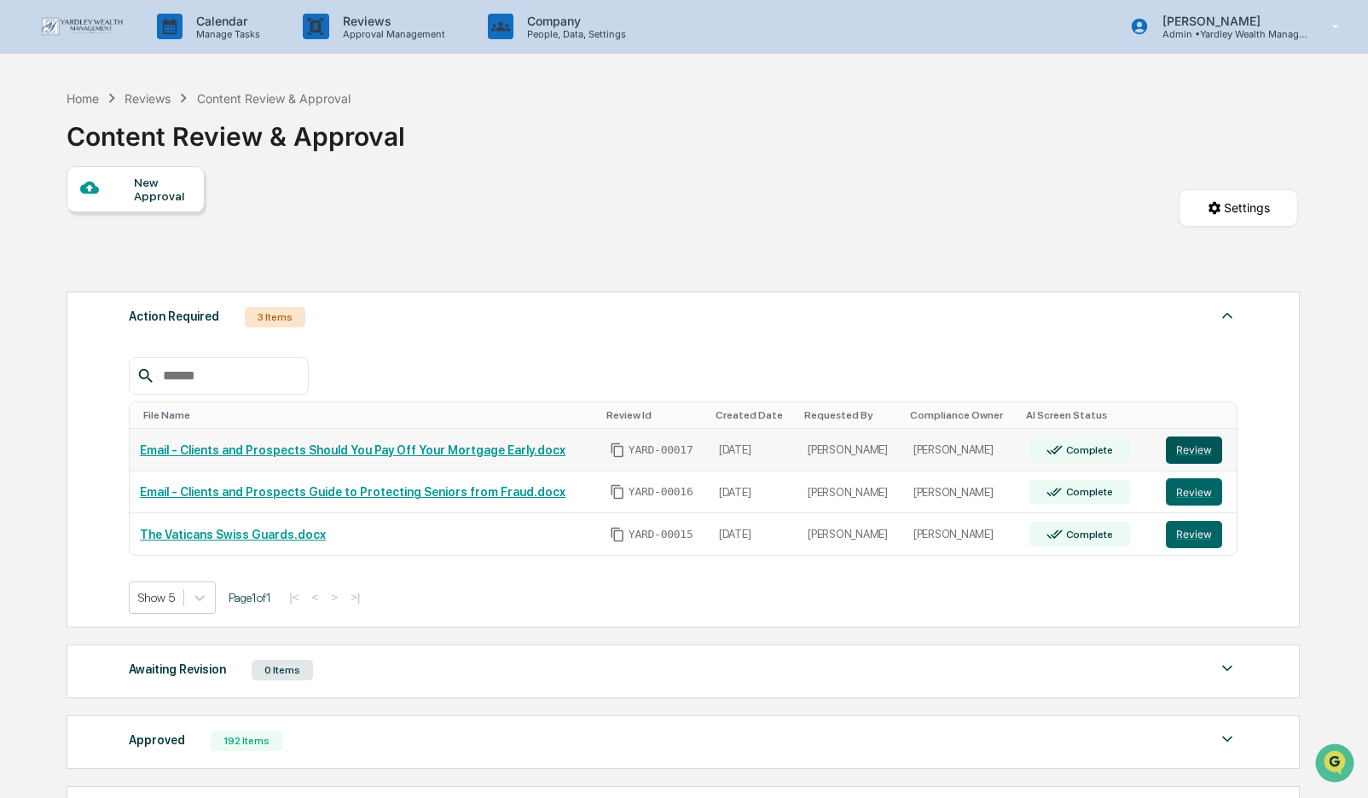
click at [1183, 451] on button "Review" at bounding box center [1194, 450] width 56 height 27
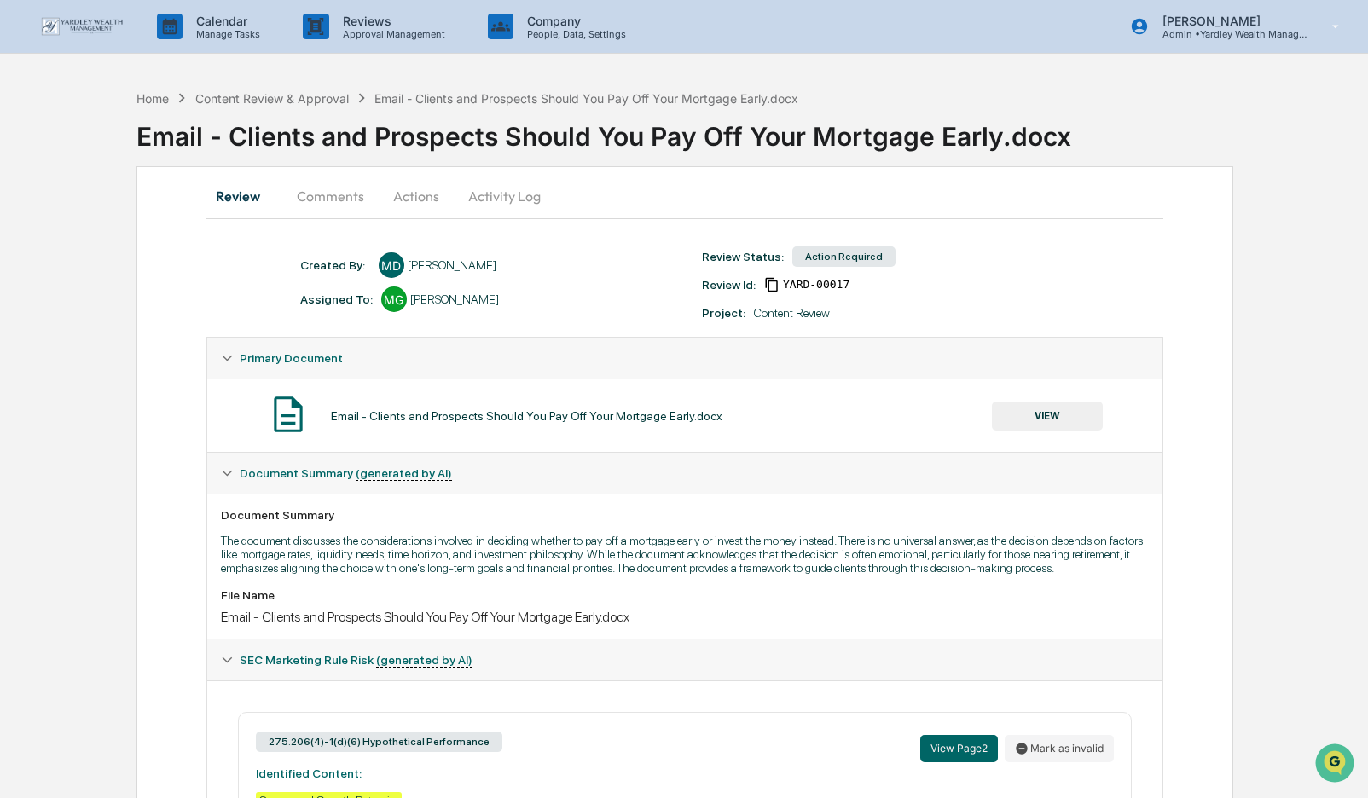
click at [402, 194] on button "Actions" at bounding box center [416, 196] width 77 height 41
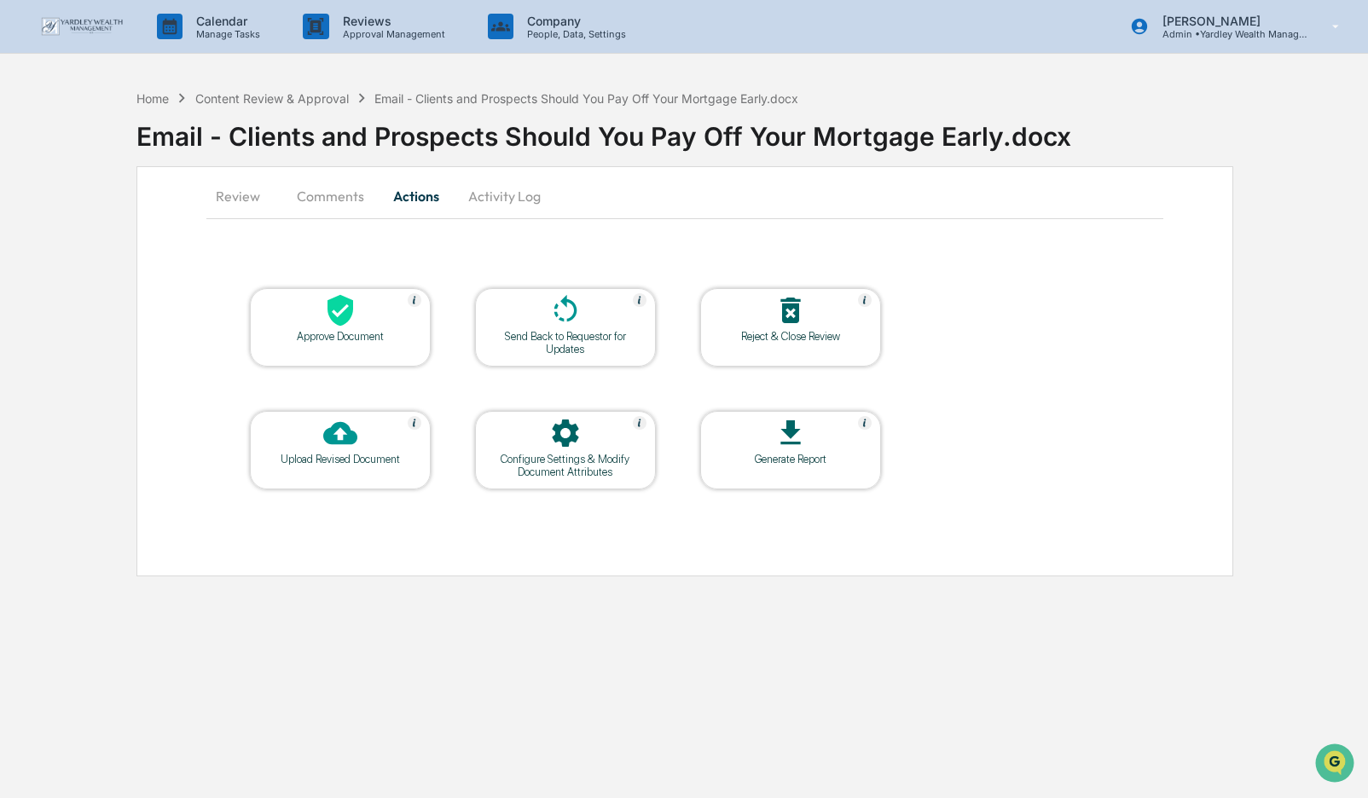
click at [352, 324] on icon at bounding box center [340, 310] width 34 height 34
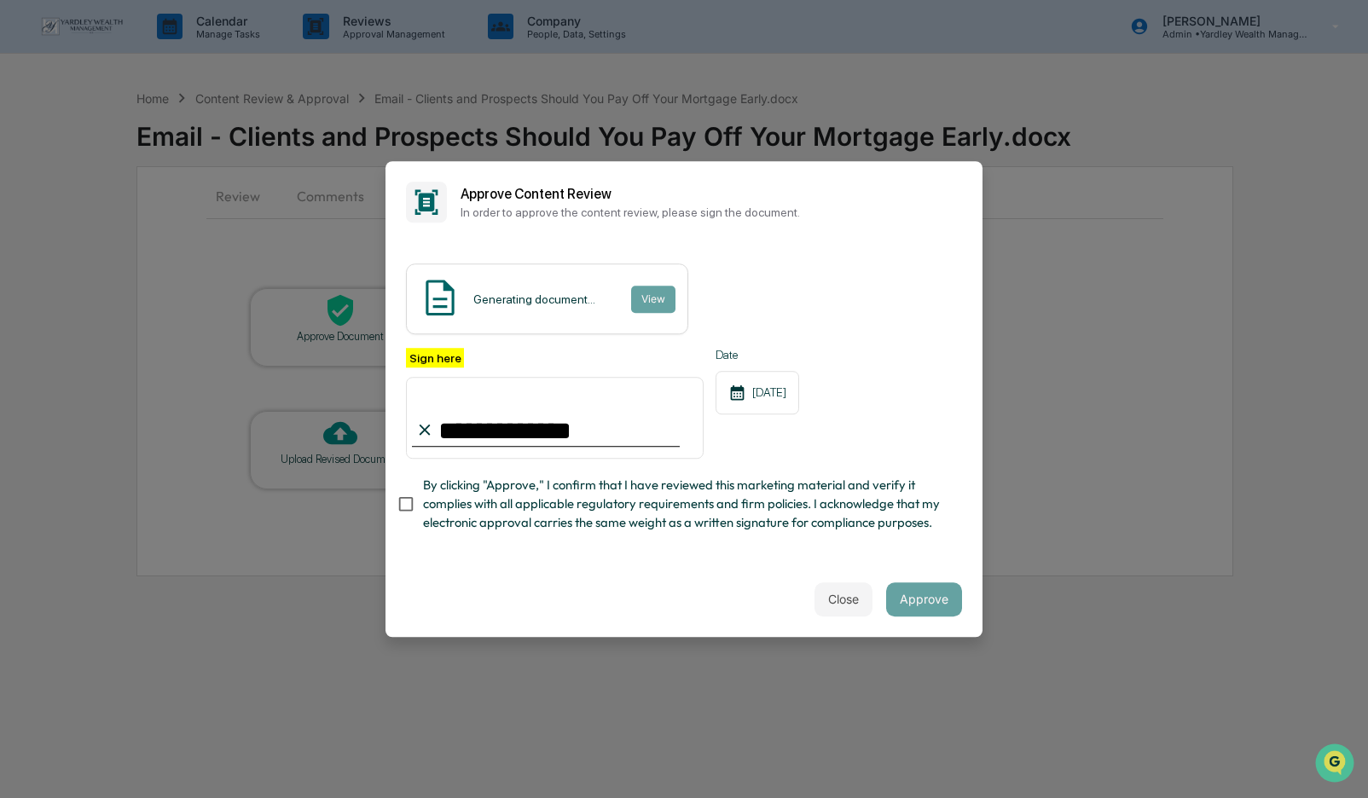
type input "**********"
click at [927, 601] on button "Approve" at bounding box center [924, 599] width 76 height 34
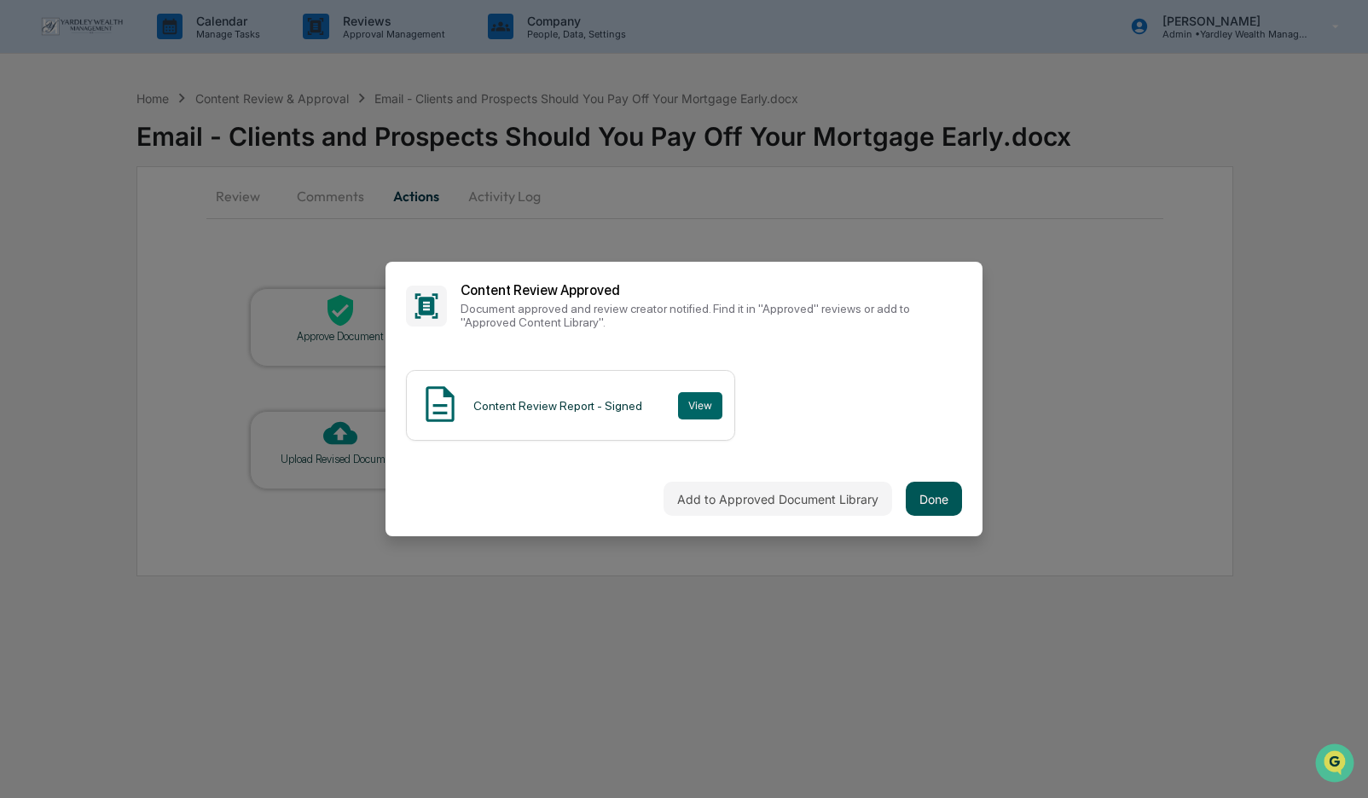
click at [937, 504] on button "Done" at bounding box center [934, 499] width 56 height 34
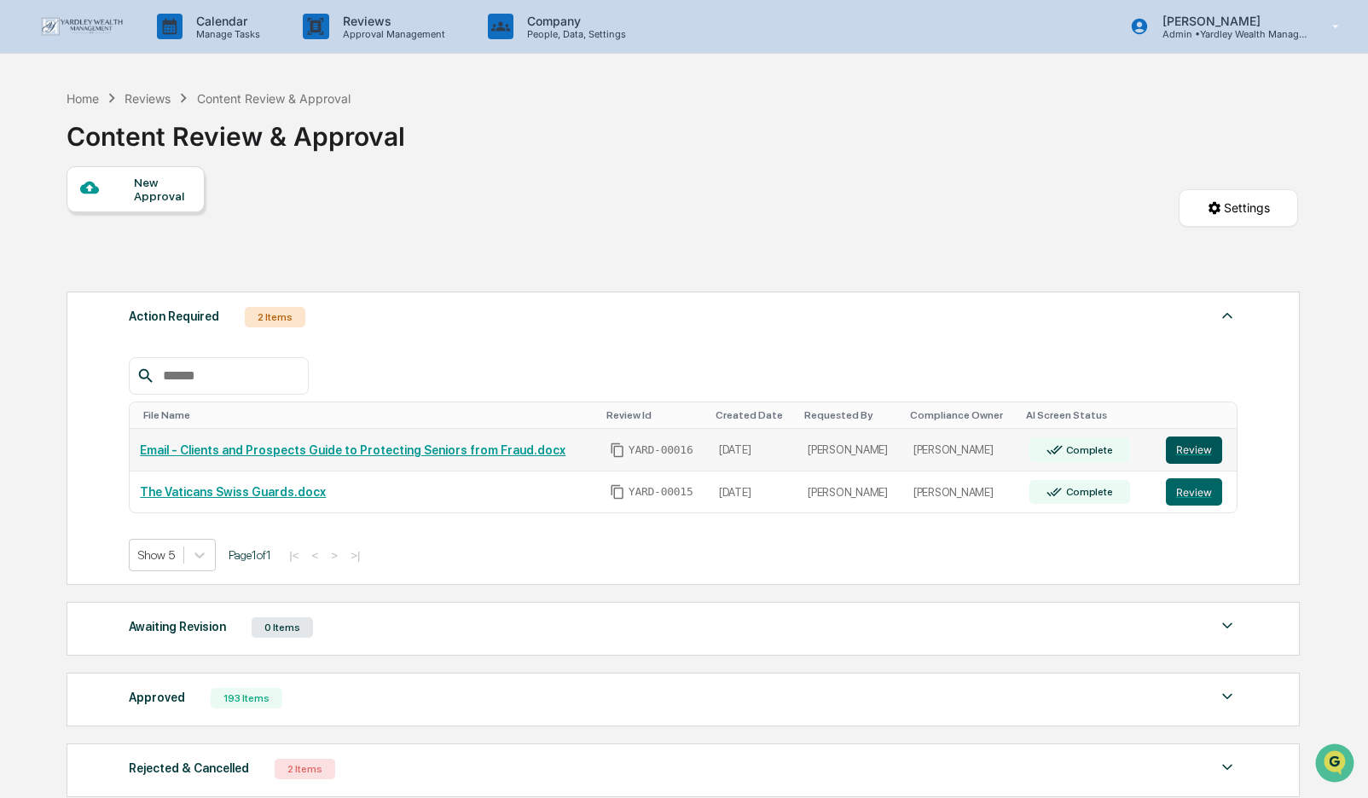
click at [1198, 455] on button "Review" at bounding box center [1194, 450] width 56 height 27
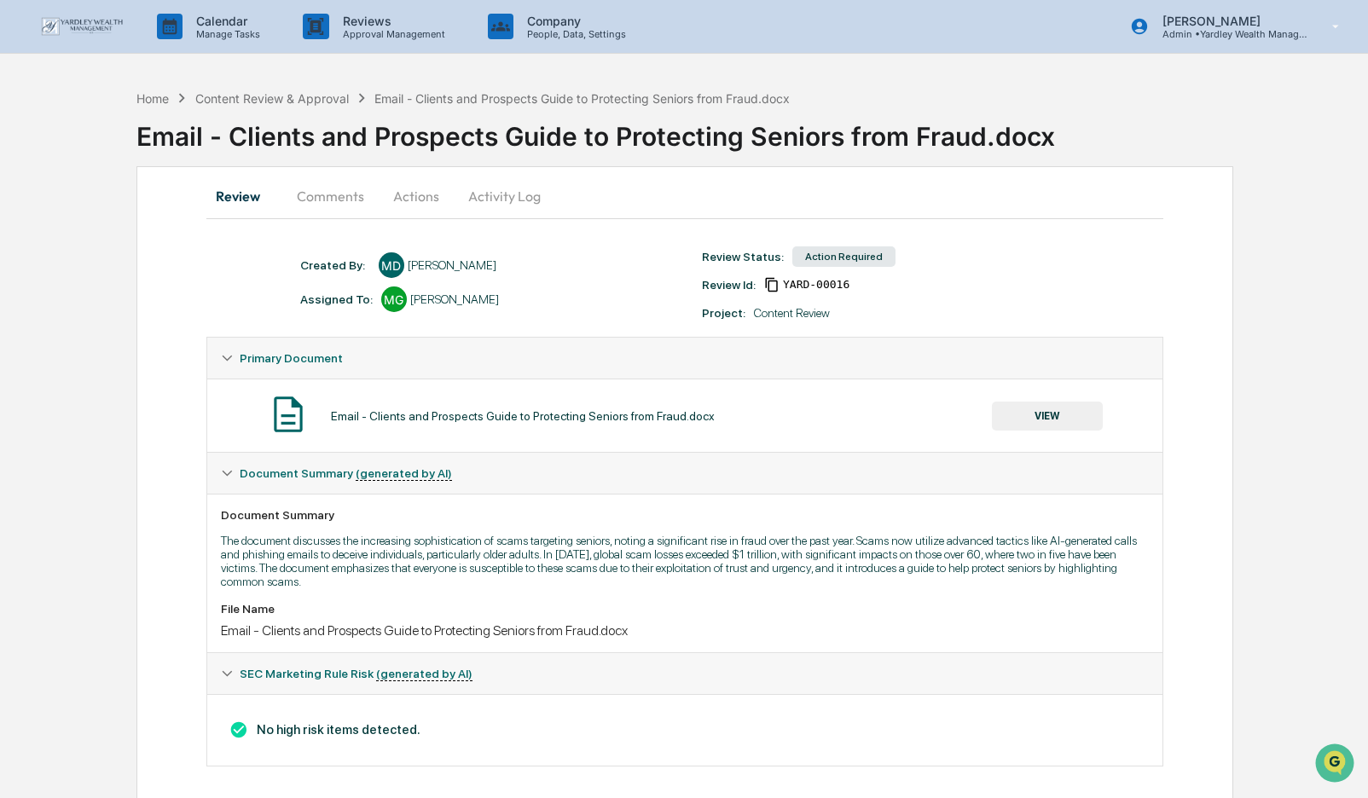
click at [340, 197] on button "Comments" at bounding box center [330, 196] width 95 height 41
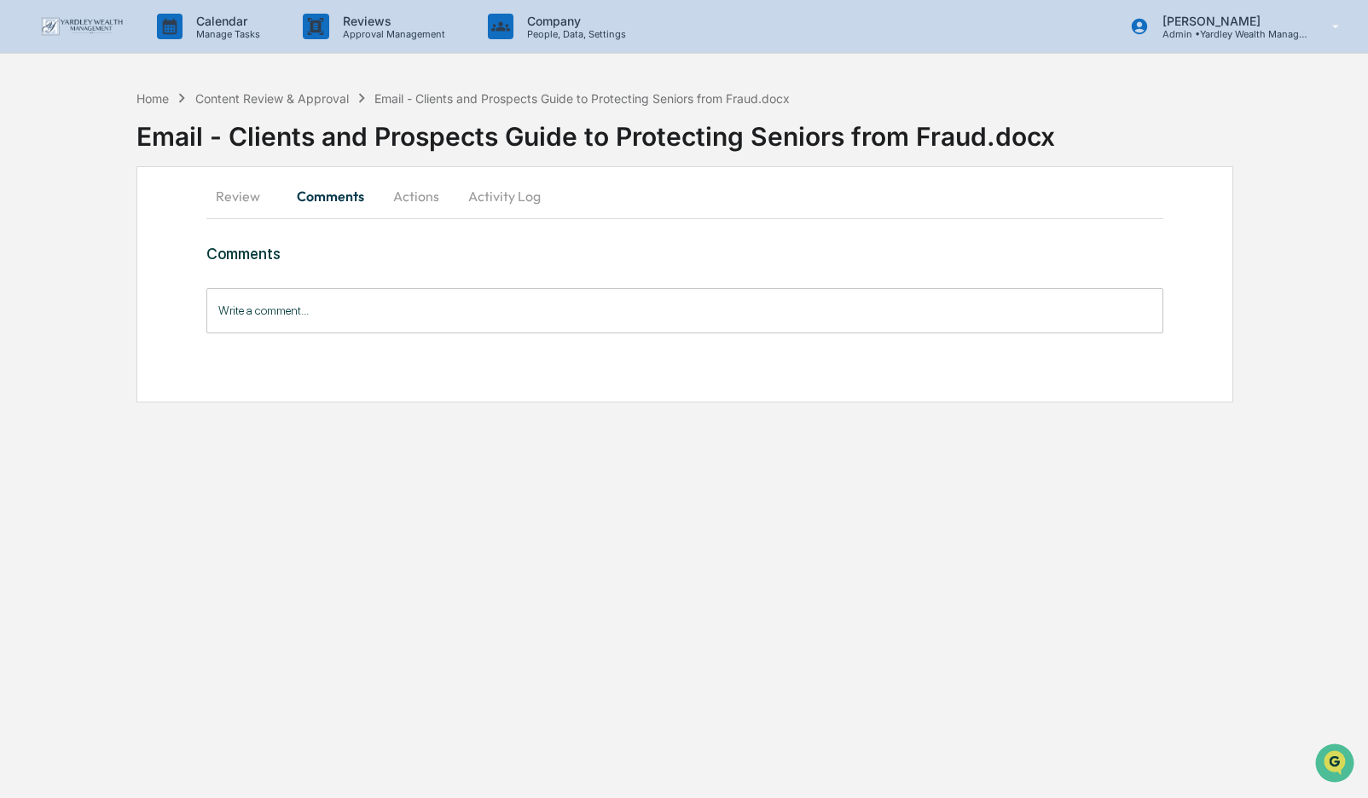
click at [408, 197] on button "Actions" at bounding box center [416, 196] width 77 height 41
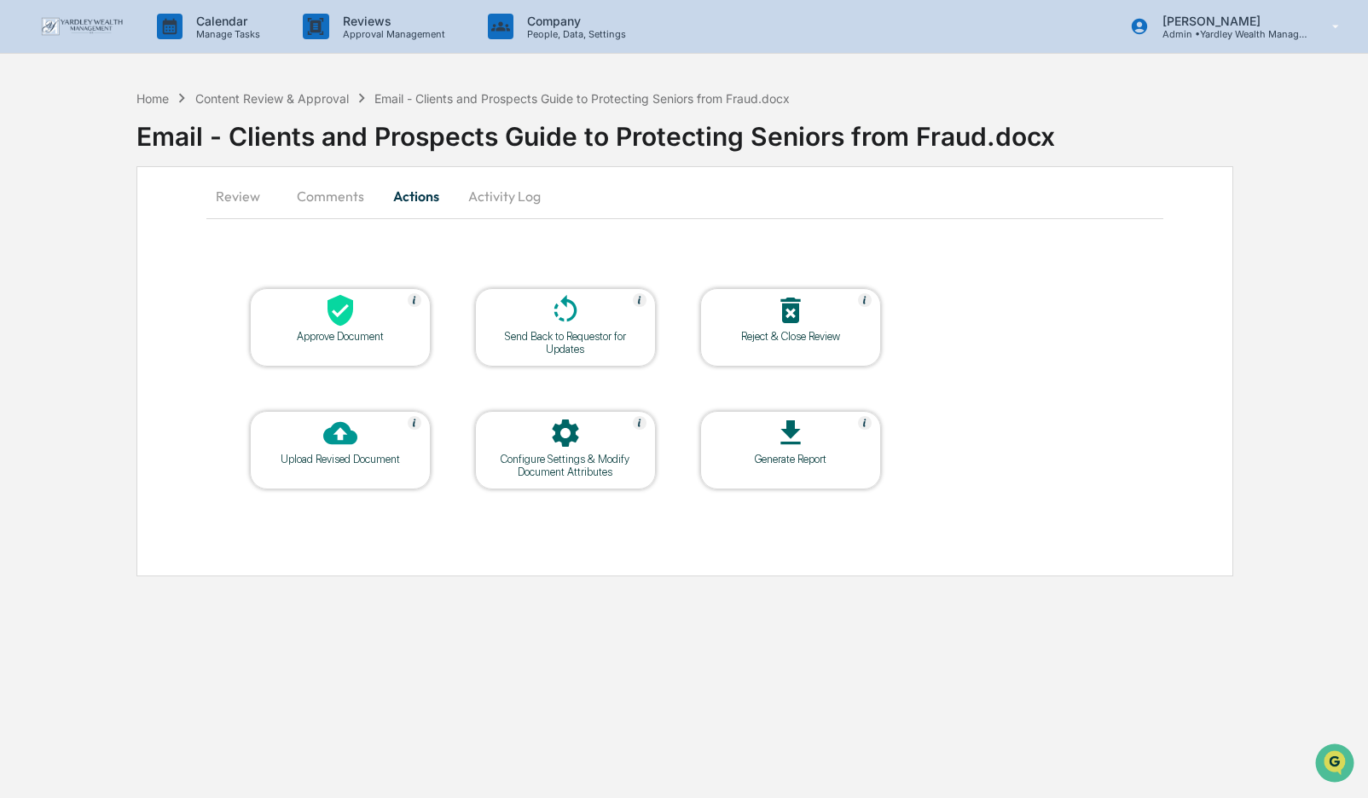
click at [344, 299] on icon at bounding box center [340, 311] width 26 height 32
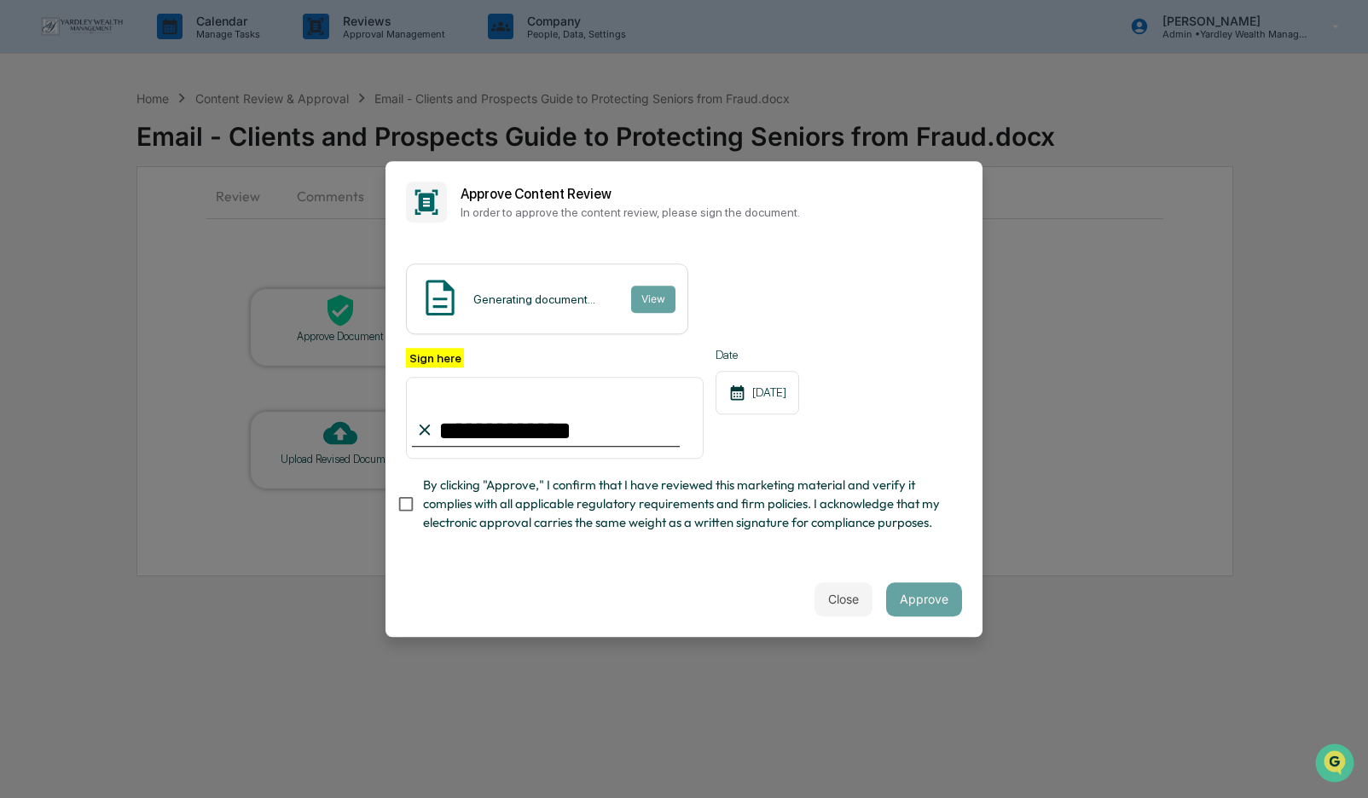
type input "**********"
click at [930, 599] on button "Approve" at bounding box center [924, 599] width 76 height 34
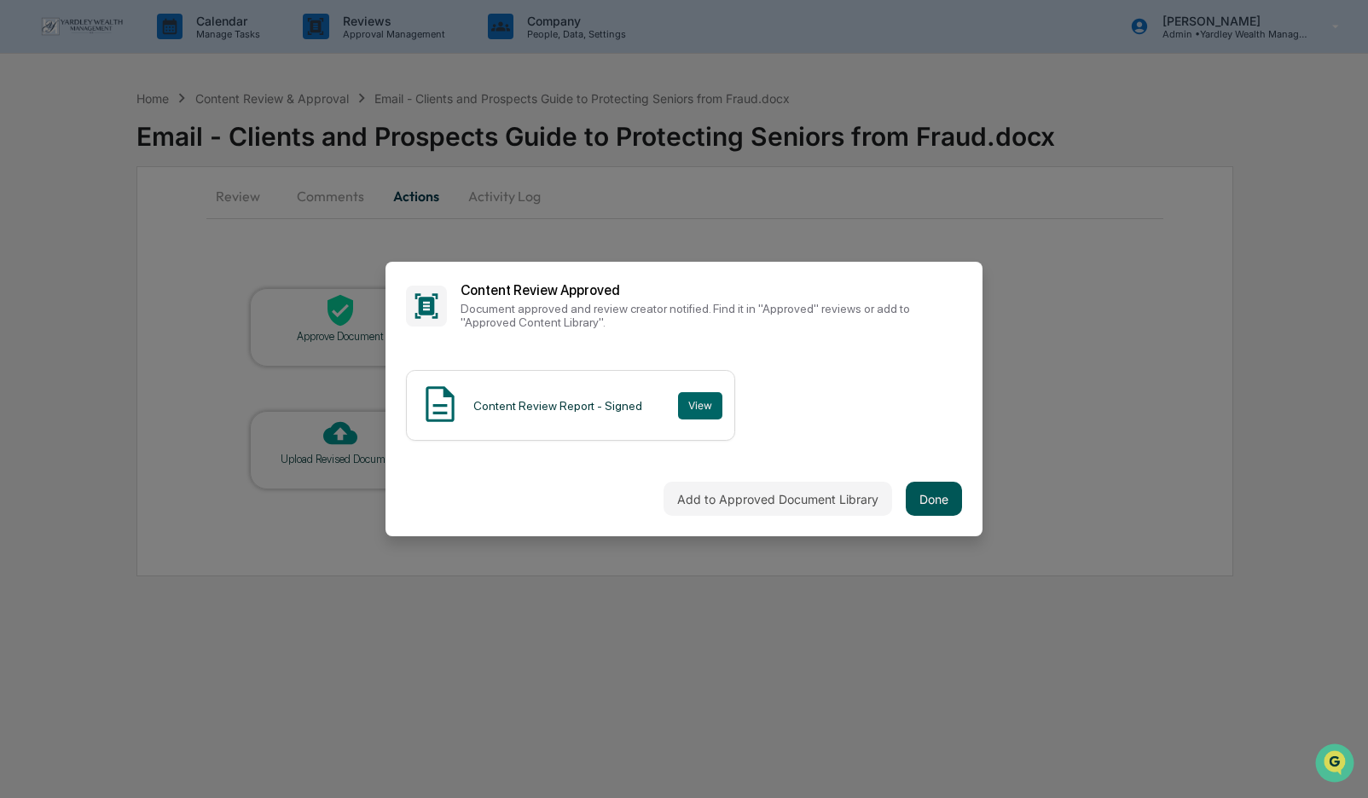
click at [929, 495] on button "Done" at bounding box center [934, 499] width 56 height 34
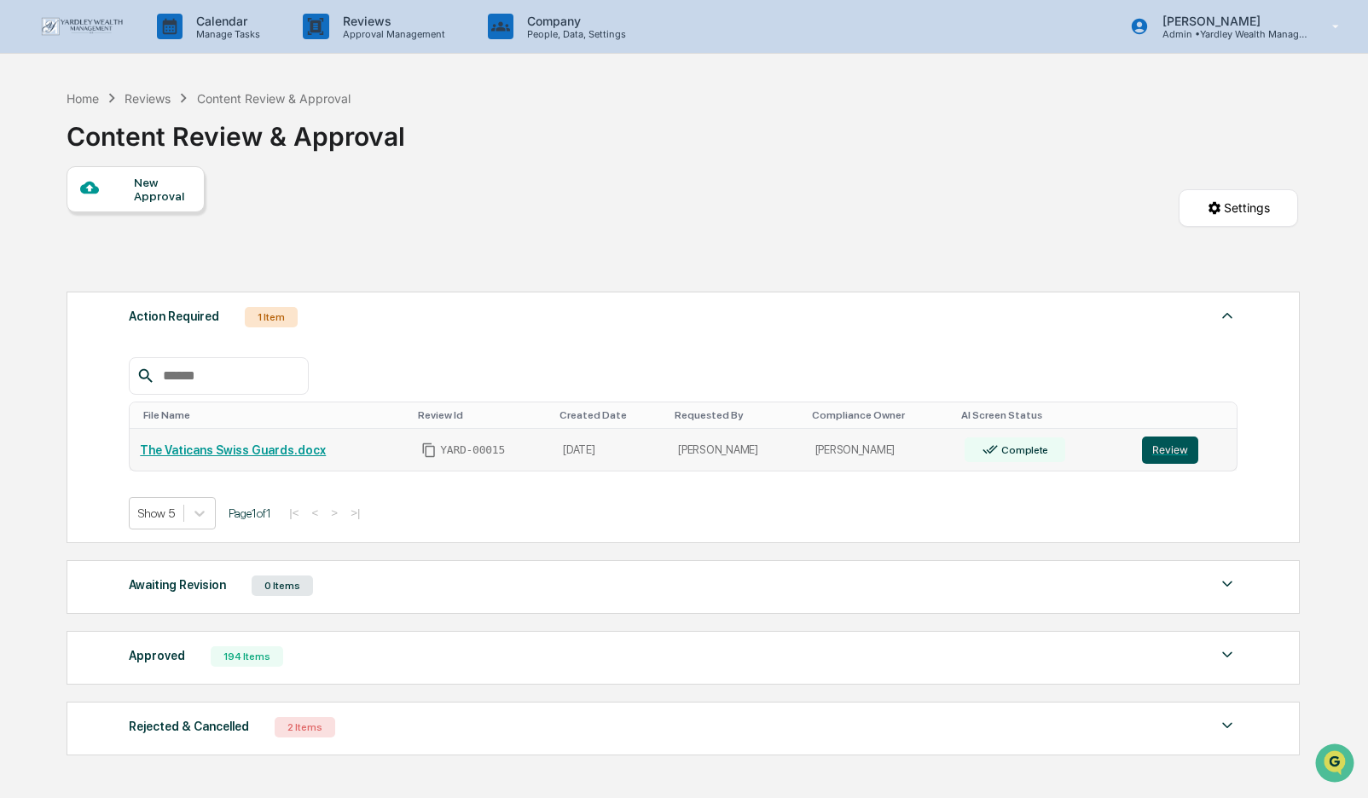
click at [1172, 450] on button "Review" at bounding box center [1170, 450] width 56 height 27
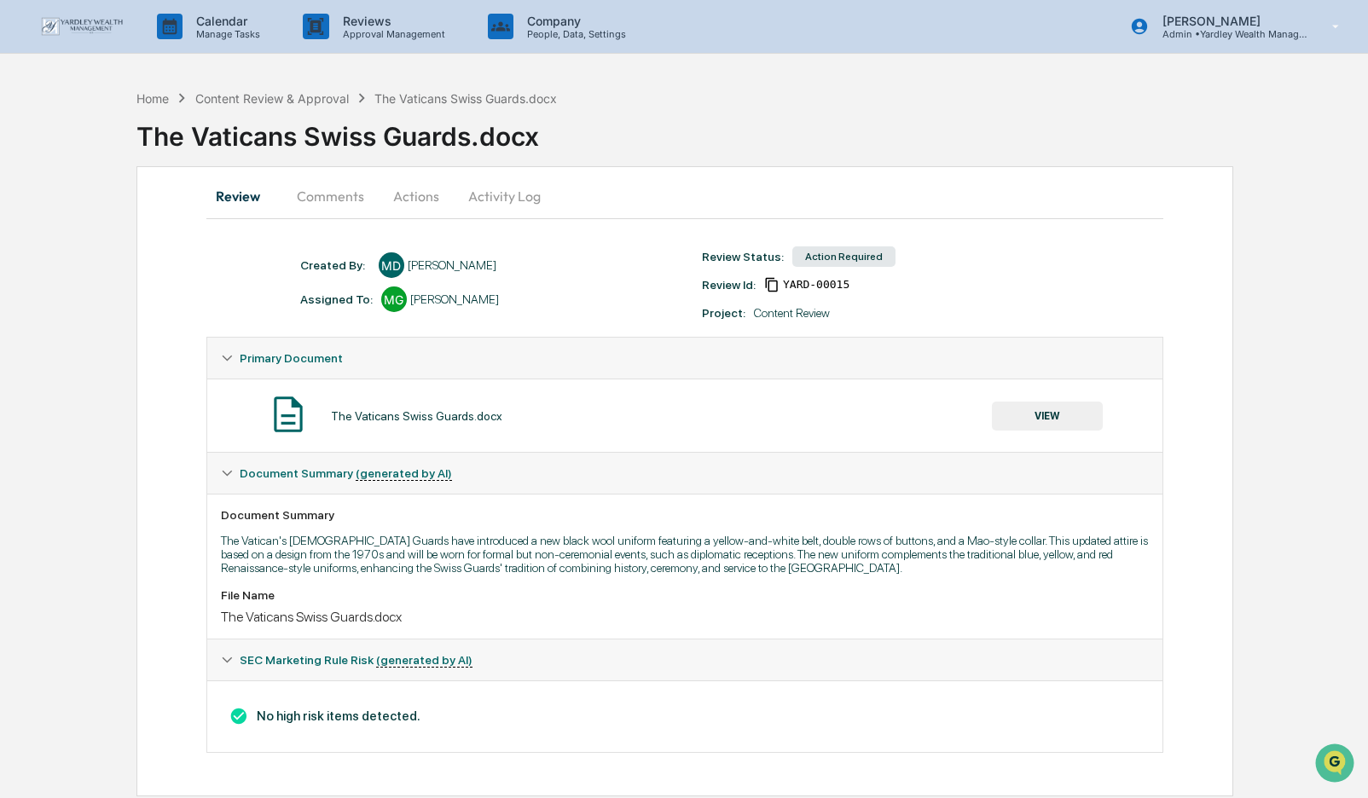
click at [423, 196] on button "Actions" at bounding box center [416, 196] width 77 height 41
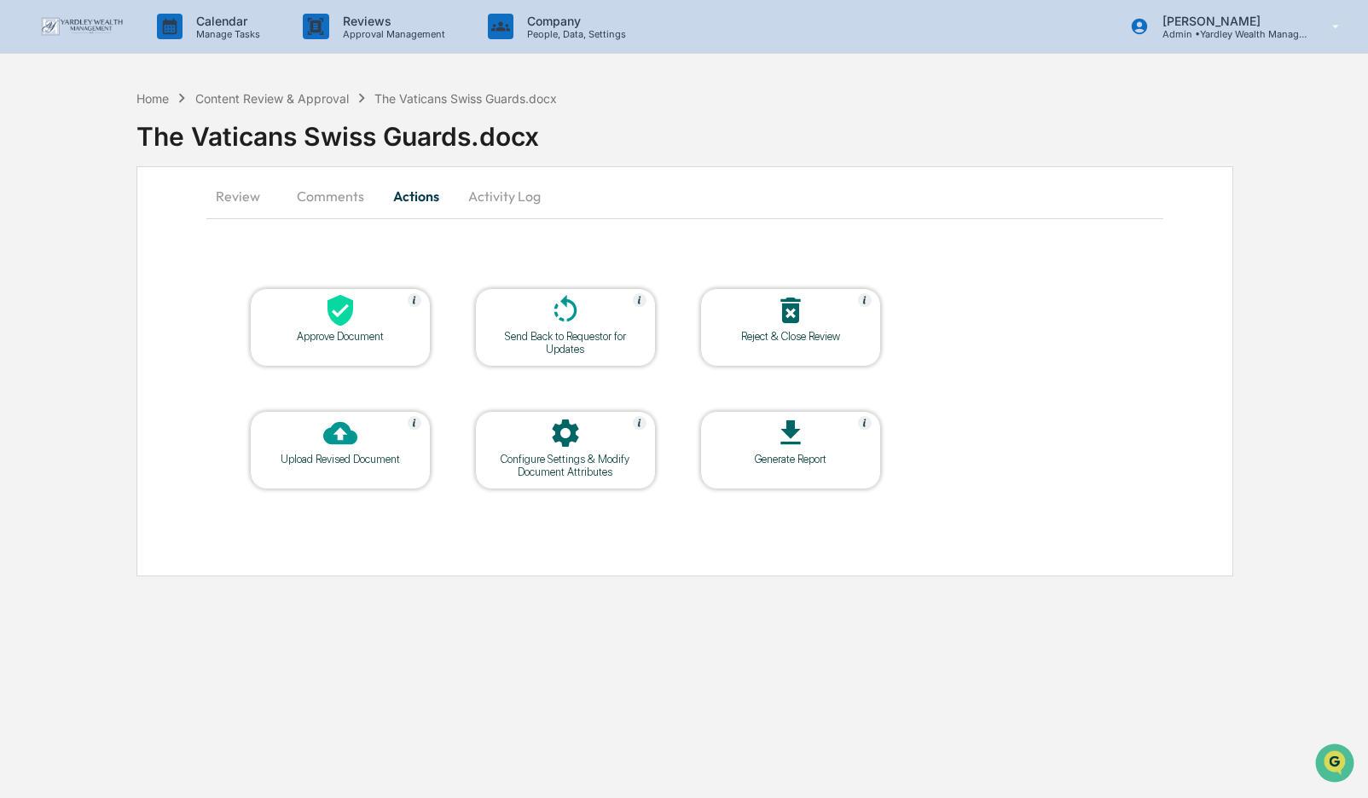
click at [345, 319] on icon at bounding box center [340, 311] width 26 height 32
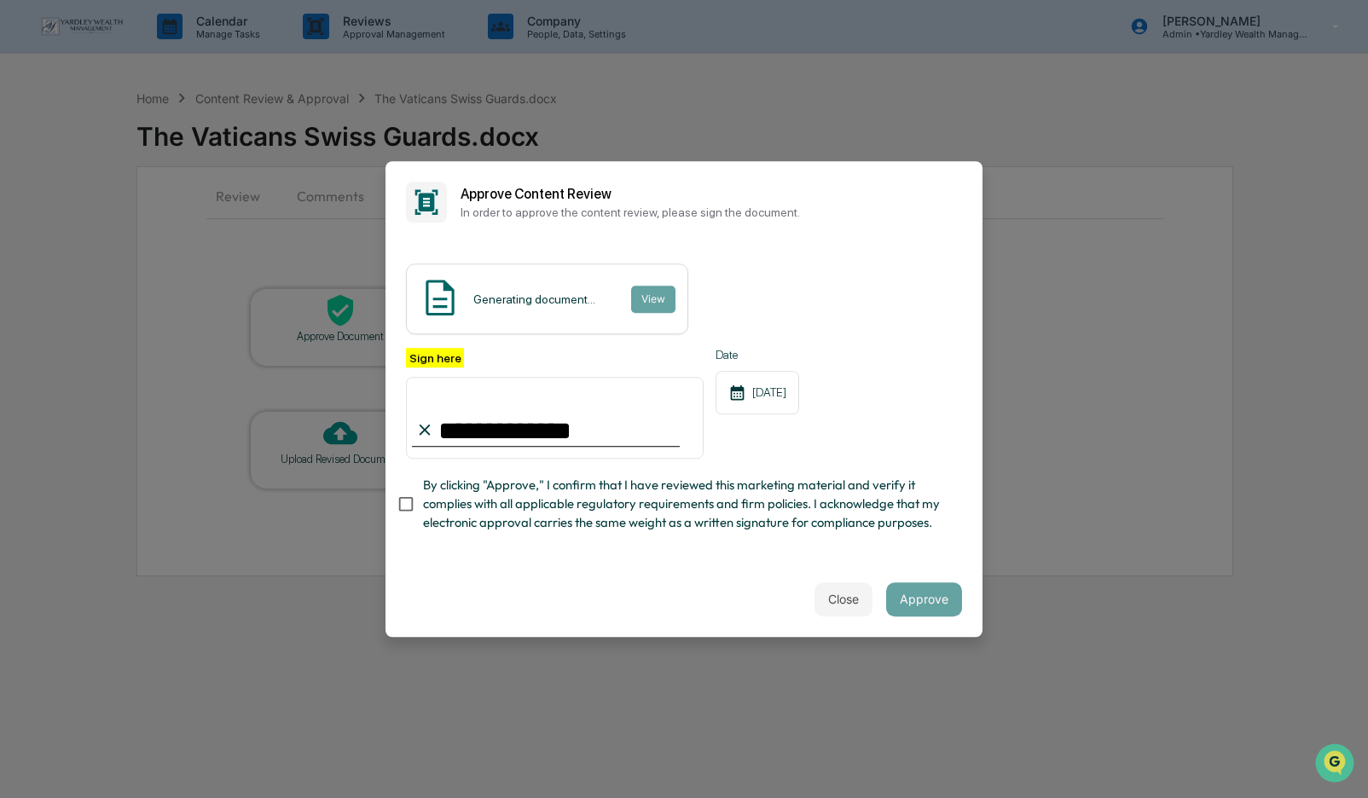
type input "**********"
click at [921, 599] on button "Approve" at bounding box center [924, 599] width 76 height 34
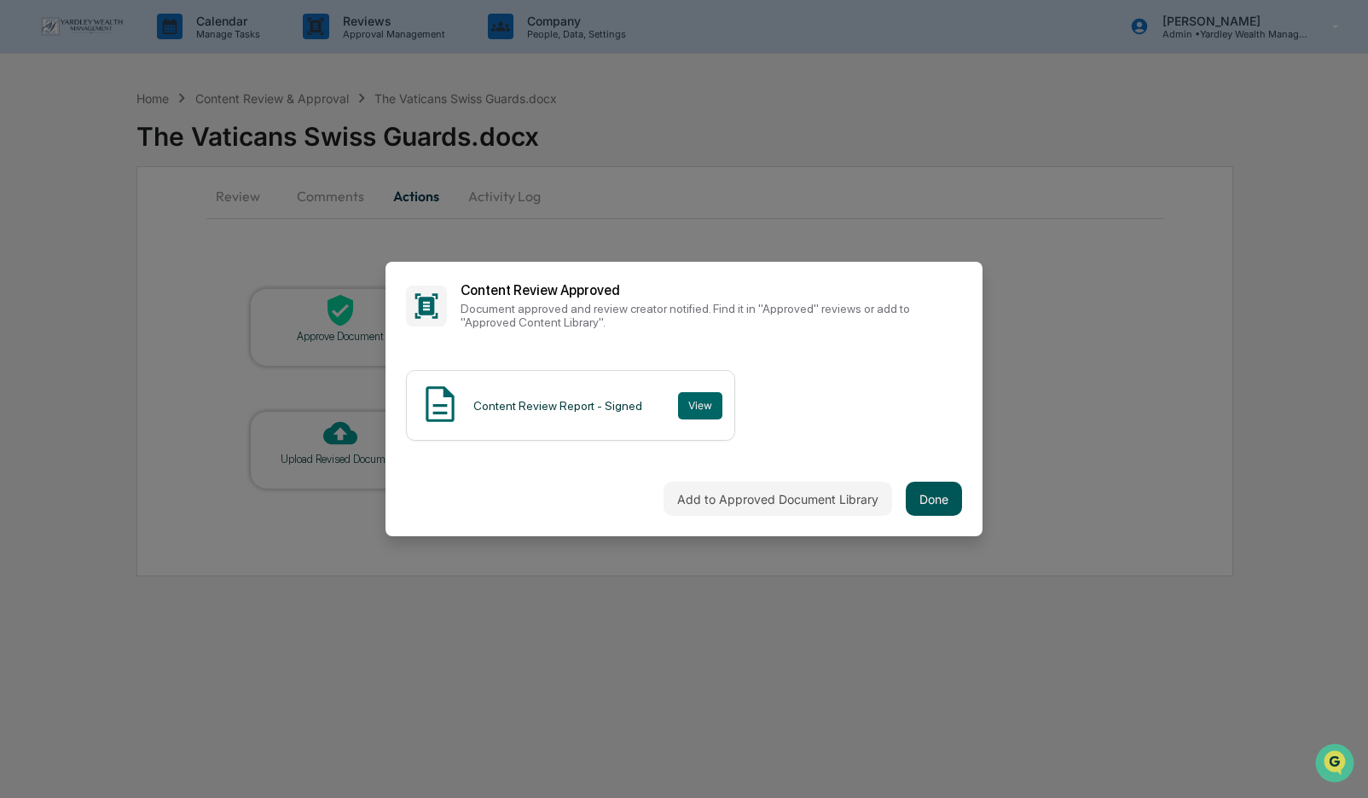
click at [936, 501] on button "Done" at bounding box center [934, 499] width 56 height 34
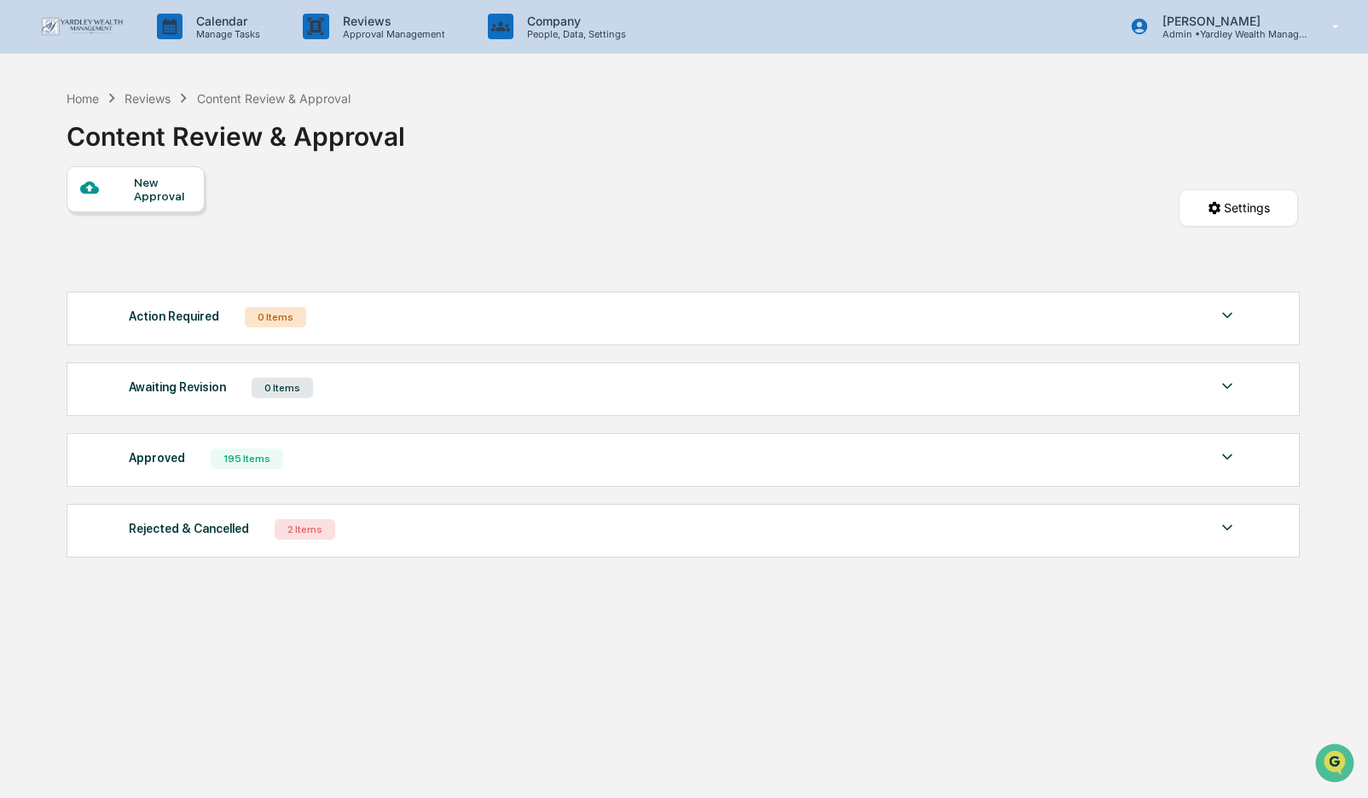
click at [1010, 776] on div "Home Reviews Content Review & Approval Content Review & Approval New Approval S…" at bounding box center [682, 480] width 1283 height 798
